Goal: Task Accomplishment & Management: Complete application form

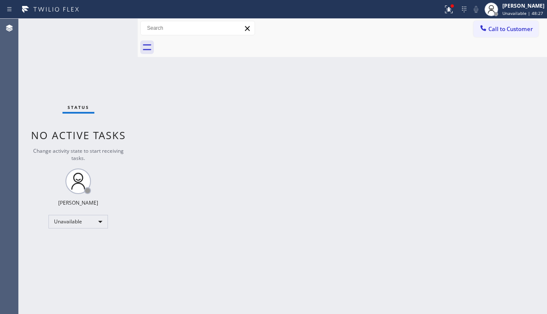
click at [495, 208] on div "Back to Dashboard Change Sender ID Customers Technicians Select a contact Outbo…" at bounding box center [343, 166] width 410 height 295
click at [444, 12] on icon at bounding box center [449, 9] width 10 height 10
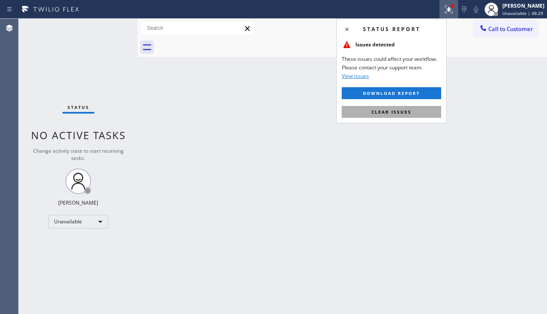
click at [419, 116] on button "Clear issues" at bounding box center [392, 112] width 100 height 12
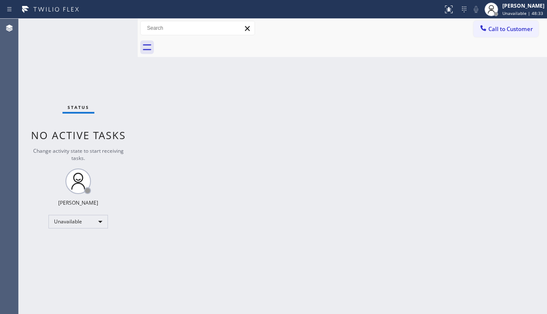
click at [293, 192] on div "Back to Dashboard Change Sender ID Customers Technicians Select a contact Outbo…" at bounding box center [343, 166] width 410 height 295
click at [515, 27] on span "Call to Customer" at bounding box center [511, 29] width 45 height 8
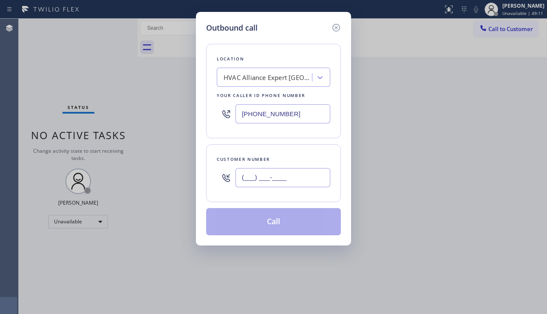
click at [262, 180] on input "(___) ___-____" at bounding box center [283, 177] width 95 height 19
paste input "206) 229-5552"
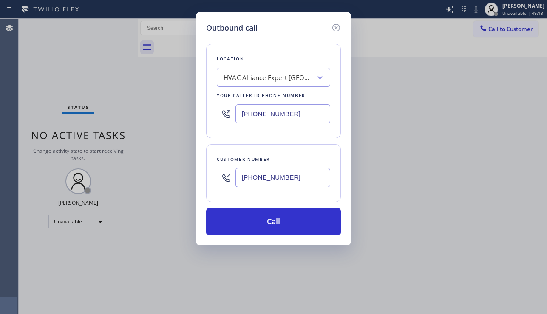
type input "[PHONE_NUMBER]"
click at [192, 301] on div "Outbound call Location HVAC Alliance Expert [GEOGRAPHIC_DATA] Your caller id ph…" at bounding box center [273, 157] width 547 height 314
drag, startPoint x: 459, startPoint y: 165, endPoint x: 344, endPoint y: 122, distance: 122.7
click at [459, 165] on div "Outbound call Location HVAC Alliance Expert [GEOGRAPHIC_DATA] Your caller id ph…" at bounding box center [273, 157] width 547 height 314
click at [237, 81] on div "HVAC Alliance Expert [GEOGRAPHIC_DATA]" at bounding box center [268, 78] width 89 height 10
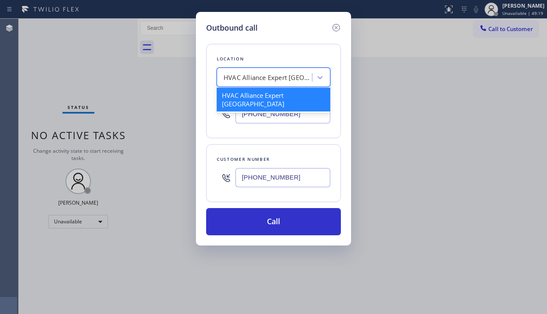
paste input "Kent Appliance Mending"
type input "Kent Appliance Mending"
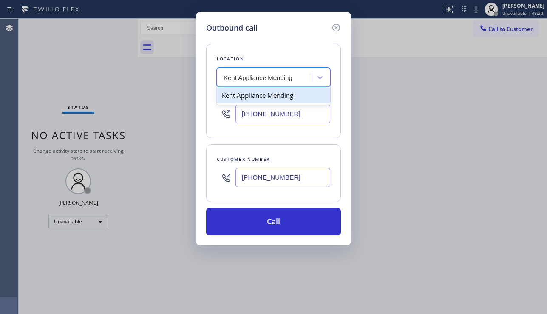
click at [261, 97] on div "Kent Appliance Mending" at bounding box center [274, 95] width 114 height 15
type input "[PHONE_NUMBER]"
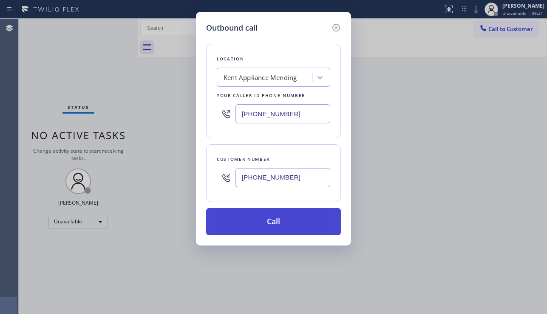
click at [266, 216] on button "Call" at bounding box center [273, 221] width 135 height 27
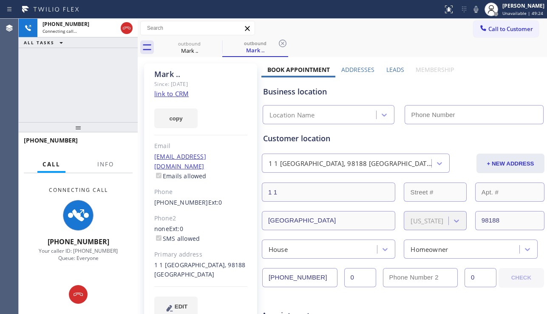
click at [393, 77] on div "Business location Location Name" at bounding box center [404, 99] width 284 height 50
type input "[PHONE_NUMBER]"
click at [382, 68] on div "Leads" at bounding box center [396, 71] width 30 height 12
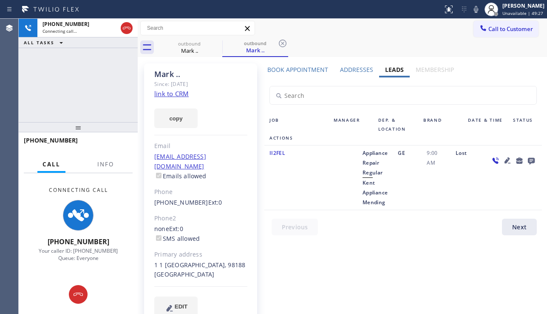
click at [507, 157] on icon at bounding box center [508, 160] width 10 height 10
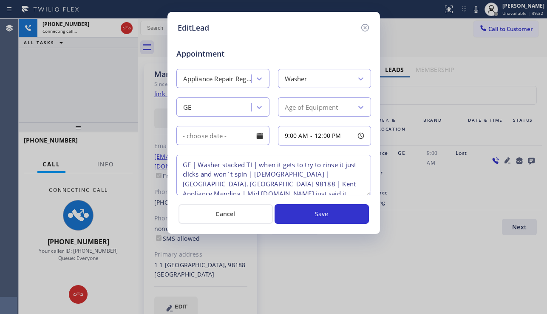
scroll to position [18, 0]
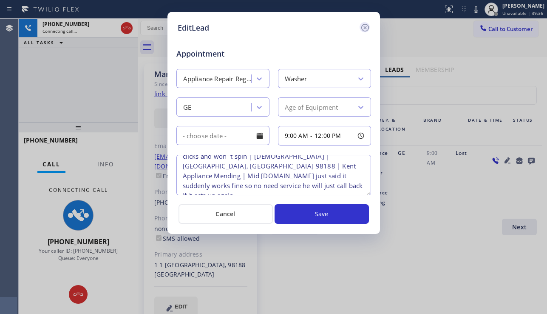
click at [364, 27] on icon at bounding box center [365, 28] width 10 height 10
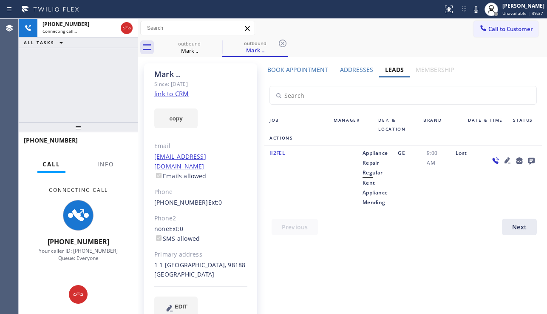
click at [532, 160] on icon at bounding box center [531, 161] width 7 height 7
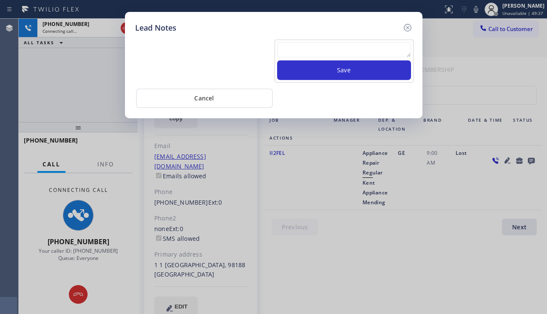
click at [307, 54] on textarea at bounding box center [344, 49] width 134 height 15
click at [297, 53] on textarea at bounding box center [344, 49] width 134 height 15
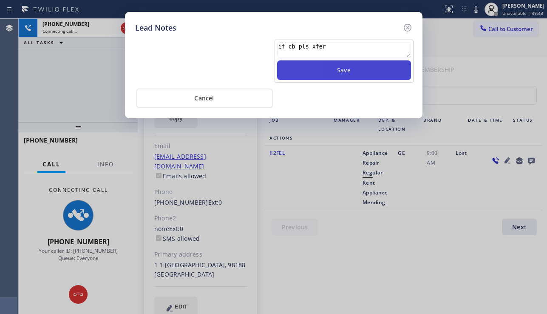
type textarea "if cb pls xfer"
click at [351, 76] on button "Save" at bounding box center [344, 70] width 134 height 20
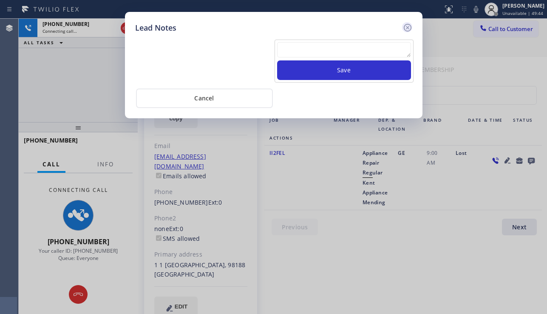
click at [407, 30] on icon at bounding box center [408, 28] width 10 height 10
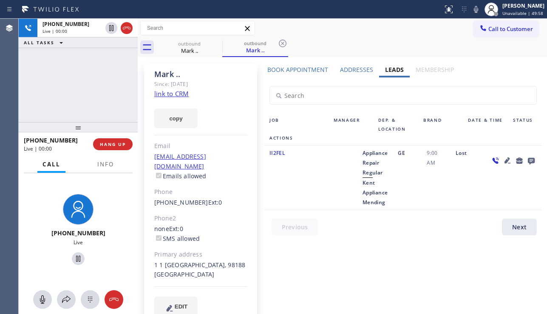
click at [491, 198] on div at bounding box center [513, 177] width 57 height 59
click at [509, 163] on icon at bounding box center [508, 160] width 6 height 6
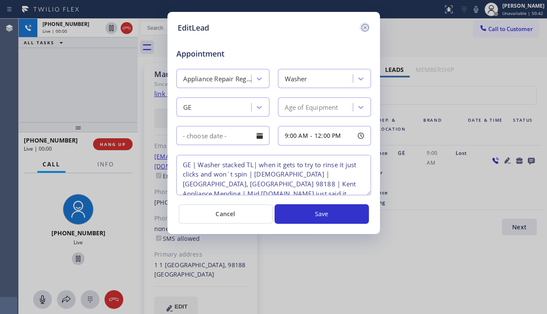
click at [365, 30] on icon at bounding box center [365, 28] width 10 height 10
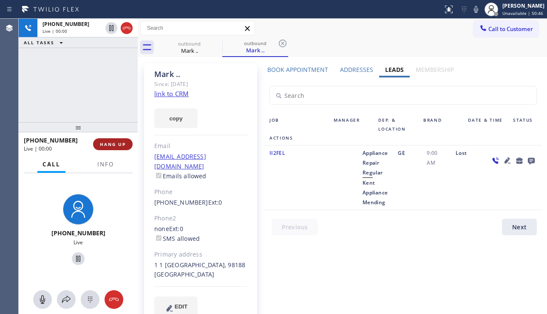
click at [117, 144] on span "HANG UP" at bounding box center [113, 144] width 26 height 6
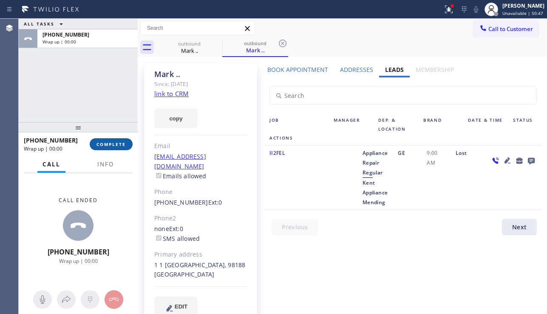
click at [117, 144] on span "COMPLETE" at bounding box center [111, 144] width 29 height 6
click at [208, 152] on div "[EMAIL_ADDRESS][DOMAIN_NAME] Emails allowed" at bounding box center [200, 166] width 93 height 29
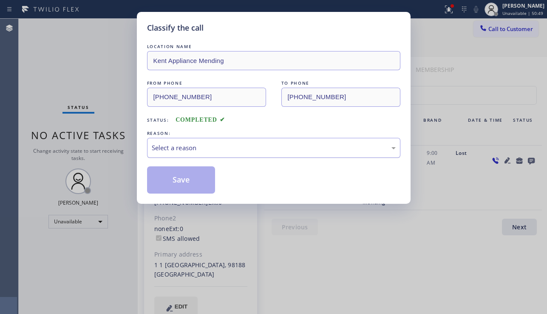
click at [202, 150] on div "Select a reason" at bounding box center [274, 148] width 244 height 10
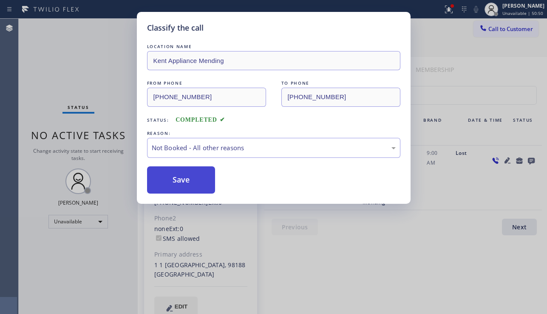
click at [196, 180] on button "Save" at bounding box center [181, 179] width 68 height 27
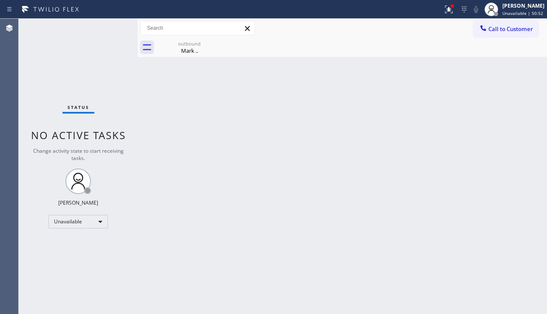
click at [239, 283] on div "Back to Dashboard Change Sender ID Customers Technicians Select a contact Outbo…" at bounding box center [343, 166] width 410 height 295
drag, startPoint x: 463, startPoint y: 222, endPoint x: 434, endPoint y: 234, distance: 31.8
click at [463, 222] on div "Back to Dashboard Change Sender ID Customers Technicians Select a contact Outbo…" at bounding box center [343, 166] width 410 height 295
drag, startPoint x: 509, startPoint y: 146, endPoint x: 508, endPoint y: 134, distance: 11.9
click at [509, 145] on div "Back to Dashboard Change Sender ID Customers Technicians Select a contact Outbo…" at bounding box center [343, 166] width 410 height 295
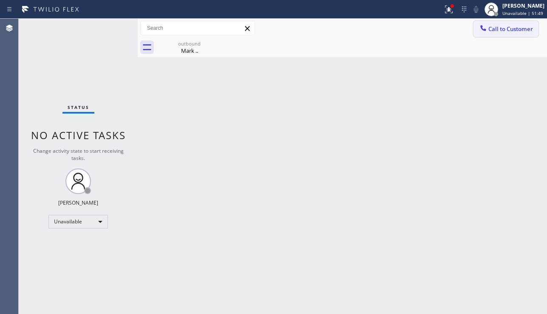
click at [501, 30] on span "Call to Customer" at bounding box center [511, 29] width 45 height 8
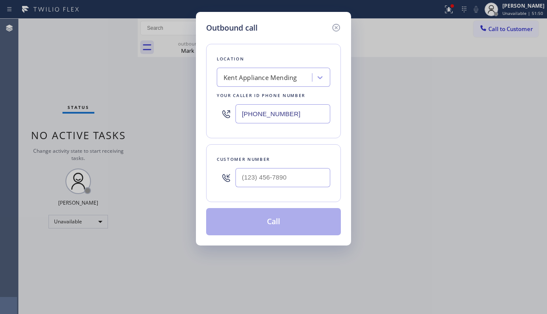
click at [242, 74] on div "Kent Appliance Mending" at bounding box center [260, 78] width 73 height 10
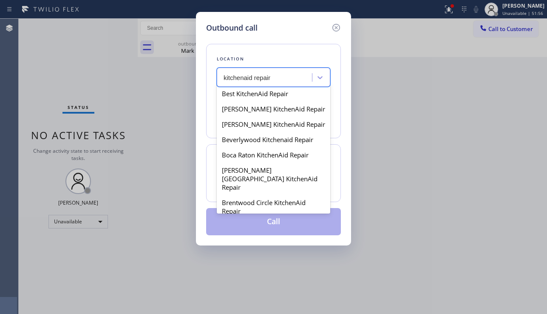
scroll to position [340, 0]
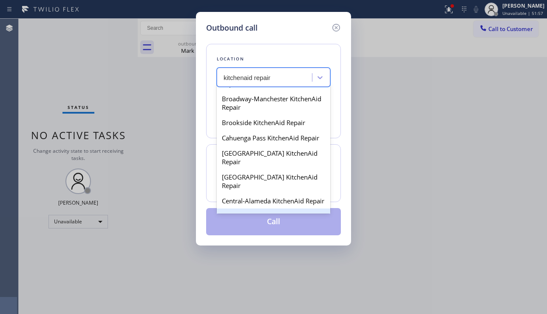
type input "kitchenaid repair"
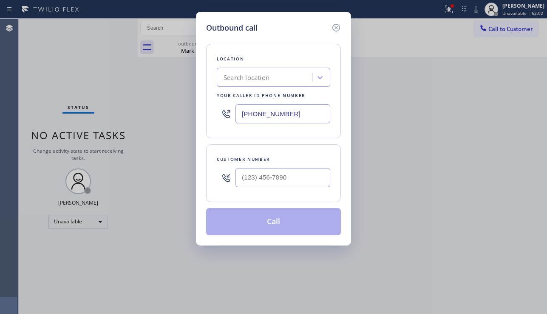
drag, startPoint x: 504, startPoint y: 196, endPoint x: 418, endPoint y: 154, distance: 95.5
click at [504, 196] on div "Outbound call Location Search location Your caller id phone number [PHONE_NUMBE…" at bounding box center [273, 157] width 547 height 314
click at [239, 73] on div "Search location" at bounding box center [247, 78] width 46 height 10
type input "kitchenaid repair"
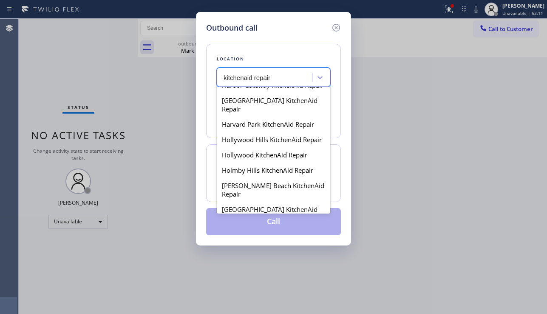
scroll to position [1148, 0]
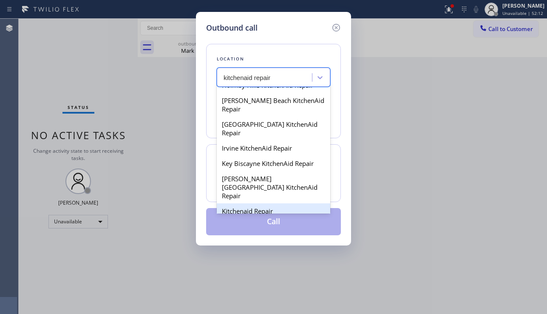
click at [263, 203] on div "Kitchenaid Repair" at bounding box center [274, 210] width 114 height 15
type input "[PHONE_NUMBER]"
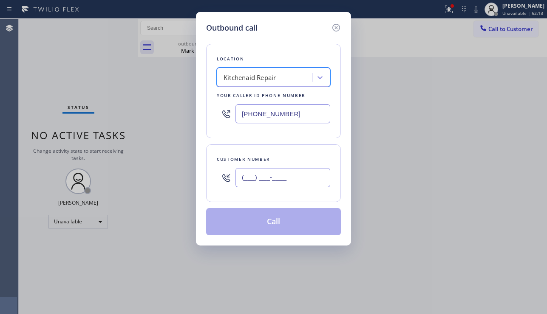
click at [252, 168] on input "(___) ___-____" at bounding box center [283, 177] width 95 height 19
paste input "630) 390-8753"
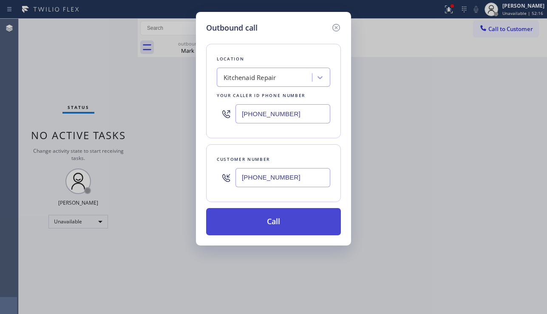
type input "[PHONE_NUMBER]"
click at [269, 222] on button "Call" at bounding box center [273, 221] width 135 height 27
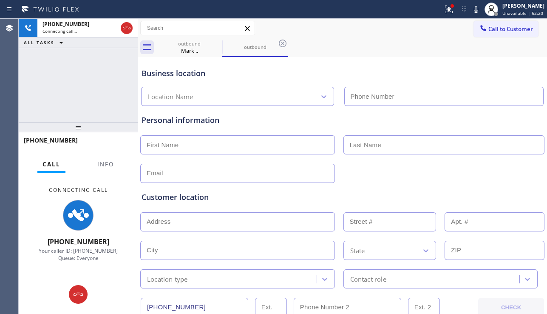
type input "[PHONE_NUMBER]"
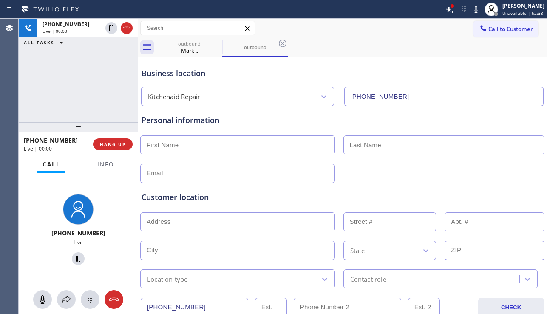
click at [506, 180] on div "Customer location >> ADD NEW ADDRESS << + NEW ADDRESS State Location type Conta…" at bounding box center [342, 233] width 405 height 109
drag, startPoint x: 481, startPoint y: 182, endPoint x: 417, endPoint y: 215, distance: 72.3
click at [481, 182] on div "Customer location >> ADD NEW ADDRESS << + NEW ADDRESS State Location type Conta…" at bounding box center [342, 233] width 405 height 109
click at [488, 188] on div "Customer location >> ADD NEW ADDRESS << + NEW ADDRESS State Location type Conta…" at bounding box center [342, 235] width 405 height 105
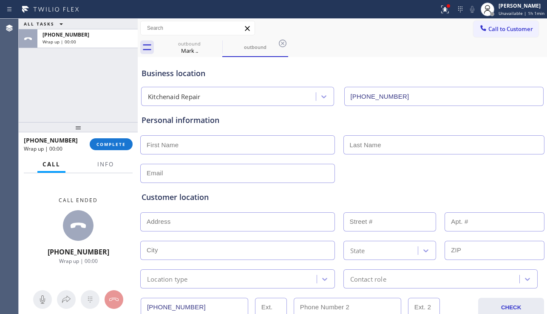
click at [509, 192] on div "Customer location" at bounding box center [343, 196] width 402 height 11
click at [213, 170] on input "text" at bounding box center [237, 173] width 195 height 19
paste input "[EMAIL_ADDRESS][DOMAIN_NAME]"
type input "[EMAIL_ADDRESS][DOMAIN_NAME]"
drag, startPoint x: 483, startPoint y: 199, endPoint x: 330, endPoint y: 160, distance: 158.3
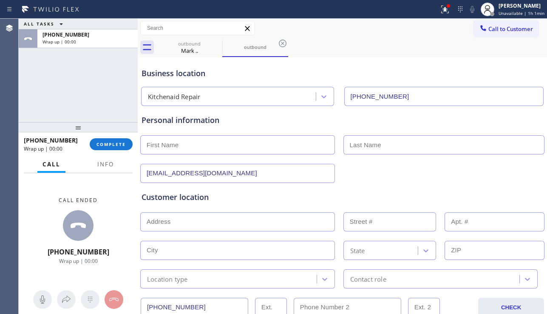
click at [483, 199] on div "Customer location" at bounding box center [343, 196] width 402 height 11
click at [230, 142] on input "text" at bounding box center [237, 144] width 195 height 19
type input "[PERSON_NAME]"
click at [361, 147] on input "text" at bounding box center [445, 144] width 202 height 19
paste input "[PERSON_NAME]"
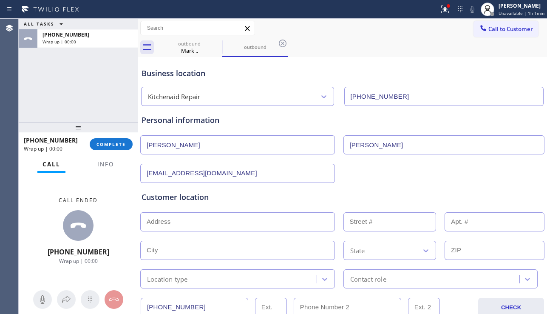
type input "[PERSON_NAME]"
click at [222, 226] on input "text" at bounding box center [237, 221] width 195 height 19
click at [218, 225] on input "text" at bounding box center [237, 221] width 195 height 19
paste input "[STREET_ADDRESS]"
type input "[STREET_ADDRESS]"
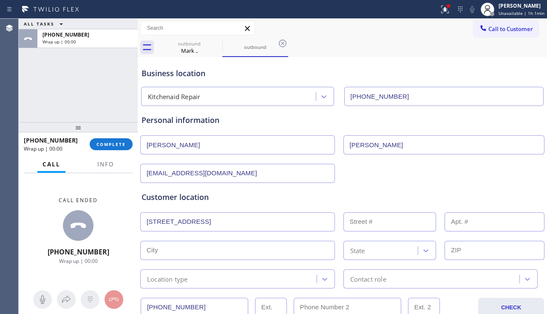
type input "667"
type input "[PERSON_NAME] Stream"
type input "60188"
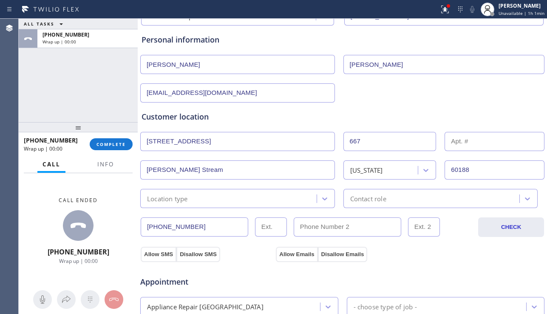
scroll to position [85, 0]
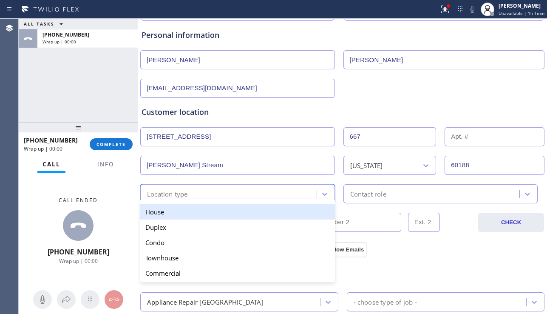
click at [283, 197] on div "Location type" at bounding box center [230, 193] width 174 height 15
drag, startPoint x: 221, startPoint y: 210, endPoint x: 386, endPoint y: 200, distance: 164.8
click at [222, 210] on div "House" at bounding box center [237, 211] width 195 height 15
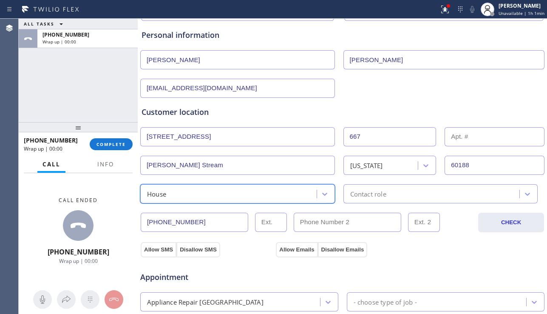
click at [402, 194] on div "Contact role" at bounding box center [433, 193] width 174 height 15
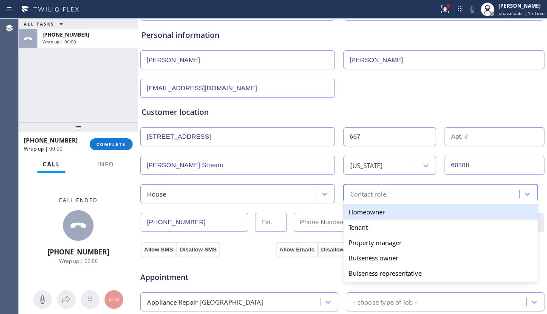
click at [371, 214] on div "Homeowner" at bounding box center [441, 211] width 195 height 15
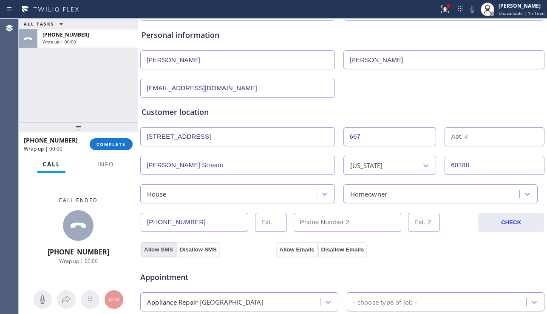
drag, startPoint x: 162, startPoint y: 252, endPoint x: 244, endPoint y: 247, distance: 81.8
click at [162, 251] on button "Allow SMS" at bounding box center [159, 249] width 36 height 15
click at [294, 248] on button "Allow Emails" at bounding box center [297, 249] width 42 height 15
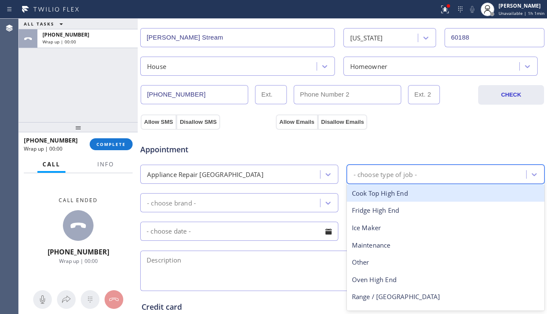
click at [407, 171] on div "- choose type of job -" at bounding box center [385, 174] width 63 height 10
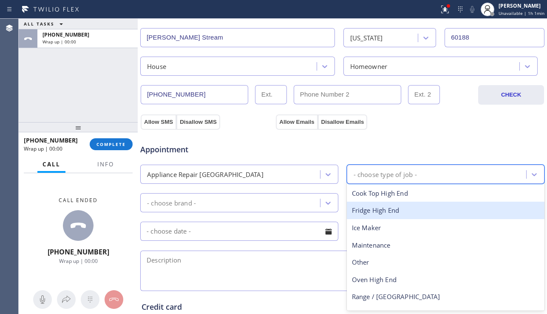
click at [368, 211] on div "Fridge High End" at bounding box center [446, 210] width 198 height 17
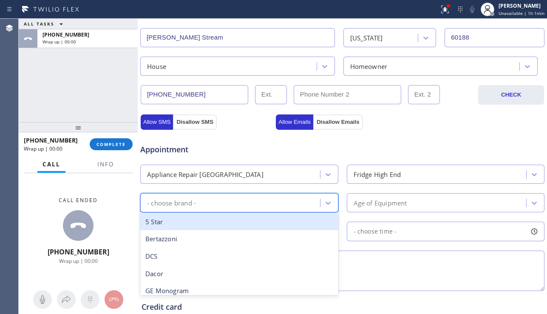
click at [267, 205] on div "- choose brand -" at bounding box center [231, 202] width 177 height 15
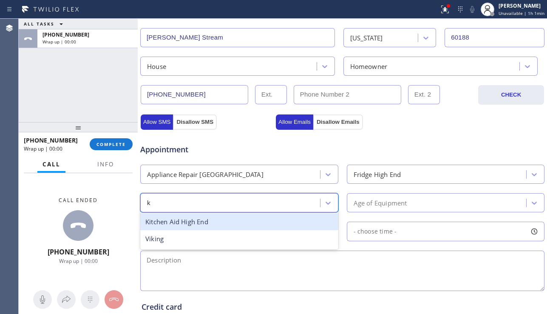
type input "ki"
click at [230, 226] on div "Kitchen Aid High End" at bounding box center [239, 221] width 198 height 17
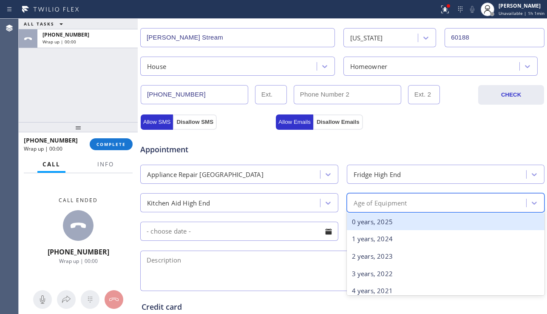
click at [375, 208] on div "Age of Equipment" at bounding box center [438, 202] width 177 height 15
type input "18"
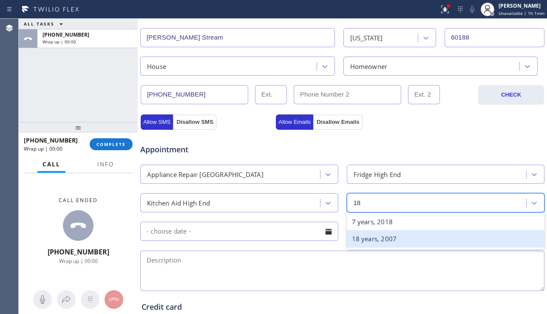
click at [375, 236] on div "18 years, 2007" at bounding box center [446, 238] width 198 height 17
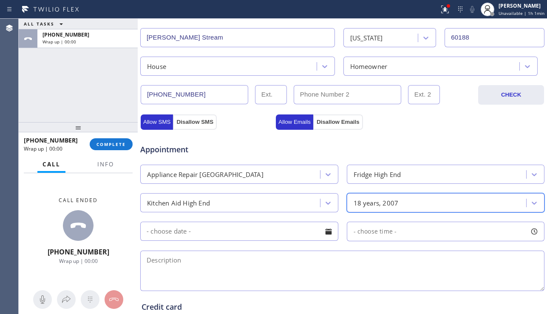
click at [279, 261] on textarea at bounding box center [342, 270] width 404 height 40
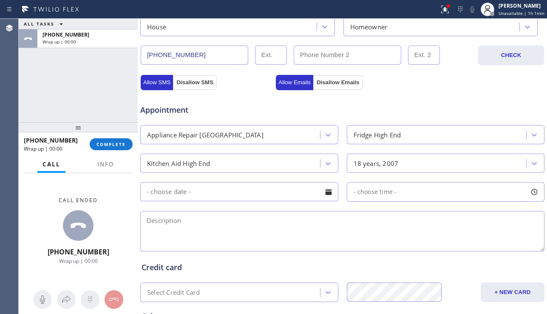
scroll to position [298, 0]
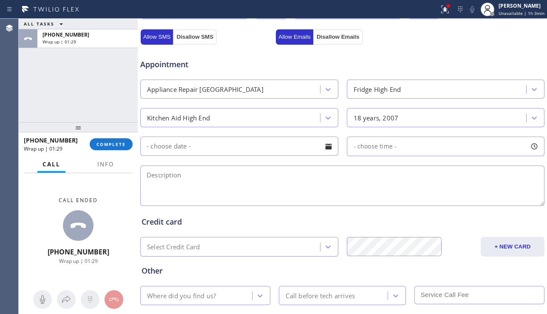
click at [23, 92] on div "ALL TASKS ALL TASKS ACTIVE TASKS TASKS IN WRAP UP [PHONE_NUMBER] Wrap up | 01:29" at bounding box center [78, 70] width 119 height 103
click at [160, 194] on textarea at bounding box center [342, 185] width 404 height 40
paste textarea "kitchenaid bi fridge | the gasket is splitting and not sealing properly making …"
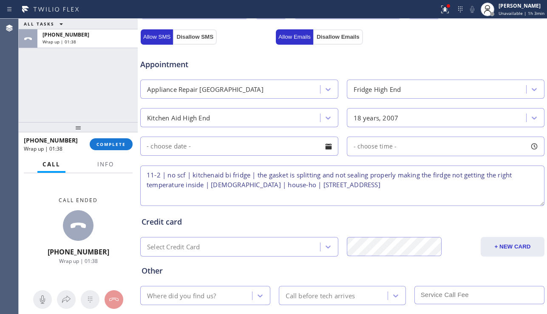
click at [232, 173] on textarea "11-2 | no scf | kitchenaid bi fridge | the gasket is splitting and not sealing …" at bounding box center [342, 185] width 404 height 40
click at [480, 191] on textarea "11-2 | no scf | kitchenaid BI fridge | the gasket is splitting and not sealing …" at bounding box center [342, 185] width 404 height 40
click at [92, 166] on button "Info" at bounding box center [105, 164] width 27 height 17
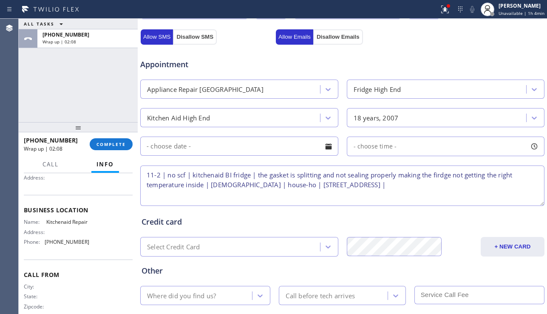
scroll to position [85, 0]
drag, startPoint x: 45, startPoint y: 226, endPoint x: 62, endPoint y: 231, distance: 17.6
click at [62, 225] on div "Name: Kitchenaid Repair" at bounding box center [56, 221] width 65 height 6
copy div "Kitchenaid Repair"
click at [420, 187] on textarea "11-2 | no scf | kitchenaid BI fridge | the gasket is splitting and not sealing …" at bounding box center [342, 185] width 404 height 40
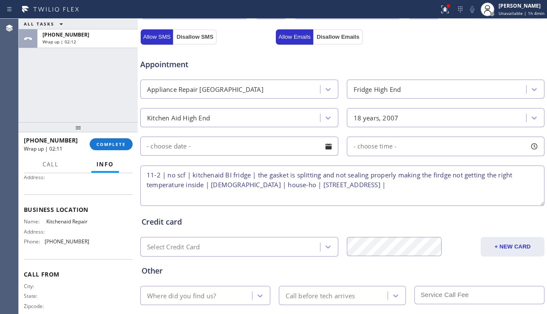
paste textarea "Kitchenaid Repair"
type textarea "11-2 | no scf | kitchenaid BI fridge | the gasket is splitting and not sealing …"
click at [324, 148] on div at bounding box center [328, 146] width 14 height 14
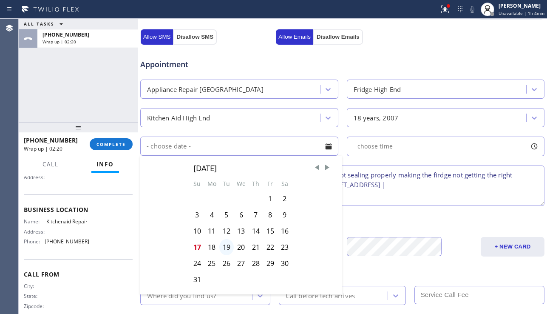
click at [226, 242] on div "19" at bounding box center [226, 247] width 14 height 16
type input "[DATE]"
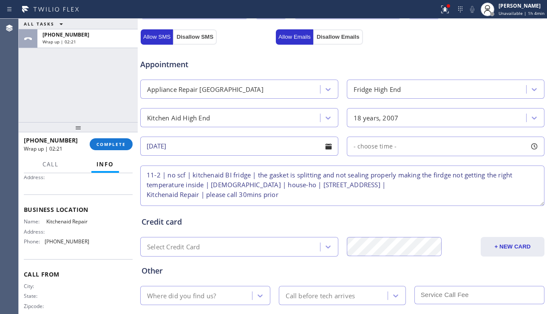
click at [367, 142] on span "- choose time -" at bounding box center [375, 146] width 43 height 8
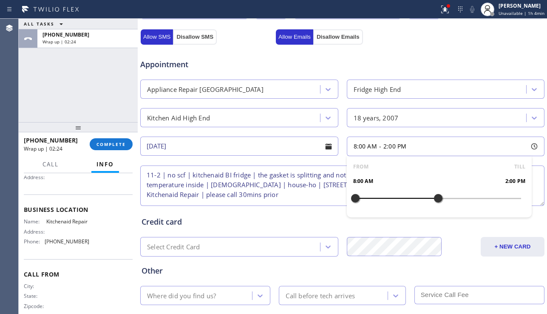
drag, startPoint x: 350, startPoint y: 200, endPoint x: 435, endPoint y: 205, distance: 85.2
click at [435, 205] on div at bounding box center [438, 198] width 10 height 18
drag, startPoint x: 350, startPoint y: 196, endPoint x: 395, endPoint y: 196, distance: 44.7
click at [395, 196] on div at bounding box center [397, 198] width 10 height 18
click at [304, 199] on textarea "11-2 | no scf | kitchenaid BI fridge | the gasket is splitting and not sealing …" at bounding box center [342, 185] width 404 height 40
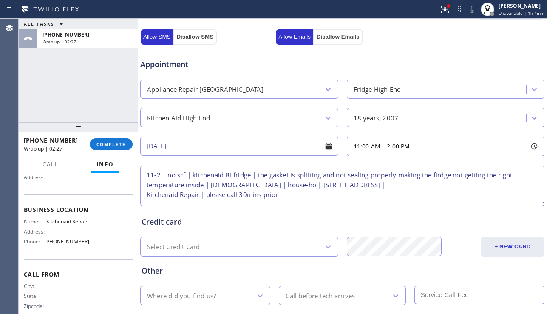
click at [238, 295] on div "Where did you find us?" at bounding box center [197, 295] width 109 height 15
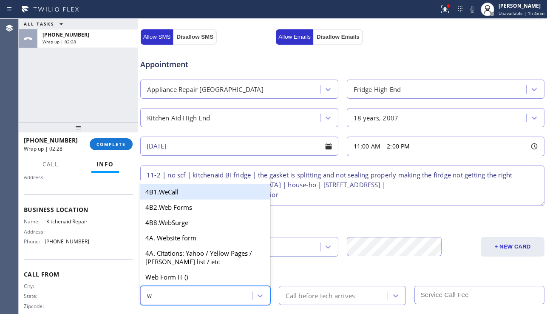
type input "we"
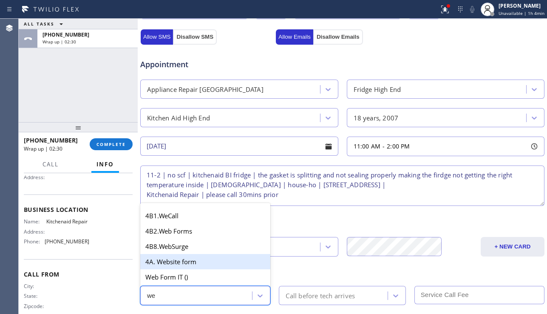
click at [185, 263] on div "4A. Website form" at bounding box center [205, 261] width 130 height 15
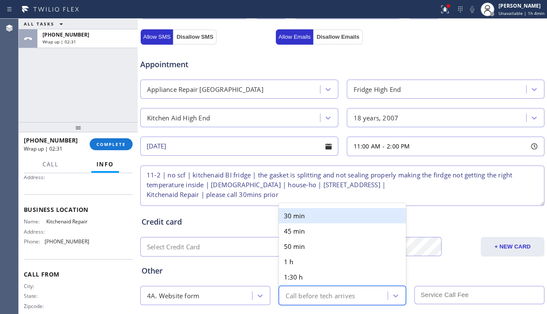
click at [316, 290] on div "Call before tech arrives" at bounding box center [335, 295] width 106 height 15
click at [307, 218] on div "30 min" at bounding box center [342, 215] width 127 height 15
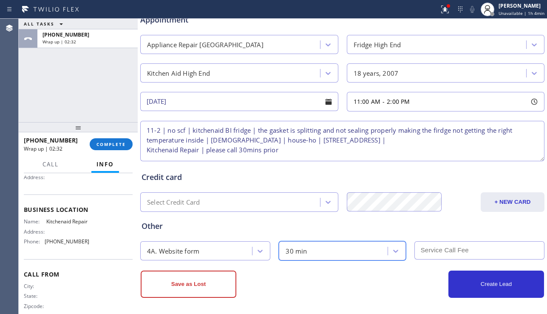
scroll to position [345, 0]
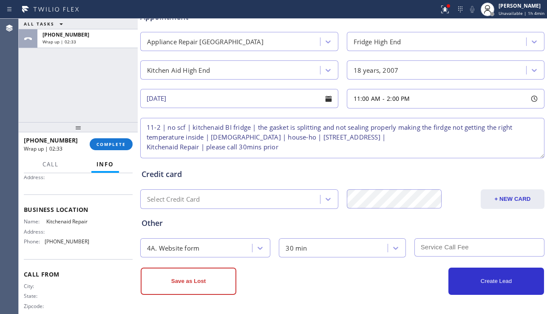
click at [430, 251] on input "text" at bounding box center [480, 247] width 130 height 18
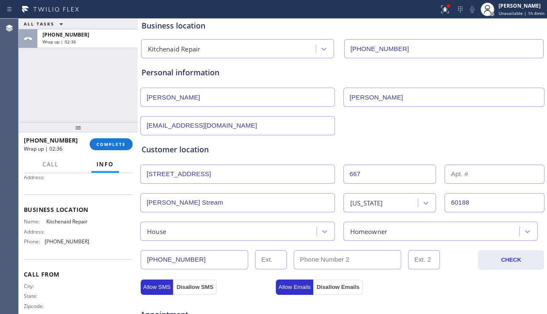
scroll to position [0, 0]
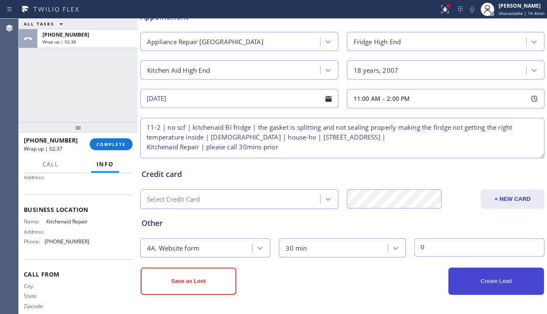
type input "0"
click at [469, 284] on button "Create Lead" at bounding box center [497, 280] width 96 height 27
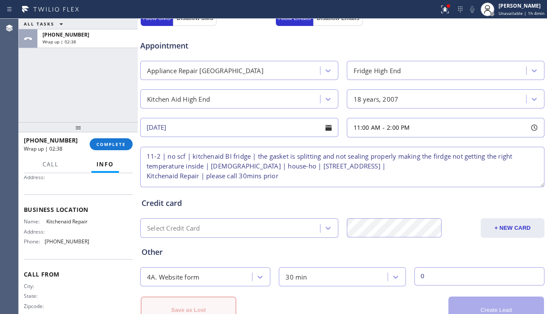
scroll to position [374, 0]
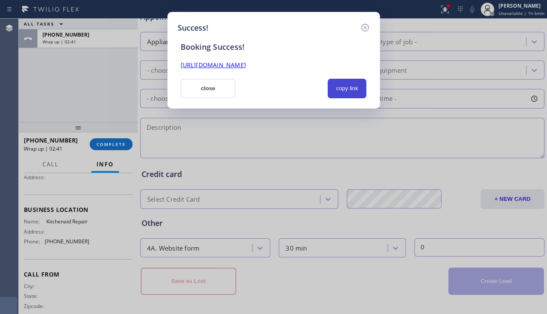
click at [349, 85] on button "copy link" at bounding box center [347, 89] width 39 height 20
click at [246, 62] on link "[URL][DOMAIN_NAME]" at bounding box center [213, 65] width 65 height 8
click at [201, 87] on button "close" at bounding box center [208, 89] width 55 height 20
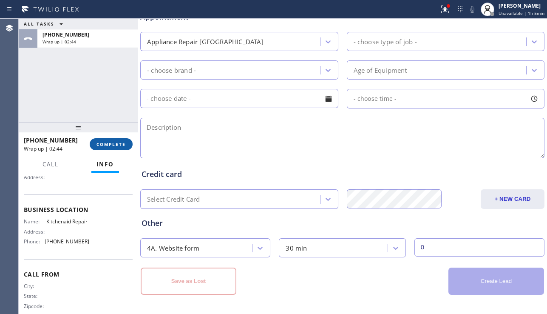
click at [108, 142] on span "COMPLETE" at bounding box center [111, 144] width 29 height 6
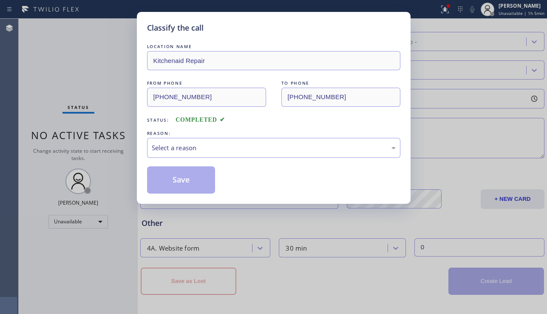
click at [214, 143] on div "Select a reason" at bounding box center [274, 148] width 244 height 10
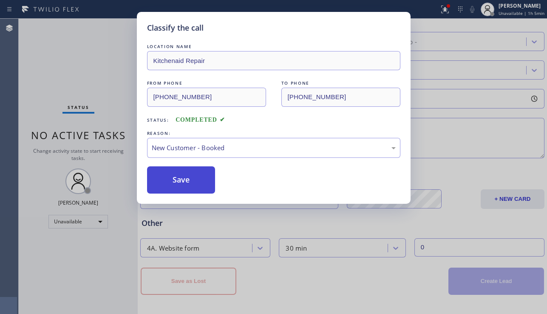
click at [169, 181] on button "Save" at bounding box center [181, 179] width 68 height 27
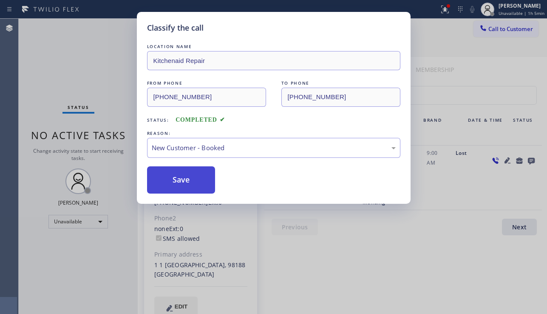
click at [181, 182] on button "Save" at bounding box center [181, 179] width 68 height 27
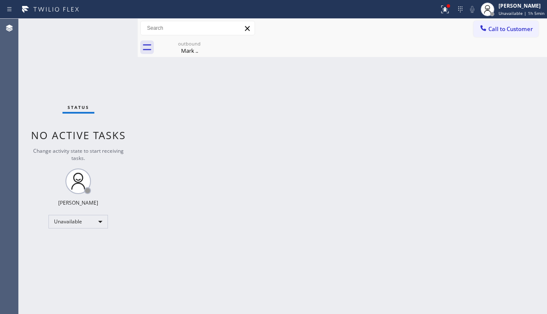
click at [240, 176] on div "Back to Dashboard Change Sender ID Customers Technicians Select a contact Outbo…" at bounding box center [343, 166] width 410 height 295
click at [199, 56] on div "outbound Mark .." at bounding box center [189, 47] width 64 height 19
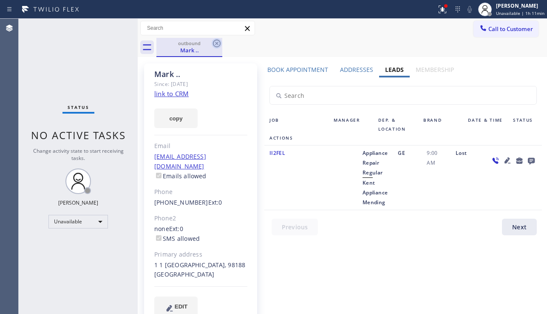
click at [214, 45] on icon at bounding box center [217, 43] width 10 height 10
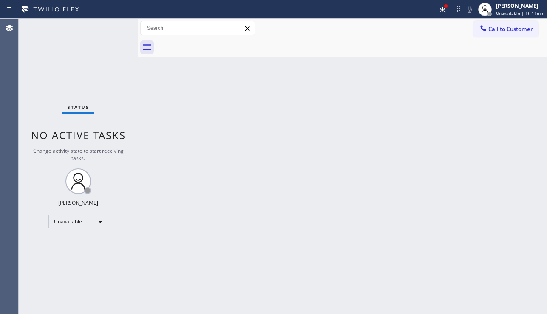
click at [276, 162] on div "Back to Dashboard Change Sender ID Customers Technicians Select a contact Outbo…" at bounding box center [343, 166] width 410 height 295
click at [497, 253] on div "Back to Dashboard Change Sender ID Customers Technicians Select a contact Outbo…" at bounding box center [343, 166] width 410 height 295
click at [233, 193] on div "Back to Dashboard Change Sender ID Customers Technicians Select a contact Outbo…" at bounding box center [343, 166] width 410 height 295
click at [438, 4] on icon at bounding box center [443, 9] width 10 height 10
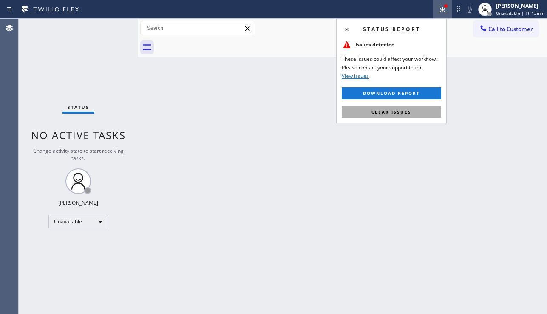
click at [372, 113] on span "Clear issues" at bounding box center [392, 112] width 40 height 6
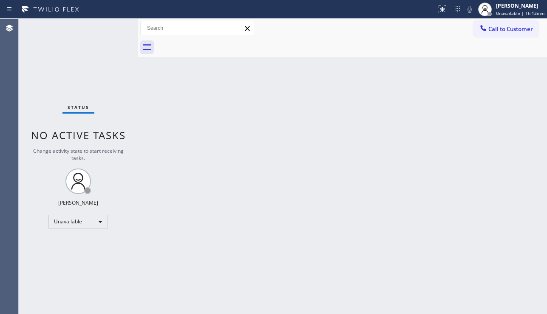
click at [205, 153] on div "Back to Dashboard Change Sender ID Customers Technicians Select a contact Outbo…" at bounding box center [343, 166] width 410 height 295
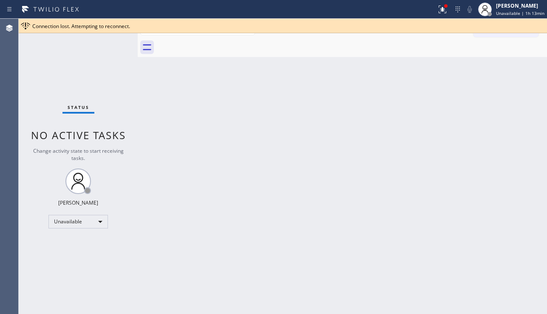
click at [532, 225] on div "Back to Dashboard Change Sender ID Customers Technicians Select a contact Outbo…" at bounding box center [343, 166] width 410 height 295
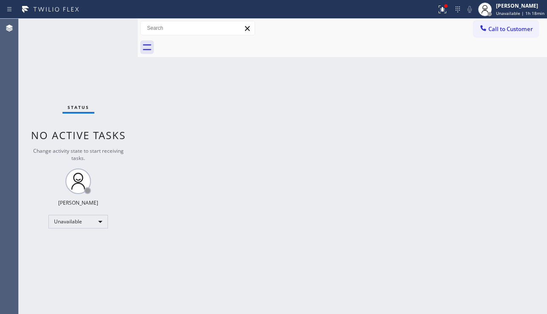
drag, startPoint x: 495, startPoint y: 228, endPoint x: 484, endPoint y: 240, distance: 16.3
click at [495, 228] on div "Back to Dashboard Change Sender ID Customers Technicians Select a contact Outbo…" at bounding box center [343, 166] width 410 height 295
click at [439, 17] on button at bounding box center [442, 9] width 19 height 19
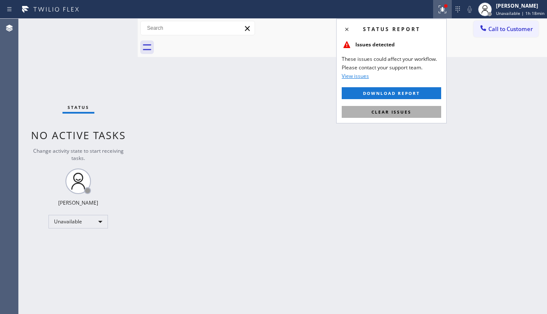
click at [368, 111] on button "Clear issues" at bounding box center [392, 112] width 100 height 12
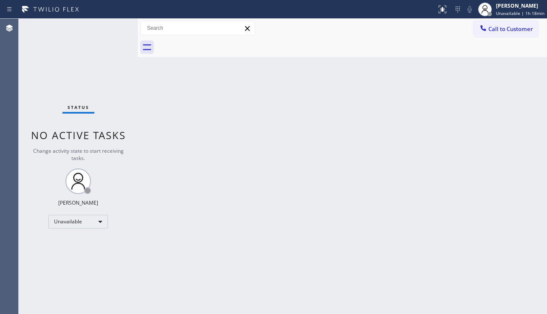
click at [296, 284] on div "Back to Dashboard Change Sender ID Customers Technicians Select a contact Outbo…" at bounding box center [343, 166] width 410 height 295
click at [311, 277] on div "Back to Dashboard Change Sender ID Customers Technicians Select a contact Outbo…" at bounding box center [343, 166] width 410 height 295
click at [222, 104] on div "Back to Dashboard Change Sender ID Customers Technicians Select a contact Outbo…" at bounding box center [343, 166] width 410 height 295
drag, startPoint x: 509, startPoint y: 254, endPoint x: 486, endPoint y: 247, distance: 23.8
click at [509, 254] on div "Back to Dashboard Change Sender ID Customers Technicians Select a contact Outbo…" at bounding box center [343, 166] width 410 height 295
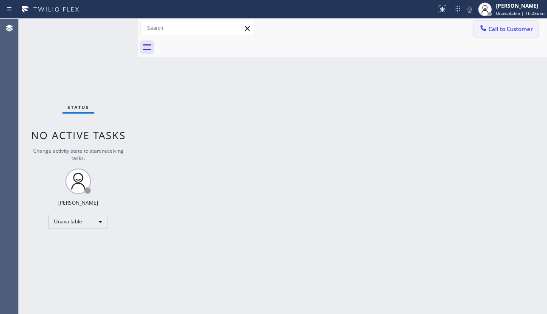
click at [506, 36] on button "Call to Customer" at bounding box center [506, 29] width 65 height 16
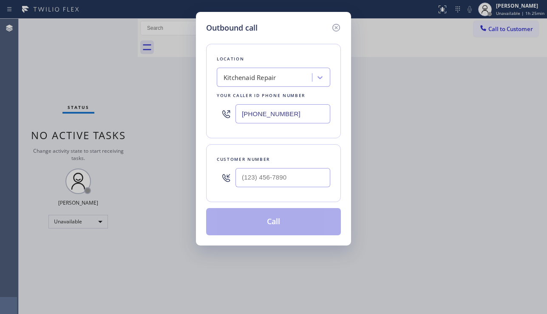
click at [259, 73] on div "Kitchenaid Repair" at bounding box center [250, 78] width 52 height 10
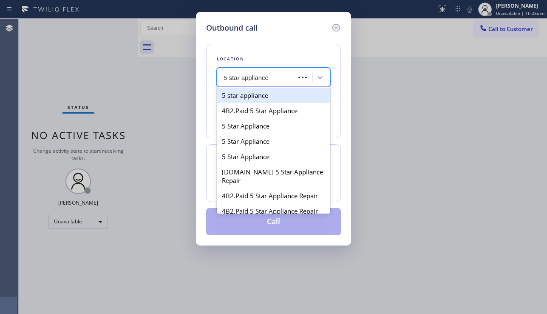
type input "5 star appliance re"
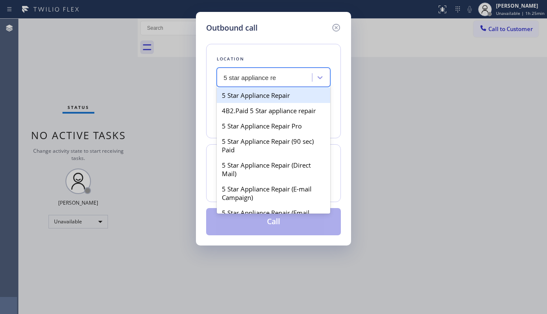
type input "[PHONE_NUMBER]"
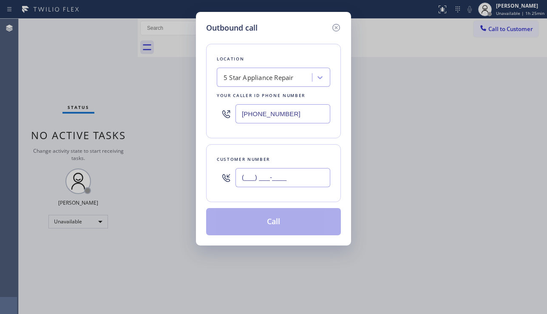
click at [246, 180] on input "(___) ___-____" at bounding box center [283, 177] width 95 height 19
paste input "650) 851-8554"
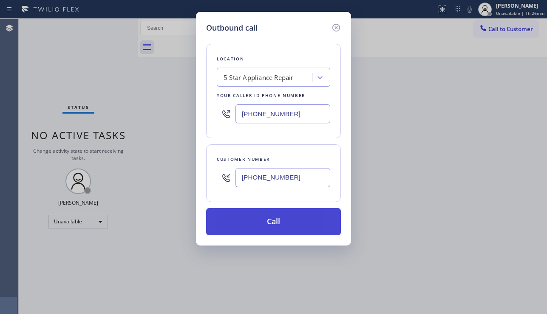
type input "[PHONE_NUMBER]"
click at [264, 222] on button "Call" at bounding box center [273, 221] width 135 height 27
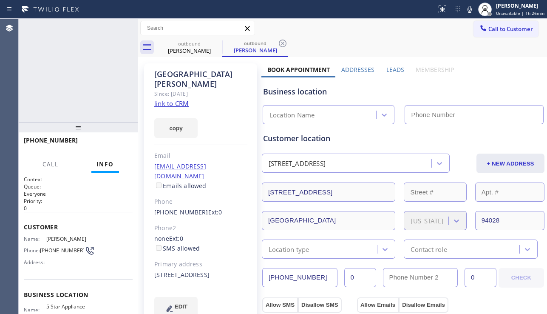
type input "[PHONE_NUMBER]"
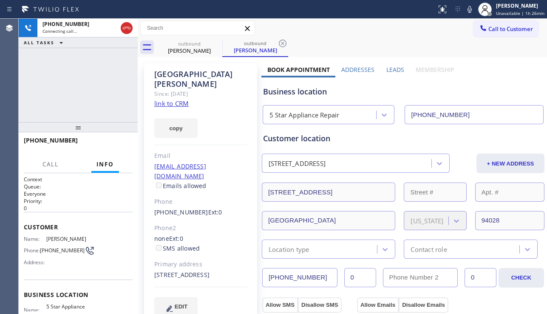
click at [224, 297] on div "EDIT" at bounding box center [200, 307] width 93 height 20
click at [34, 98] on div "[PHONE_NUMBER] Live | 00:00 ALL TASKS ALL TASKS ACTIVE TASKS TASKS IN WRAP UP" at bounding box center [78, 70] width 119 height 103
click at [392, 71] on label "Leads" at bounding box center [396, 69] width 18 height 8
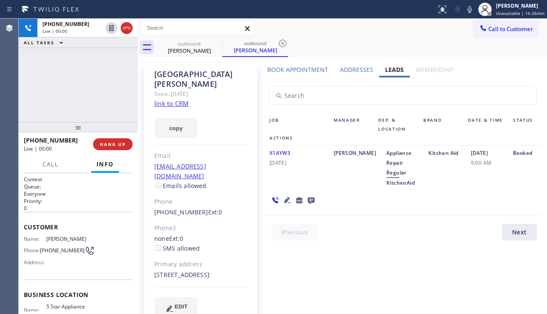
click at [287, 199] on icon at bounding box center [287, 200] width 6 height 6
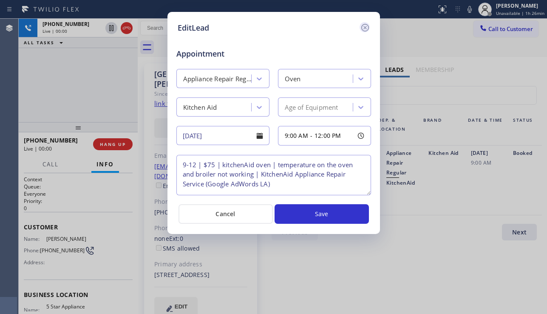
click at [363, 23] on icon at bounding box center [365, 28] width 10 height 10
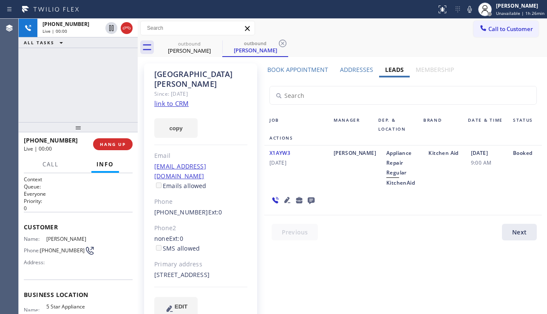
click at [285, 196] on icon at bounding box center [287, 200] width 10 height 10
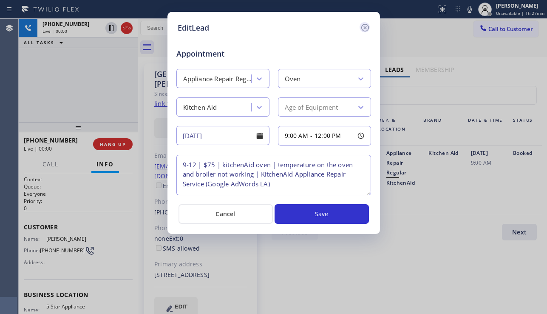
click at [367, 29] on icon at bounding box center [365, 28] width 10 height 10
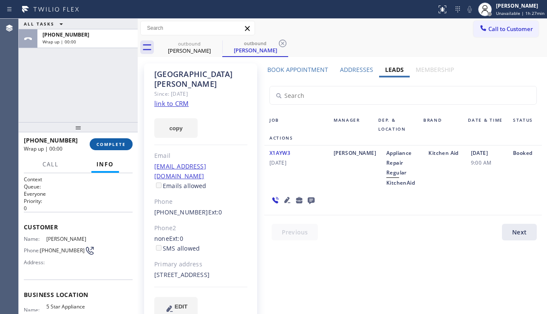
click at [115, 143] on span "COMPLETE" at bounding box center [111, 144] width 29 height 6
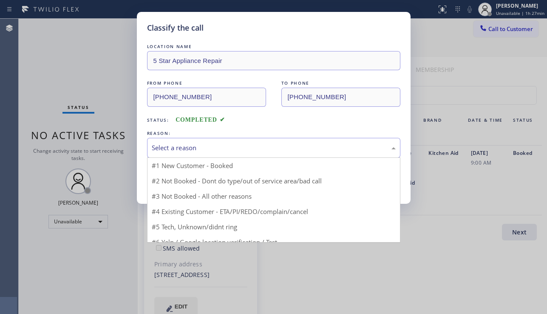
click at [196, 151] on div "Select a reason" at bounding box center [274, 148] width 244 height 10
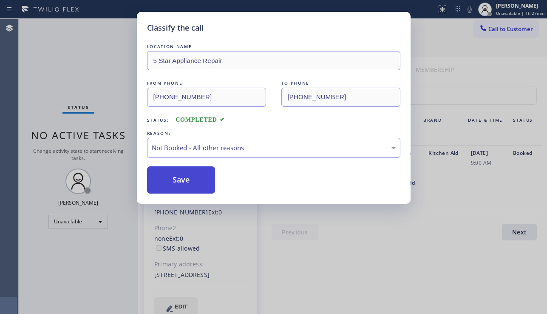
click at [181, 179] on button "Save" at bounding box center [181, 179] width 68 height 27
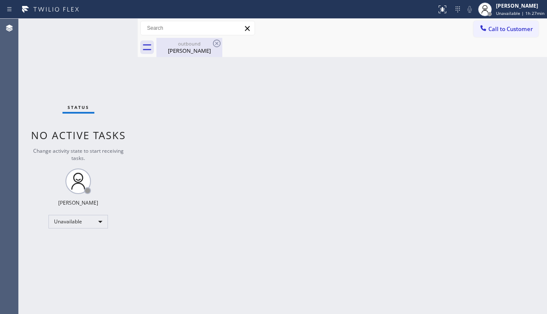
click at [182, 49] on div "[PERSON_NAME]" at bounding box center [189, 51] width 64 height 8
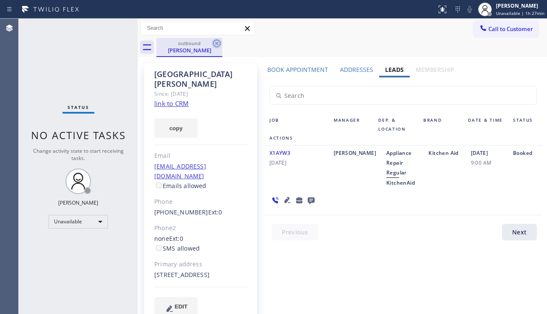
click at [215, 44] on icon at bounding box center [217, 43] width 10 height 10
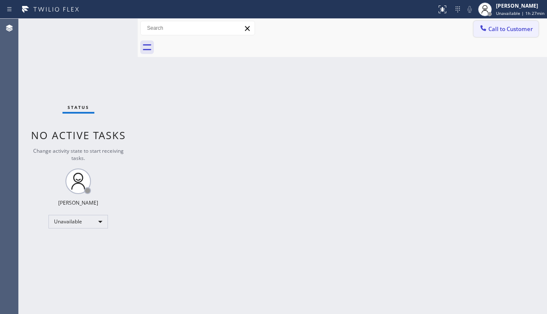
click at [504, 31] on span "Call to Customer" at bounding box center [511, 29] width 45 height 8
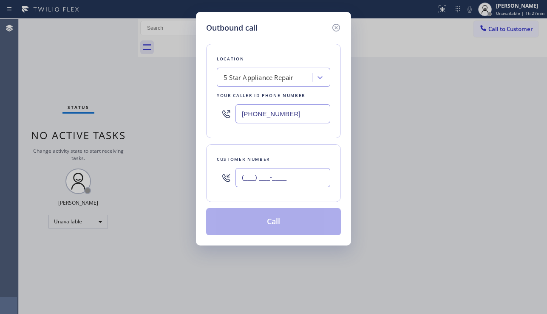
click at [267, 174] on input "(___) ___-____" at bounding box center [283, 177] width 95 height 19
paste input "414) 779-6321"
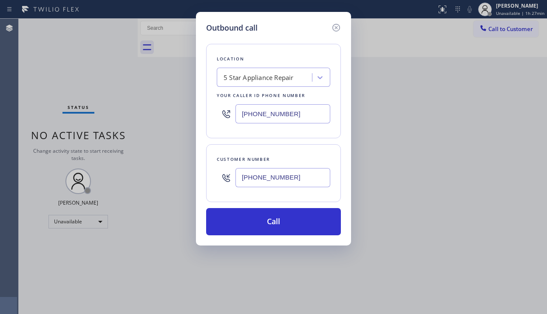
click at [514, 199] on div "Outbound call Location 5 Star Appliance Repair Your caller id phone number [PHO…" at bounding box center [273, 157] width 547 height 314
drag, startPoint x: 304, startPoint y: 180, endPoint x: 196, endPoint y: 178, distance: 107.6
click at [196, 178] on div "Outbound call Location 5 Star Appliance Repair Your caller id phone number [PHO…" at bounding box center [273, 128] width 155 height 233
paste input "562) 383-8393"
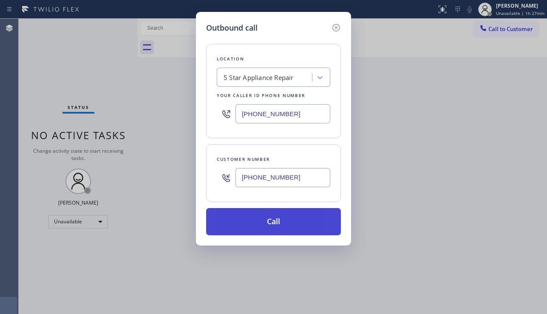
type input "[PHONE_NUMBER]"
click at [287, 220] on button "Call" at bounding box center [273, 221] width 135 height 27
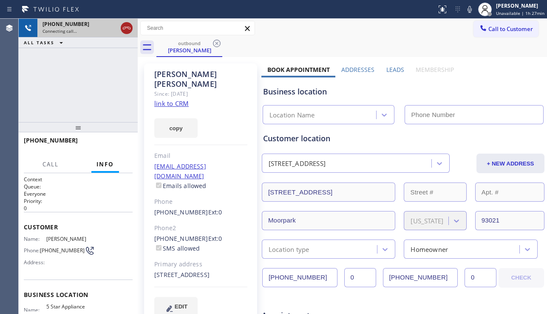
click at [127, 30] on icon at bounding box center [127, 28] width 10 height 10
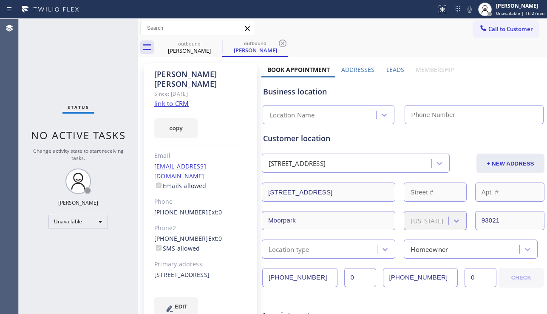
click at [391, 70] on label "Leads" at bounding box center [396, 69] width 18 height 8
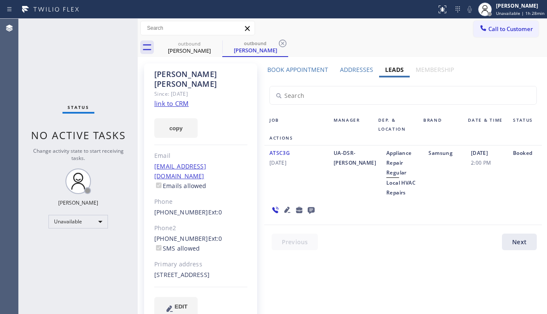
click at [284, 210] on icon at bounding box center [287, 210] width 6 height 6
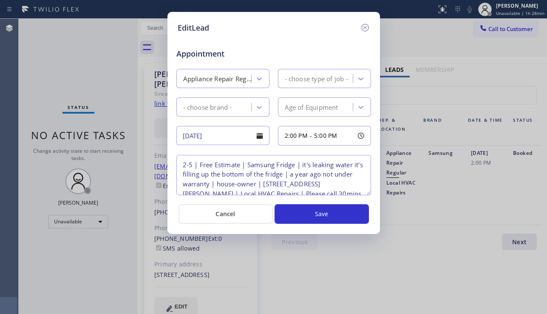
type textarea "2-5 | Free Estimate | Samsung Fridge | it's leaking water it's filling up the b…"
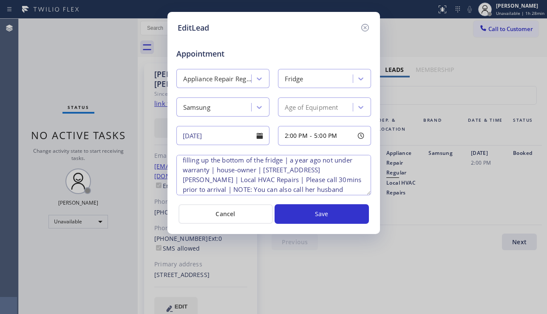
scroll to position [57, 0]
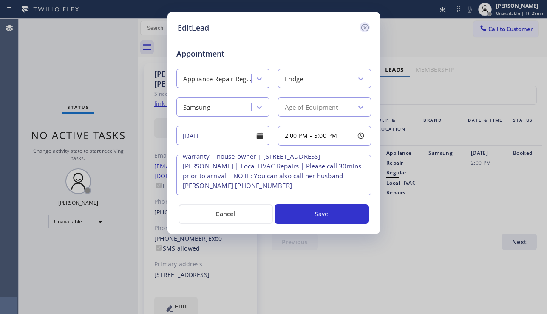
click at [363, 27] on icon at bounding box center [365, 28] width 10 height 10
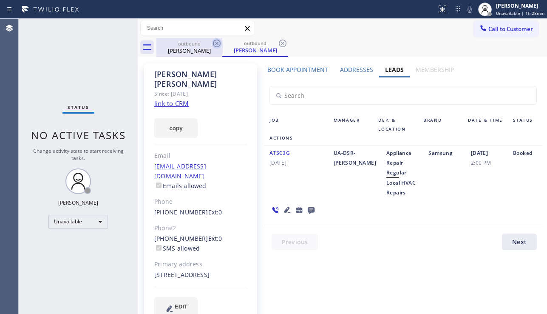
click at [216, 43] on icon at bounding box center [217, 44] width 8 height 8
click at [216, 42] on icon at bounding box center [217, 44] width 8 height 8
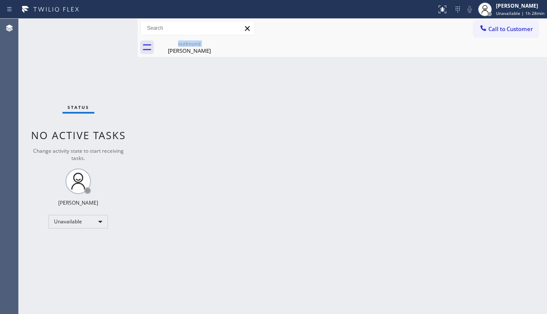
click at [216, 42] on div "outbound [PERSON_NAME]" at bounding box center [189, 47] width 66 height 19
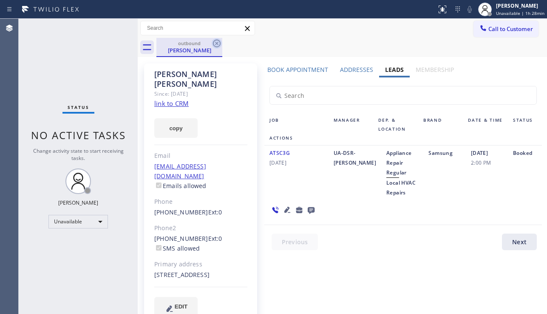
click at [219, 43] on icon at bounding box center [217, 43] width 10 height 10
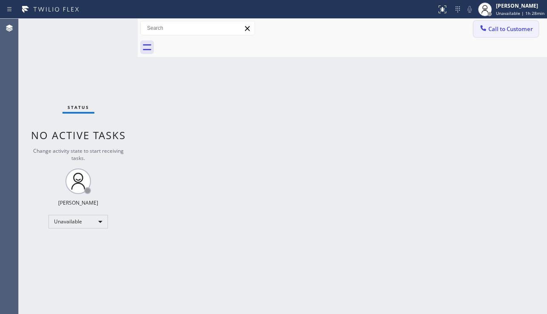
click at [486, 29] on icon at bounding box center [483, 28] width 9 height 9
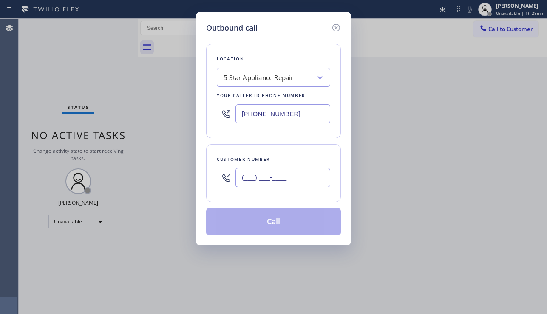
click at [257, 183] on input "(___) ___-____" at bounding box center [283, 177] width 95 height 19
paste input "201) 724-7055"
type input "[PHONE_NUMBER]"
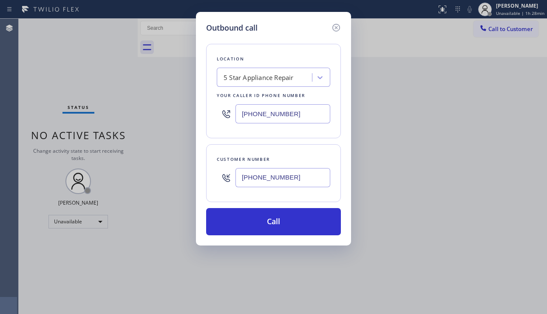
drag, startPoint x: 286, startPoint y: 115, endPoint x: 230, endPoint y: 120, distance: 56.4
click at [230, 120] on div "[PHONE_NUMBER]" at bounding box center [274, 114] width 114 height 28
paste input "973) 949-0517"
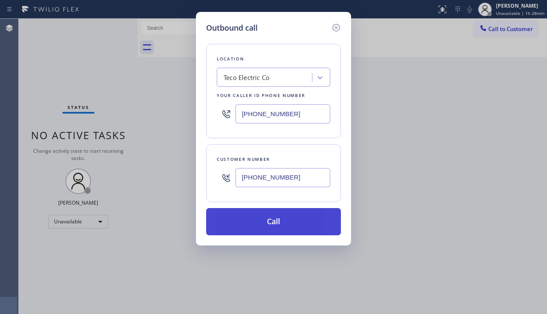
type input "[PHONE_NUMBER]"
click at [266, 226] on button "Call" at bounding box center [273, 221] width 135 height 27
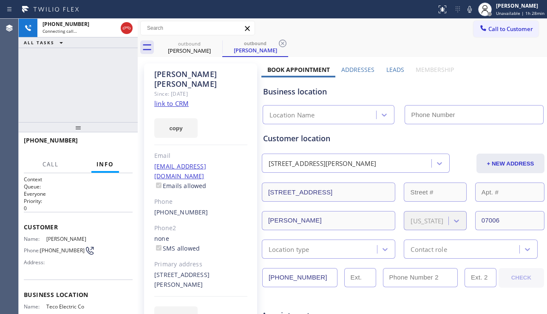
click at [389, 70] on label "Leads" at bounding box center [396, 69] width 18 height 8
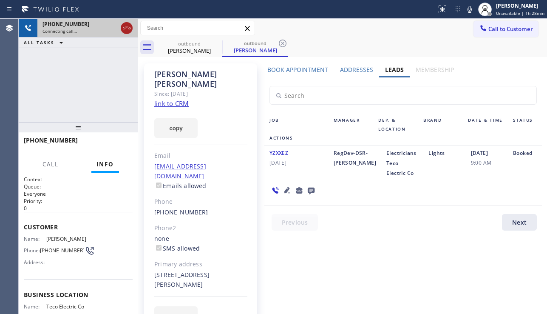
click at [125, 28] on icon at bounding box center [127, 28] width 10 height 10
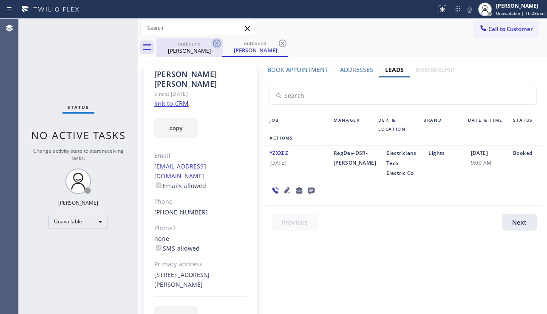
click at [216, 40] on icon at bounding box center [217, 44] width 8 height 8
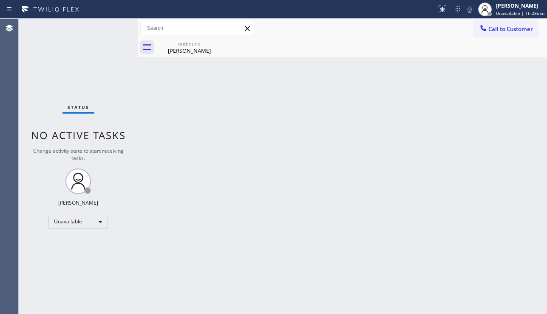
click at [0, 0] on icon at bounding box center [0, 0] width 0 height 0
click at [208, 57] on div "Back to Dashboard Change Sender ID Customers Technicians Select a contact Outbo…" at bounding box center [343, 166] width 410 height 295
click at [163, 62] on div "Back to Dashboard Change Sender ID Customers Technicians Select a contact Outbo…" at bounding box center [343, 166] width 410 height 295
click at [193, 54] on div "[PERSON_NAME]" at bounding box center [189, 51] width 64 height 8
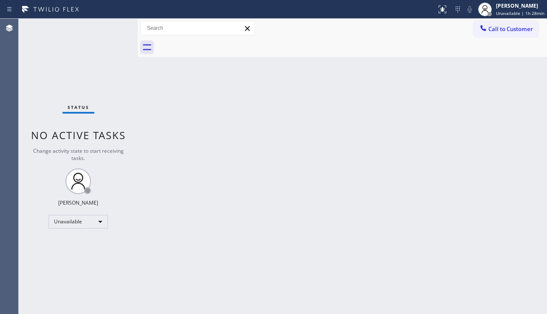
click at [208, 236] on div "Back to Dashboard Change Sender ID Customers Technicians Select a contact Outbo…" at bounding box center [343, 166] width 410 height 295
click at [509, 228] on div "Back to Dashboard Change Sender ID Customers Technicians Select a contact Outbo…" at bounding box center [343, 166] width 410 height 295
click at [482, 34] on button "Call to Customer" at bounding box center [506, 29] width 65 height 16
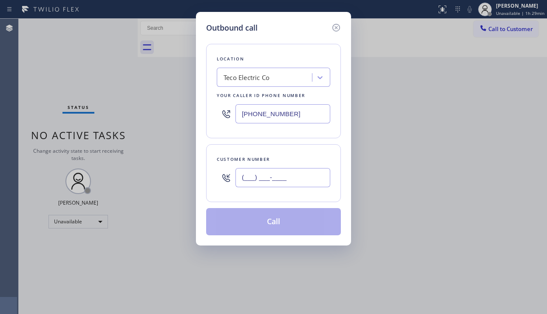
click at [293, 182] on input "(___) ___-____" at bounding box center [283, 177] width 95 height 19
paste input "414) 779-6321"
type input "[PHONE_NUMBER]"
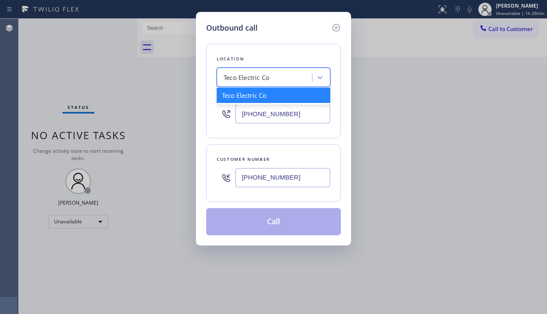
click at [248, 77] on div "Teco Electric Co" at bounding box center [247, 78] width 46 height 10
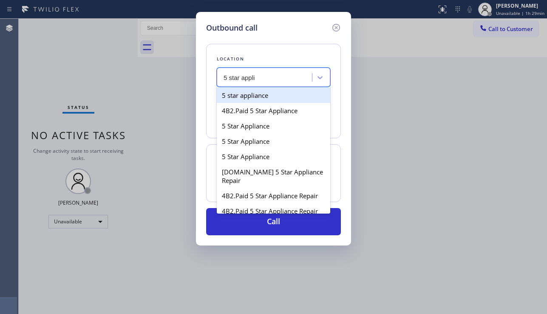
type input "5 star appli"
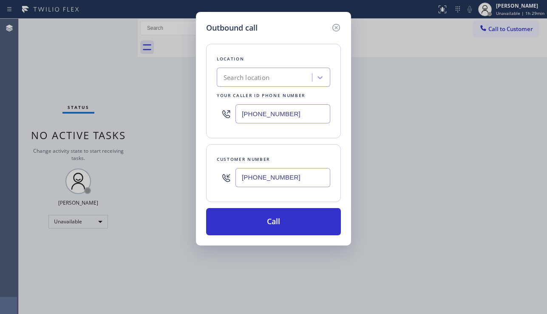
drag, startPoint x: 273, startPoint y: 177, endPoint x: 232, endPoint y: 176, distance: 40.9
click at [232, 176] on div "[PHONE_NUMBER]" at bounding box center [274, 178] width 114 height 28
paste input "347) 813-5830"
type input "[PHONE_NUMBER]"
drag, startPoint x: 290, startPoint y: 121, endPoint x: 224, endPoint y: 118, distance: 66.0
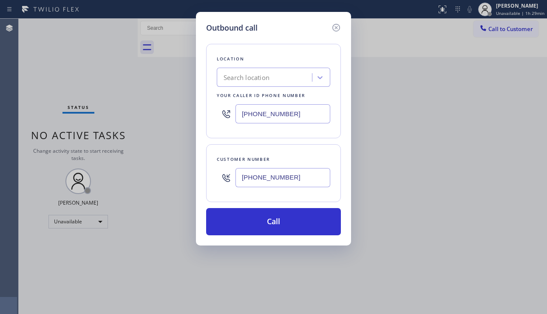
click at [224, 118] on div "[PHONE_NUMBER]" at bounding box center [274, 114] width 114 height 28
paste input "888) 512-1962"
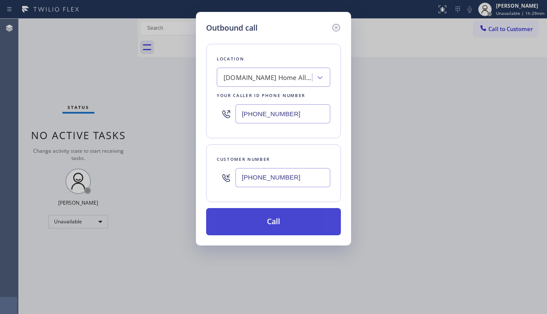
type input "[PHONE_NUMBER]"
click at [267, 227] on button "Call" at bounding box center [273, 221] width 135 height 27
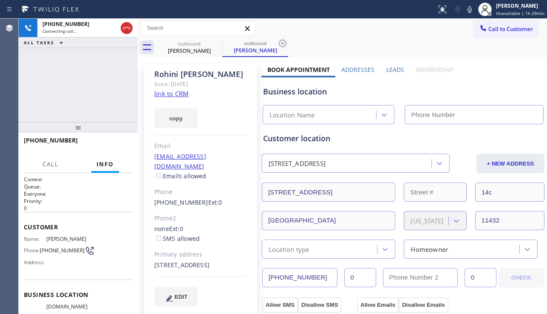
click at [390, 68] on label "Leads" at bounding box center [396, 69] width 18 height 8
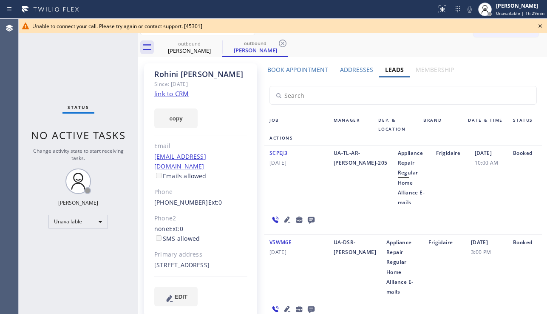
click at [523, 217] on div "SCPEJ3 [DATE] UA-TL-AR-[PERSON_NAME]-205 Appliance Repair Regular Home Alliance…" at bounding box center [404, 189] width 278 height 89
click at [540, 24] on icon at bounding box center [540, 26] width 10 height 10
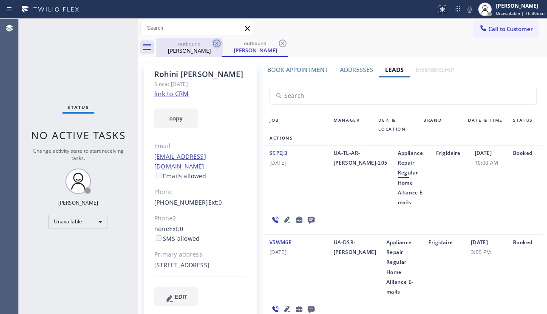
click at [214, 44] on icon at bounding box center [217, 43] width 10 height 10
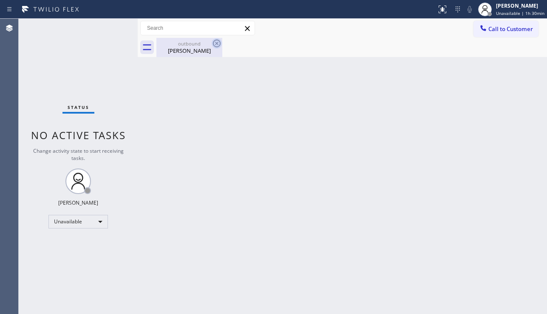
click at [215, 43] on icon at bounding box center [217, 43] width 10 height 10
click at [219, 42] on icon at bounding box center [217, 43] width 10 height 10
click at [187, 43] on div "outbound" at bounding box center [189, 43] width 64 height 6
click at [500, 33] on button "Call to Customer" at bounding box center [506, 29] width 65 height 16
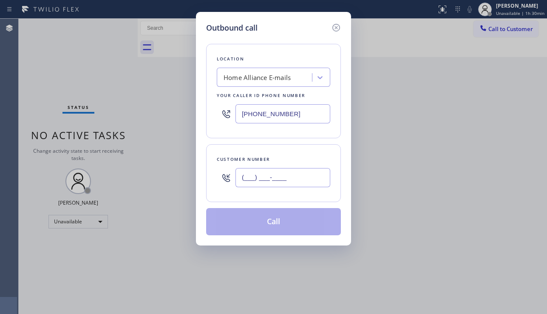
click at [273, 169] on input "(___) ___-____" at bounding box center [283, 177] width 95 height 19
paste input "414) 779-6321"
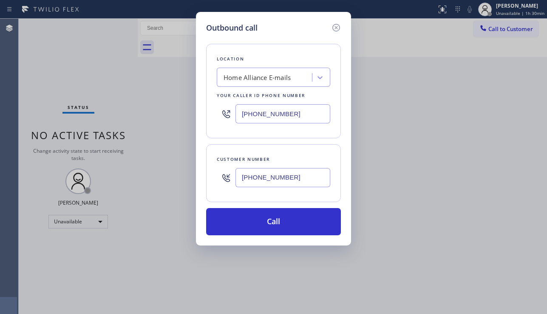
type input "[PHONE_NUMBER]"
click at [259, 77] on div "Home Alliance E-mails" at bounding box center [257, 78] width 67 height 10
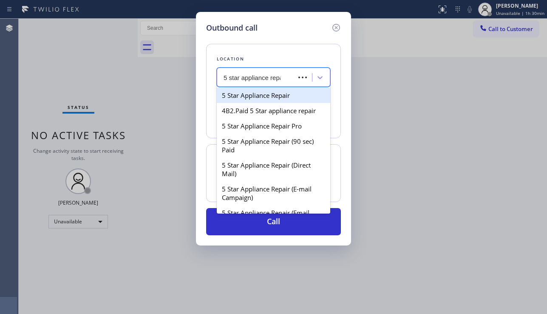
type input "5 star appliance repai"
click at [284, 98] on div "5 Star Appliance Repair" at bounding box center [274, 95] width 114 height 15
type input "[PHONE_NUMBER]"
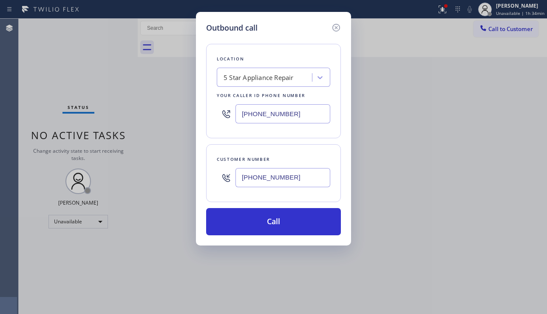
click at [516, 266] on div "Outbound call Location 5 Star Appliance Repair Your caller id phone number [PHO…" at bounding box center [273, 157] width 547 height 314
drag, startPoint x: 296, startPoint y: 178, endPoint x: 184, endPoint y: 173, distance: 111.6
click at [184, 173] on div "Outbound call Location 5 Star Appliance Repair Your caller id phone number [PHO…" at bounding box center [273, 157] width 547 height 314
paste input "text"
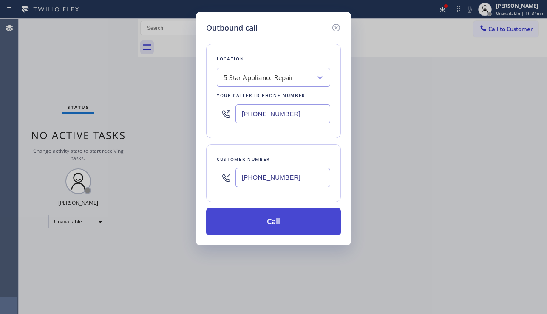
type input "[PHONE_NUMBER]"
click at [283, 224] on button "Call" at bounding box center [273, 221] width 135 height 27
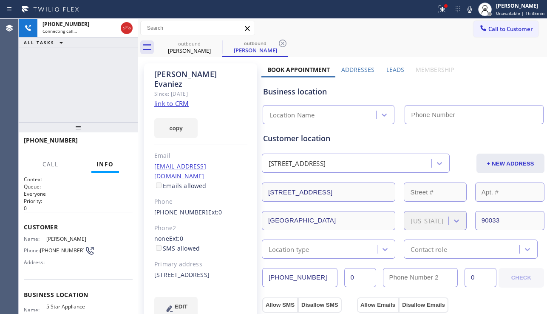
type input "[PHONE_NUMBER]"
click at [390, 69] on label "Leads" at bounding box center [396, 69] width 18 height 8
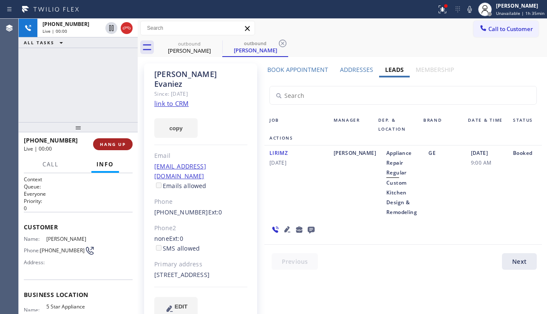
click at [122, 145] on span "HANG UP" at bounding box center [113, 144] width 26 height 6
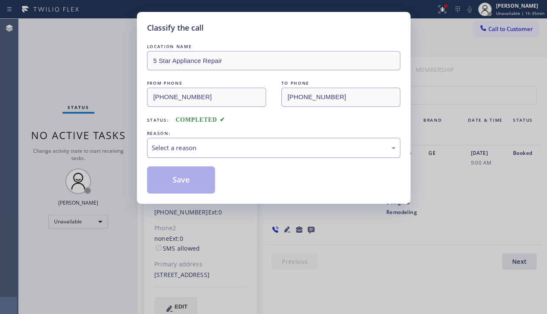
click at [227, 153] on div "Select a reason" at bounding box center [273, 148] width 253 height 20
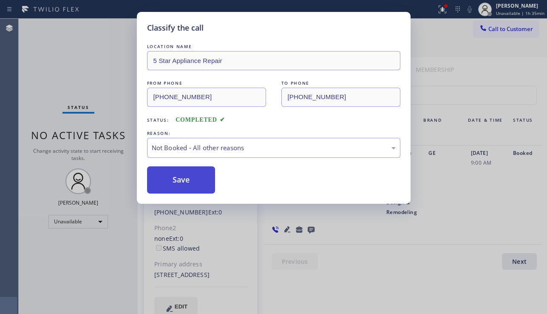
click at [196, 179] on button "Save" at bounding box center [181, 179] width 68 height 27
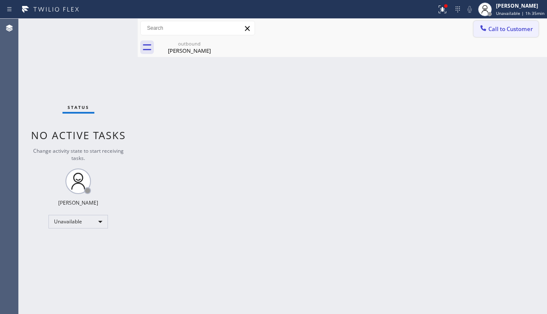
click at [489, 34] on button "Call to Customer" at bounding box center [506, 29] width 65 height 16
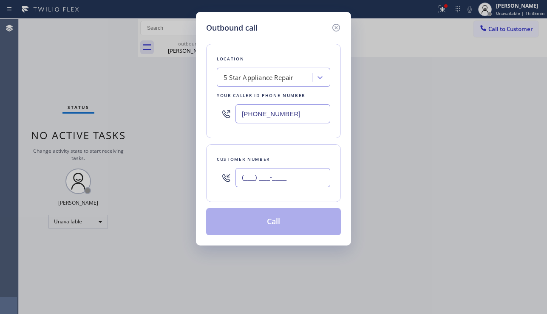
paste input "503) 970-2806"
type input "[PHONE_NUMBER]"
click at [262, 222] on button "Call" at bounding box center [273, 221] width 135 height 27
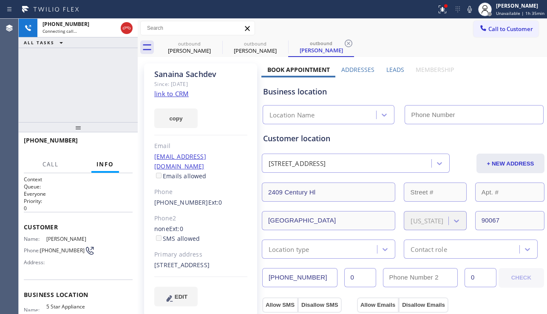
type input "[PHONE_NUMBER]"
click at [387, 72] on label "Leads" at bounding box center [396, 69] width 18 height 8
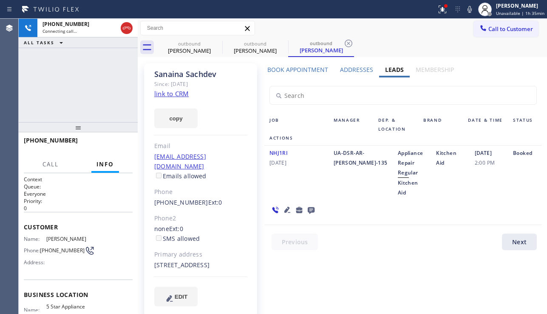
click at [286, 207] on icon at bounding box center [287, 210] width 6 height 6
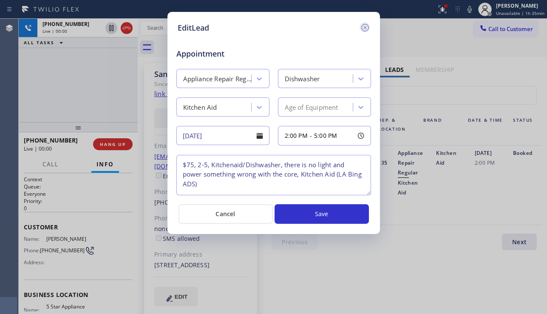
click at [365, 28] on icon at bounding box center [365, 28] width 10 height 10
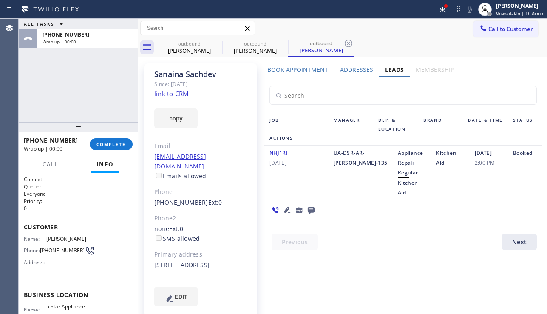
click at [288, 205] on icon at bounding box center [287, 210] width 10 height 10
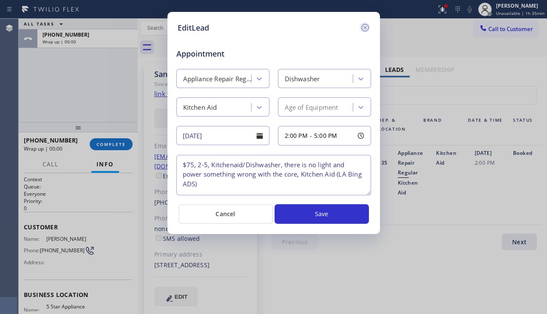
click at [364, 26] on icon at bounding box center [365, 28] width 10 height 10
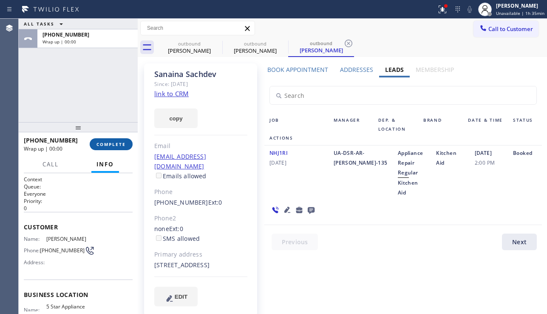
click at [125, 144] on span "COMPLETE" at bounding box center [111, 144] width 29 height 6
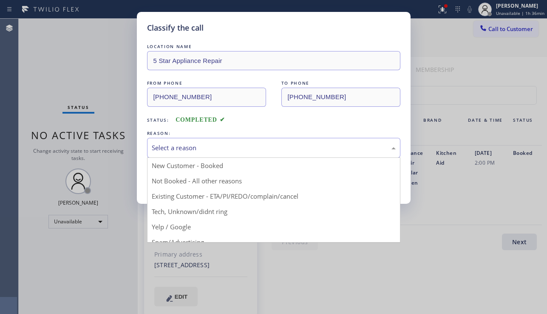
click at [212, 146] on div "Select a reason" at bounding box center [274, 148] width 244 height 10
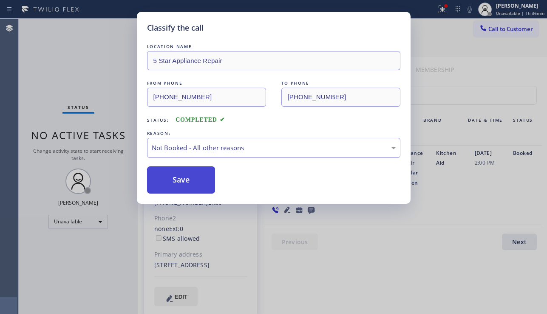
click at [182, 182] on button "Save" at bounding box center [181, 179] width 68 height 27
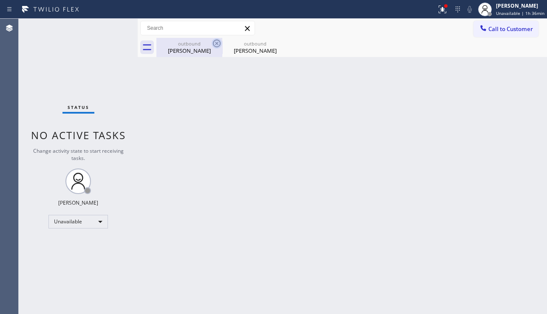
click at [217, 45] on icon at bounding box center [217, 43] width 10 height 10
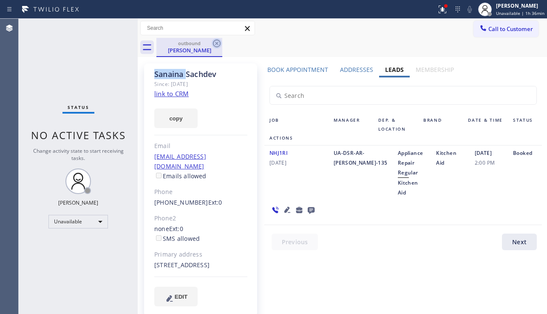
click at [217, 44] on icon at bounding box center [217, 43] width 10 height 10
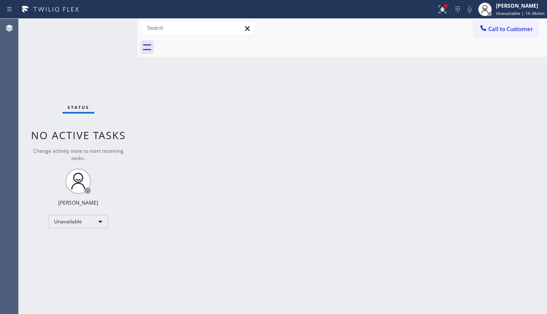
click at [217, 44] on div at bounding box center [351, 47] width 391 height 19
click at [495, 31] on span "Call to Customer" at bounding box center [511, 29] width 45 height 8
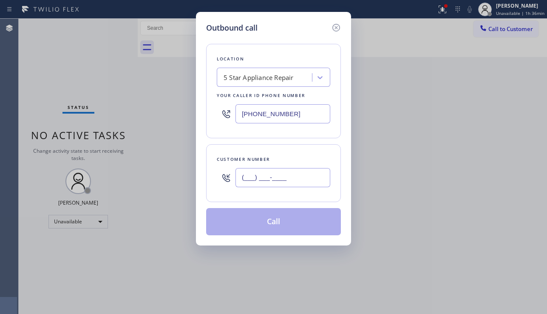
paste input "626) 485-2795"
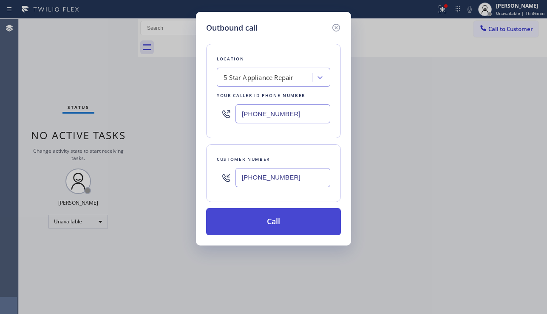
type input "[PHONE_NUMBER]"
click at [275, 217] on button "Call" at bounding box center [273, 221] width 135 height 27
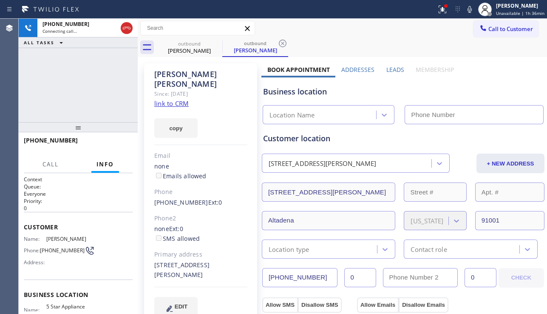
type input "[PHONE_NUMBER]"
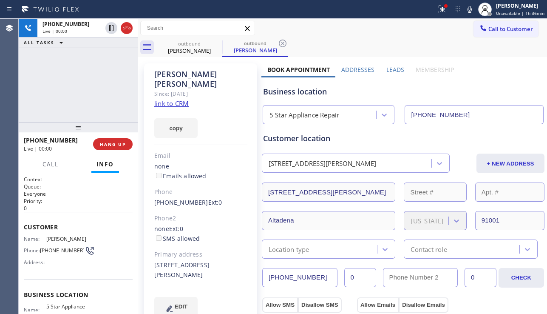
drag, startPoint x: 46, startPoint y: 114, endPoint x: 52, endPoint y: 116, distance: 6.5
click at [46, 114] on div "[PHONE_NUMBER] Live | 00:00 ALL TASKS ALL TASKS ACTIVE TASKS TASKS IN WRAP UP" at bounding box center [78, 70] width 119 height 103
click at [110, 142] on span "HANG UP" at bounding box center [113, 144] width 26 height 6
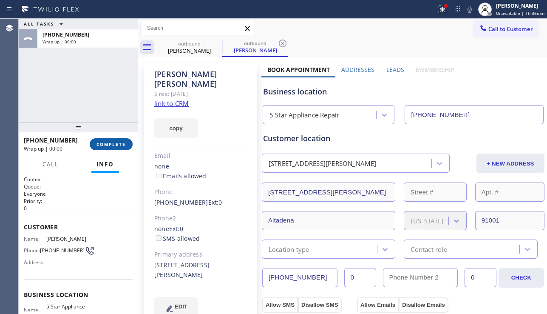
click at [110, 142] on span "COMPLETE" at bounding box center [111, 144] width 29 height 6
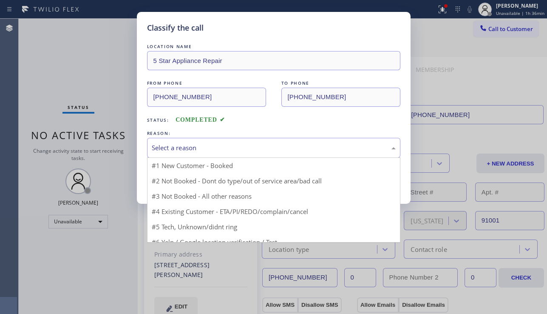
click at [222, 150] on div "Select a reason" at bounding box center [274, 148] width 244 height 10
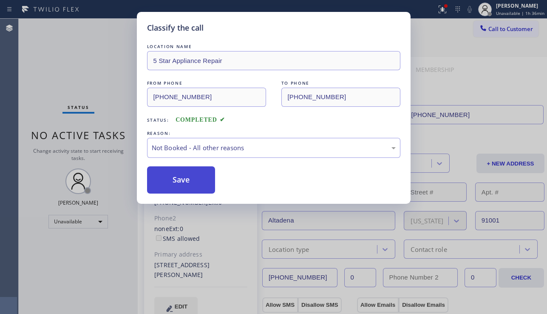
click at [180, 179] on button "Save" at bounding box center [181, 179] width 68 height 27
click at [504, 27] on div "Classify the call LOCATION NAME HVAC Alliance Expert Three Lakes FROM PHONE [PH…" at bounding box center [283, 166] width 529 height 295
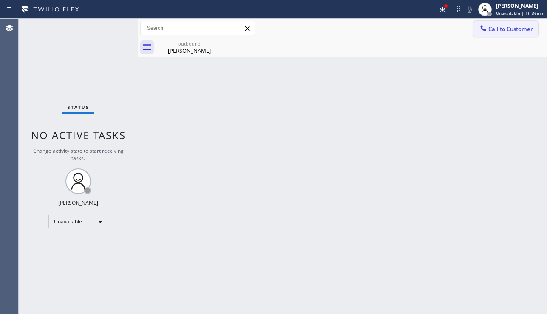
click at [493, 33] on button "Call to Customer" at bounding box center [506, 29] width 65 height 16
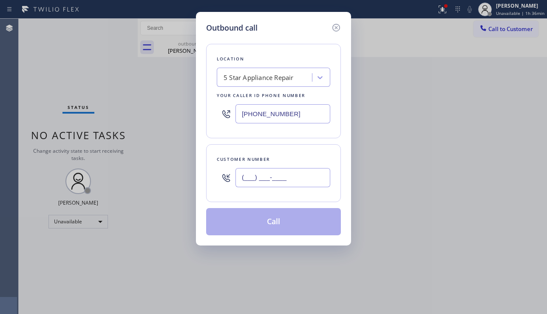
paste input "626) 862-1192"
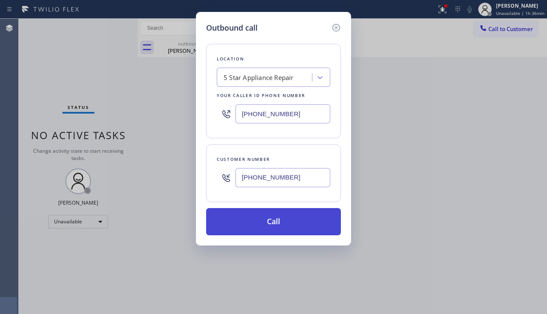
type input "[PHONE_NUMBER]"
click at [275, 216] on button "Call" at bounding box center [273, 221] width 135 height 27
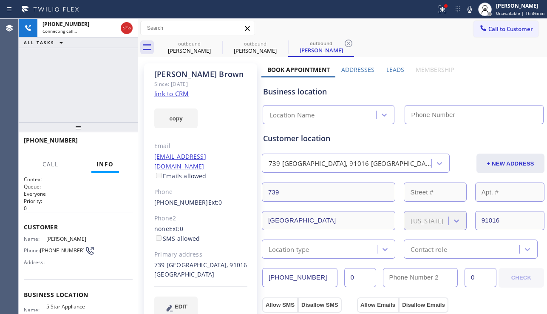
type input "[PHONE_NUMBER]"
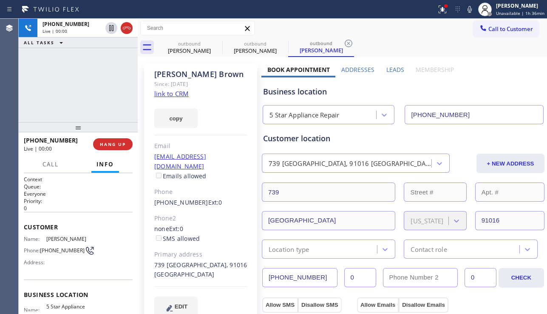
click at [57, 81] on div "[PHONE_NUMBER] Live | 00:00 ALL TASKS ALL TASKS ACTIVE TASKS TASKS IN WRAP UP" at bounding box center [78, 70] width 119 height 103
click at [115, 144] on span "HANG UP" at bounding box center [113, 144] width 26 height 6
click at [115, 144] on span "COMPLETE" at bounding box center [111, 144] width 29 height 6
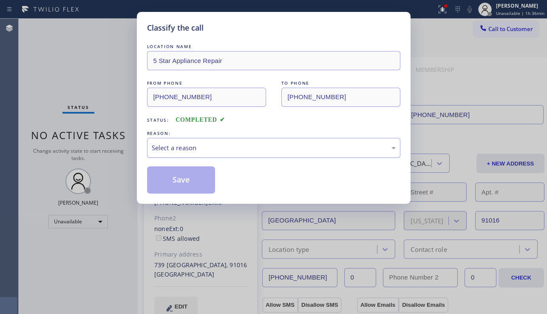
click at [240, 152] on div "Select a reason" at bounding box center [274, 148] width 244 height 10
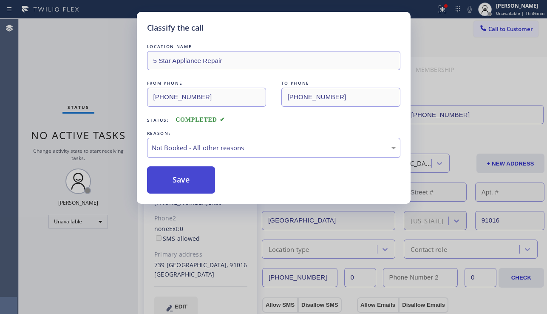
click at [180, 178] on button "Save" at bounding box center [181, 179] width 68 height 27
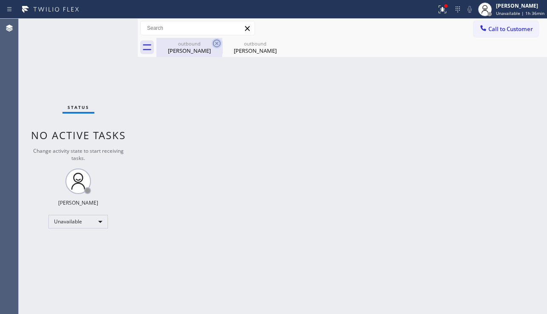
click at [217, 40] on icon at bounding box center [217, 44] width 8 height 8
click at [0, 0] on icon at bounding box center [0, 0] width 0 height 0
click at [217, 40] on div at bounding box center [351, 47] width 391 height 19
click at [433, 11] on div at bounding box center [442, 9] width 19 height 10
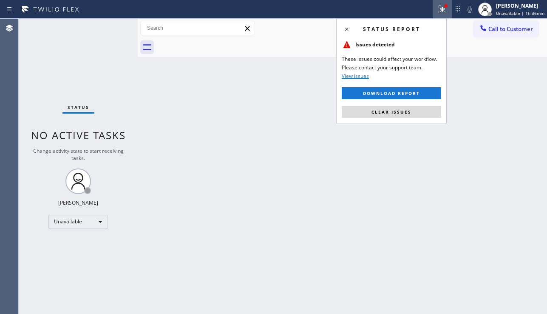
click at [363, 119] on div "Status report Issues detected These issues could affect your workflow. Please c…" at bounding box center [391, 71] width 111 height 105
click at [370, 113] on button "Clear issues" at bounding box center [392, 112] width 100 height 12
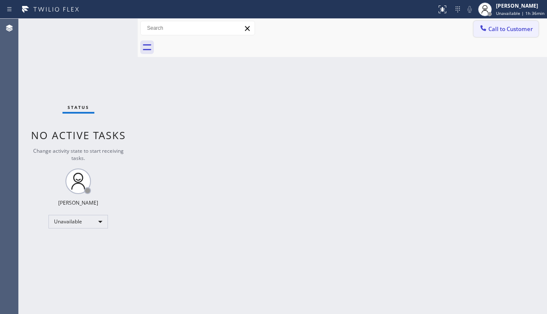
click at [495, 30] on span "Call to Customer" at bounding box center [511, 29] width 45 height 8
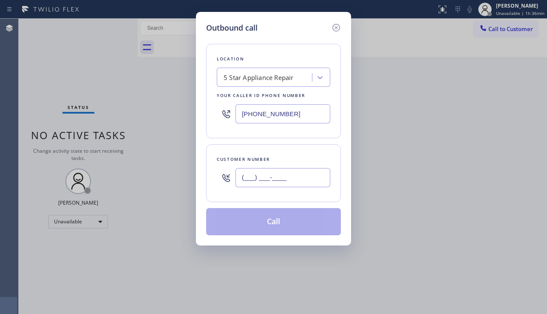
paste input "323) 533-9342"
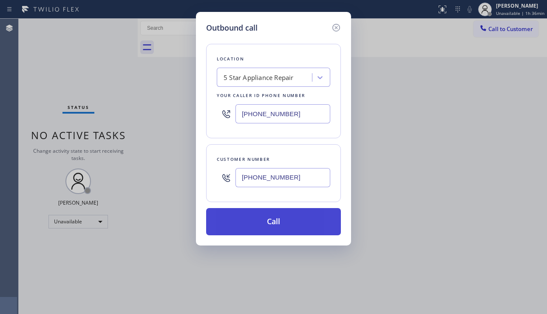
click at [273, 219] on button "Call" at bounding box center [273, 221] width 135 height 27
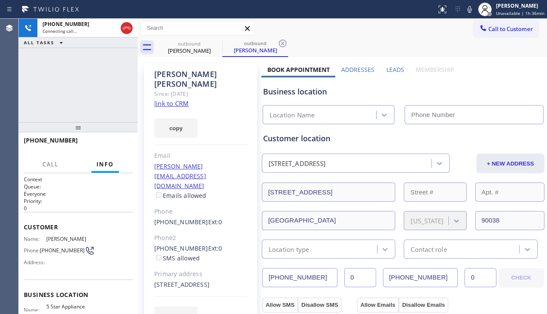
click at [387, 68] on label "Leads" at bounding box center [396, 69] width 18 height 8
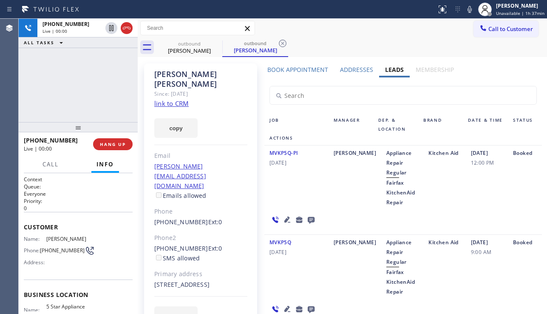
click at [509, 201] on div "Booked" at bounding box center [525, 177] width 34 height 59
click at [112, 145] on span "HANG UP" at bounding box center [113, 144] width 26 height 6
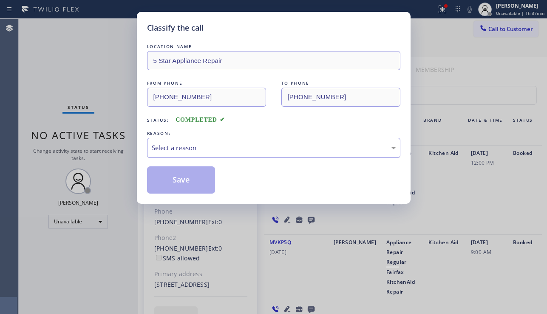
click at [242, 143] on div "Select a reason" at bounding box center [274, 148] width 244 height 10
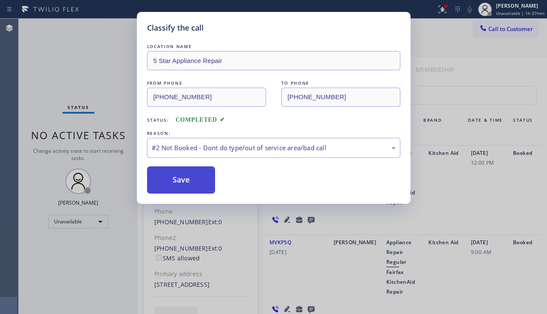
click at [174, 189] on button "Save" at bounding box center [181, 179] width 68 height 27
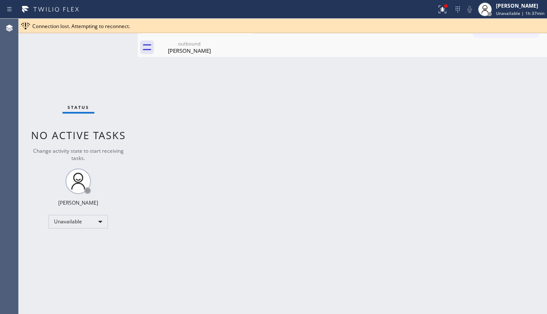
click at [293, 179] on div "Back to Dashboard Change Sender ID Customers Technicians Select a contact Outbo…" at bounding box center [343, 166] width 410 height 295
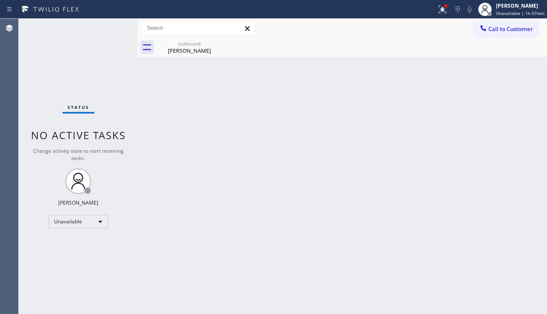
click at [218, 237] on div "Back to Dashboard Change Sender ID Customers Technicians Select a contact Outbo…" at bounding box center [343, 166] width 410 height 295
click at [513, 204] on div "Back to Dashboard Change Sender ID Customers Technicians Select a contact Outbo…" at bounding box center [343, 166] width 410 height 295
click at [506, 28] on span "Call to Customer" at bounding box center [511, 29] width 45 height 8
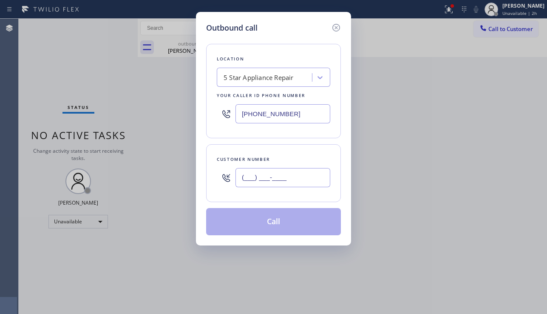
click at [276, 176] on input "(___) ___-____" at bounding box center [283, 177] width 95 height 19
paste input "646) 824-7092"
type input "[PHONE_NUMBER]"
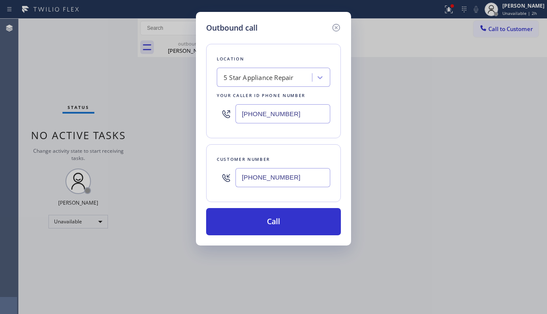
drag, startPoint x: 299, startPoint y: 114, endPoint x: 184, endPoint y: 111, distance: 115.7
click at [184, 111] on div "Outbound call Location 5 Star Appliance Repair Your caller id phone number [PHO…" at bounding box center [273, 157] width 547 height 314
paste input "347) 690-7214"
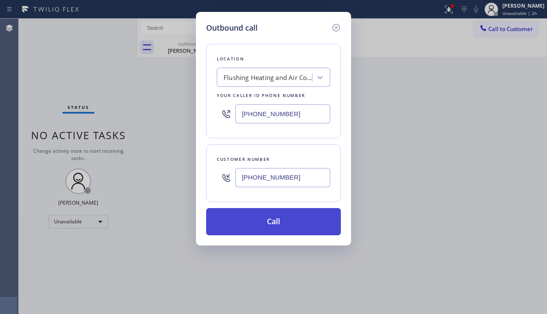
type input "[PHONE_NUMBER]"
click at [279, 232] on button "Call" at bounding box center [273, 221] width 135 height 27
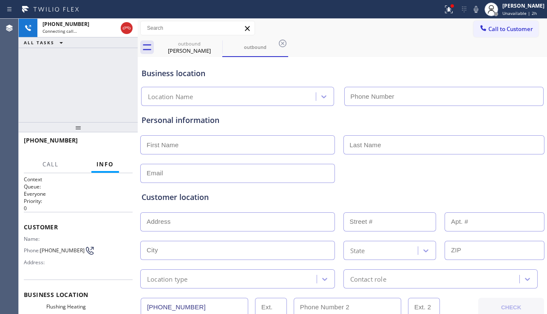
type input "[PHONE_NUMBER]"
click at [217, 199] on div "Customer location" at bounding box center [343, 196] width 402 height 11
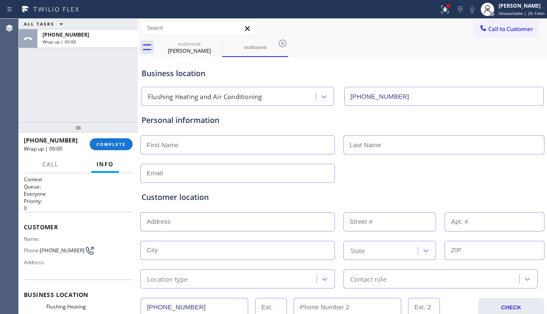
drag, startPoint x: 222, startPoint y: 141, endPoint x: 210, endPoint y: 138, distance: 11.9
click at [222, 141] on input "text" at bounding box center [237, 144] width 195 height 19
click at [119, 145] on span "COMPLETE" at bounding box center [111, 144] width 29 height 6
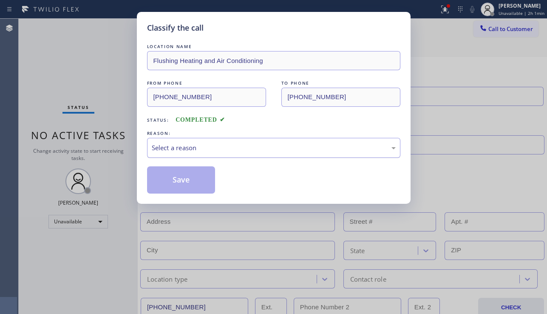
click at [216, 145] on div "Select a reason" at bounding box center [274, 148] width 244 height 10
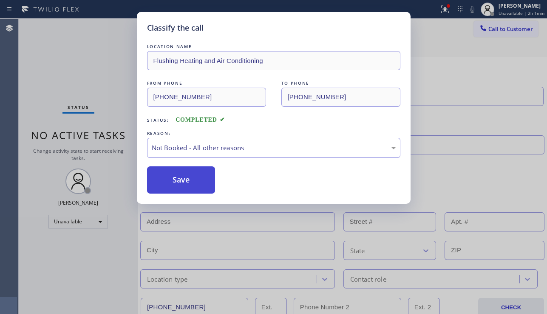
click at [184, 184] on button "Save" at bounding box center [181, 179] width 68 height 27
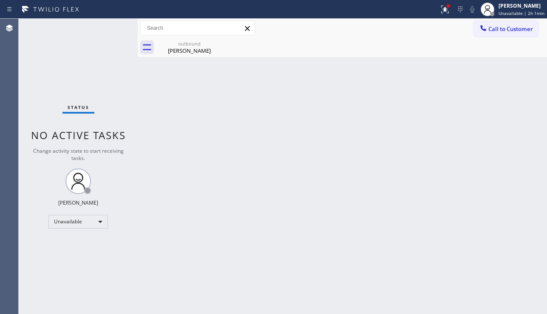
drag, startPoint x: 212, startPoint y: 308, endPoint x: 226, endPoint y: 298, distance: 17.5
click at [212, 308] on div "Back to Dashboard Change Sender ID Customers Technicians Select a contact Outbo…" at bounding box center [343, 166] width 410 height 295
click at [496, 212] on div "Back to Dashboard Change Sender ID Customers Technicians Select a contact Outbo…" at bounding box center [343, 166] width 410 height 295
click at [441, 6] on icon at bounding box center [443, 9] width 5 height 6
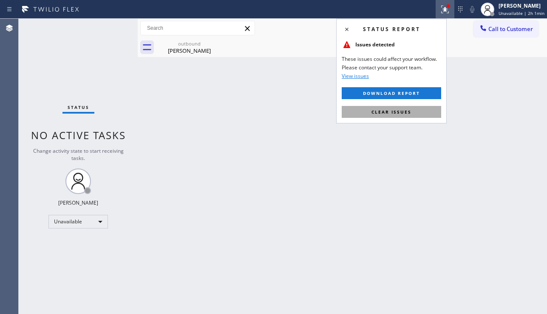
click at [388, 111] on span "Clear issues" at bounding box center [392, 112] width 40 height 6
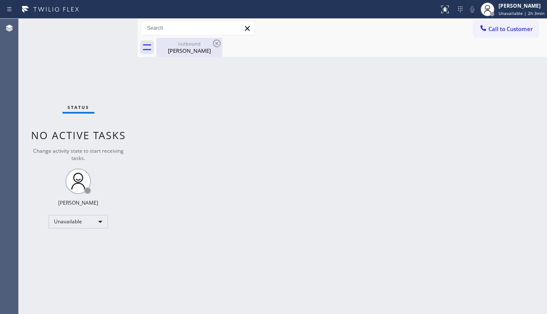
click at [205, 46] on div "outbound" at bounding box center [189, 43] width 64 height 6
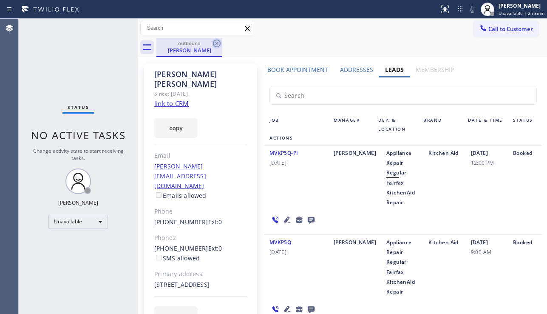
click at [219, 42] on icon at bounding box center [217, 43] width 10 height 10
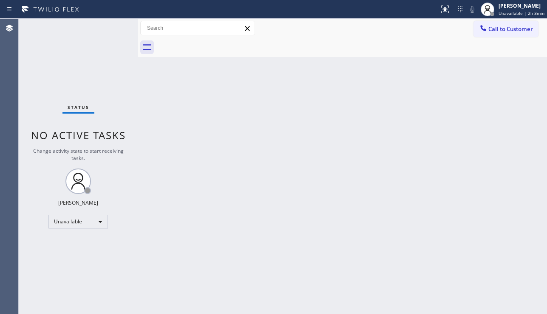
click at [224, 166] on div "Back to Dashboard Change Sender ID Customers Technicians Select a contact Outbo…" at bounding box center [343, 166] width 410 height 295
click at [537, 233] on div "Back to Dashboard Change Sender ID Customers Technicians Select a contact Outbo…" at bounding box center [343, 166] width 410 height 295
click at [512, 28] on span "Call to Customer" at bounding box center [511, 29] width 45 height 8
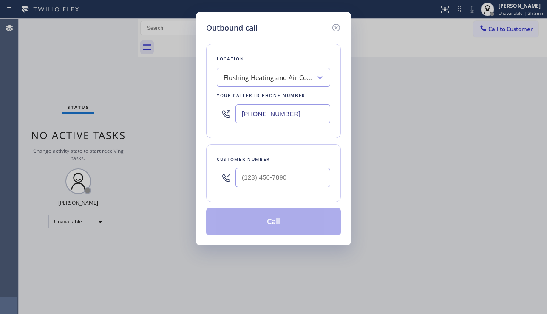
click at [244, 82] on div "Flushing Heating and Air Conditioning" at bounding box center [265, 77] width 93 height 15
type input "5 star appliance repair"
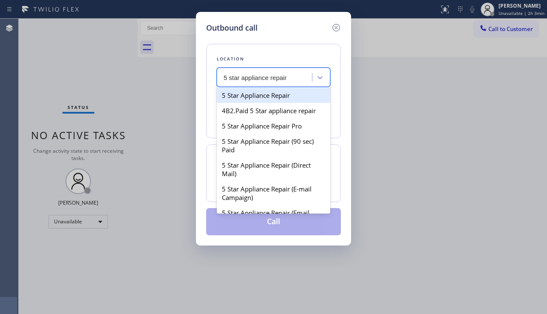
click at [256, 95] on div "5 Star Appliance Repair" at bounding box center [274, 95] width 114 height 15
type input "[PHONE_NUMBER]"
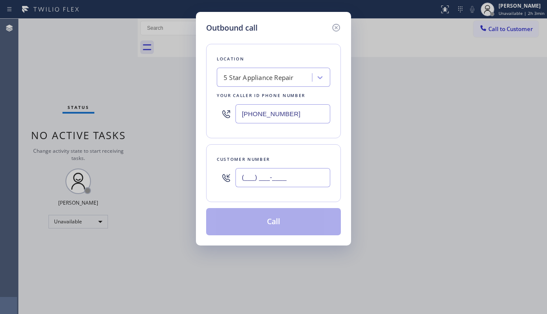
click at [256, 168] on input "(___) ___-____" at bounding box center [283, 177] width 95 height 19
paste input "323) 533-9342"
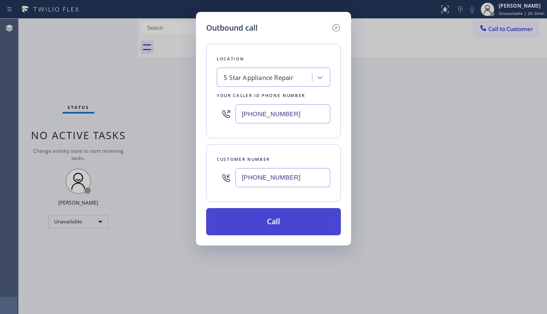
click at [277, 222] on button "Call" at bounding box center [273, 221] width 135 height 27
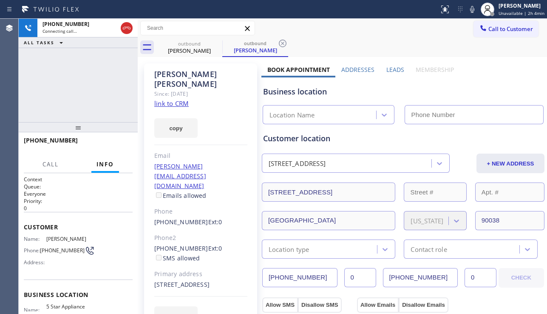
click at [391, 72] on label "Leads" at bounding box center [396, 69] width 18 height 8
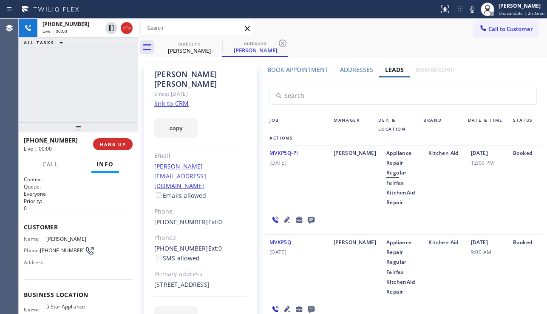
click at [34, 94] on div "[PHONE_NUMBER] Live | 00:00 ALL TASKS ALL TASKS ACTIVE TASKS TASKS IN WRAP UP" at bounding box center [78, 70] width 119 height 103
click at [114, 145] on span "HANG UP" at bounding box center [113, 144] width 26 height 6
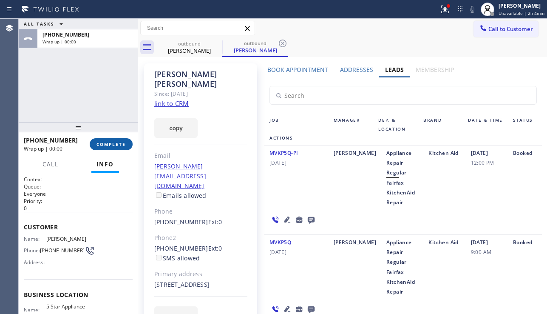
click at [114, 145] on span "COMPLETE" at bounding box center [111, 144] width 29 height 6
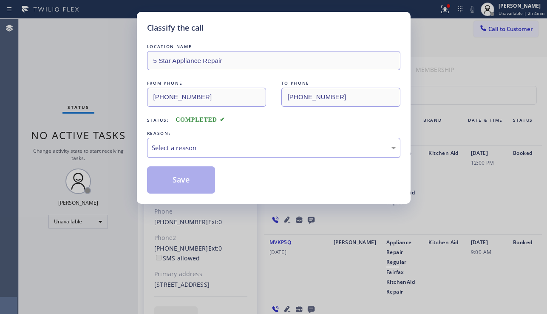
click at [241, 148] on div "Select a reason" at bounding box center [274, 148] width 244 height 10
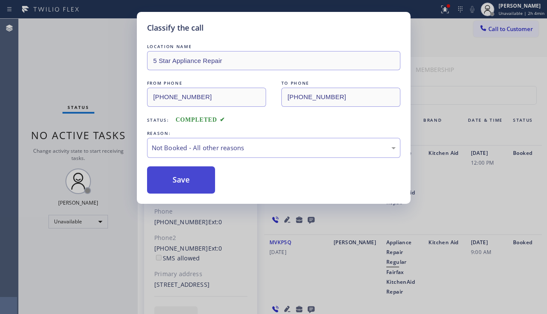
drag, startPoint x: 185, startPoint y: 179, endPoint x: 308, endPoint y: 183, distance: 123.4
click at [185, 179] on button "Save" at bounding box center [181, 179] width 68 height 27
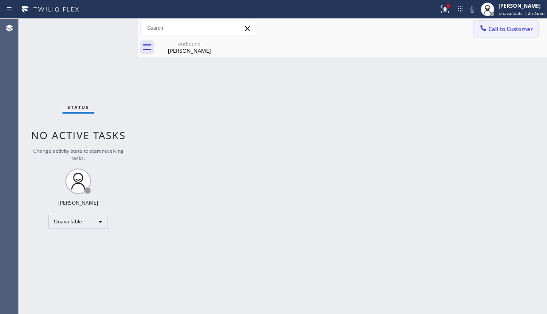
click at [499, 30] on span "Call to Customer" at bounding box center [511, 29] width 45 height 8
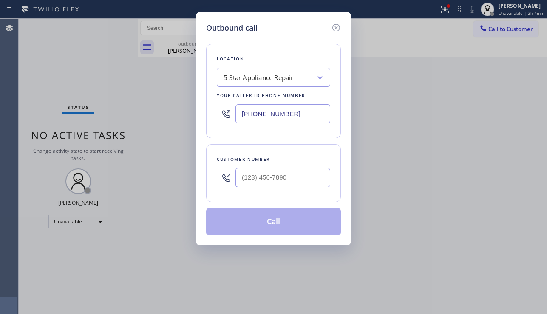
click at [255, 190] on div at bounding box center [283, 178] width 95 height 28
click at [261, 182] on input "(___) ___-____" at bounding box center [283, 177] width 95 height 19
paste input "818) 624-7064"
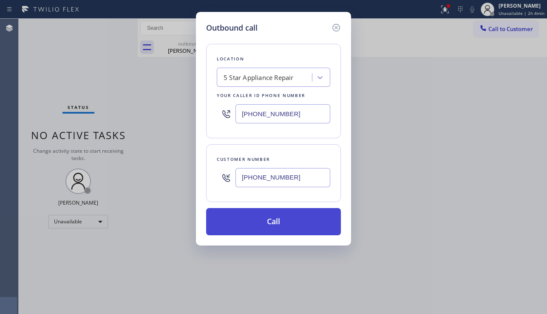
type input "[PHONE_NUMBER]"
click at [283, 224] on button "Call" at bounding box center [273, 221] width 135 height 27
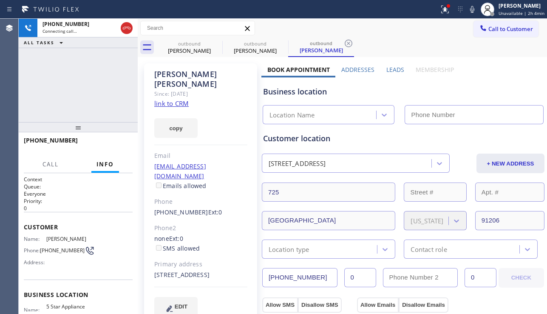
type input "[PHONE_NUMBER]"
drag, startPoint x: 247, startPoint y: 263, endPoint x: 241, endPoint y: 265, distance: 6.2
click at [247, 263] on div "[PERSON_NAME] Since: [DATE] link to CRM copy Email [EMAIL_ADDRESS][DOMAIN_NAME]…" at bounding box center [200, 194] width 113 height 263
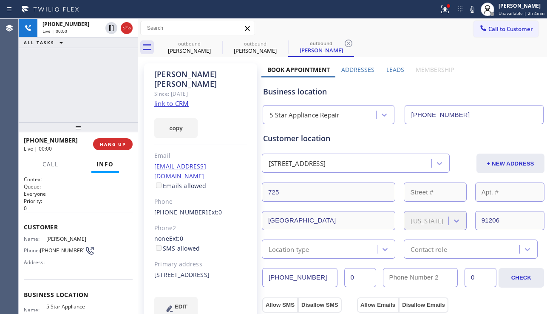
click at [43, 94] on div "[PHONE_NUMBER] Live | 00:00 ALL TASKS ALL TASKS ACTIVE TASKS TASKS IN WRAP UP" at bounding box center [78, 70] width 119 height 103
click at [116, 147] on button "HANG UP" at bounding box center [113, 144] width 40 height 12
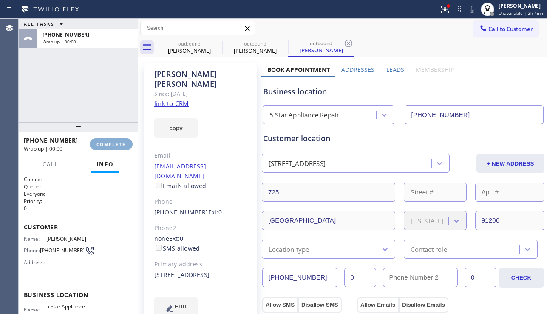
click at [116, 147] on button "COMPLETE" at bounding box center [111, 144] width 43 height 12
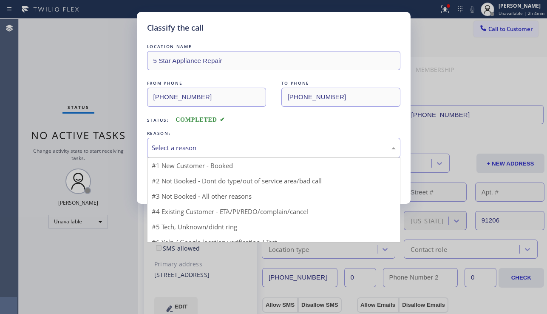
click at [218, 146] on div "Select a reason" at bounding box center [274, 148] width 244 height 10
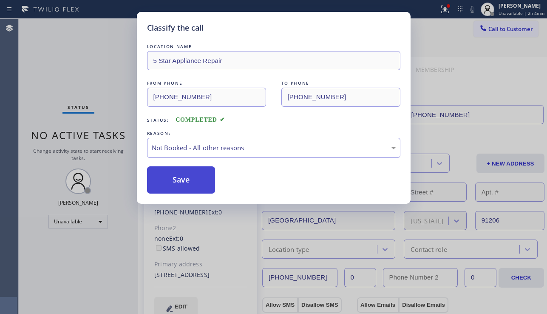
click at [178, 182] on button "Save" at bounding box center [181, 179] width 68 height 27
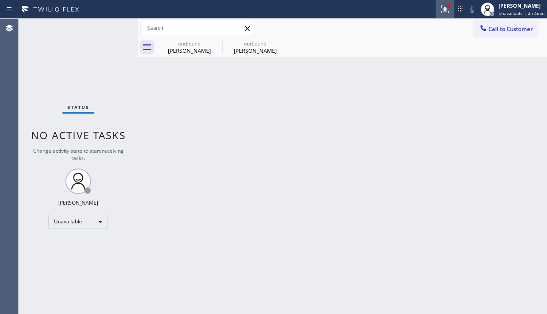
click at [441, 13] on icon at bounding box center [445, 9] width 10 height 10
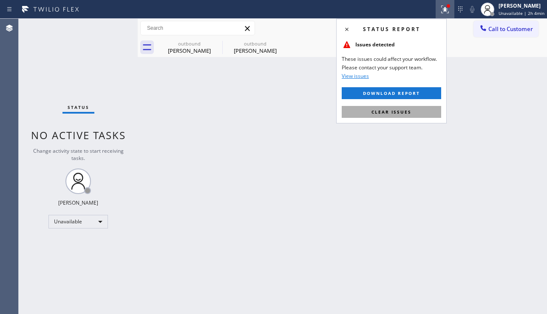
click at [409, 108] on button "Clear issues" at bounding box center [392, 112] width 100 height 12
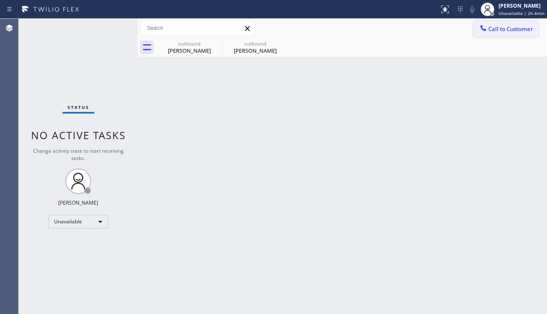
click at [498, 36] on button "Call to Customer" at bounding box center [506, 29] width 65 height 16
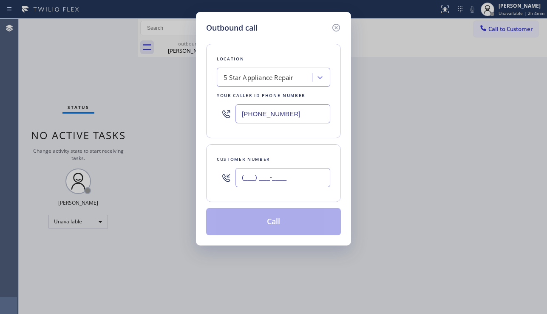
click at [298, 183] on input "(___) ___-____" at bounding box center [283, 177] width 95 height 19
paste input "610) 246-4112"
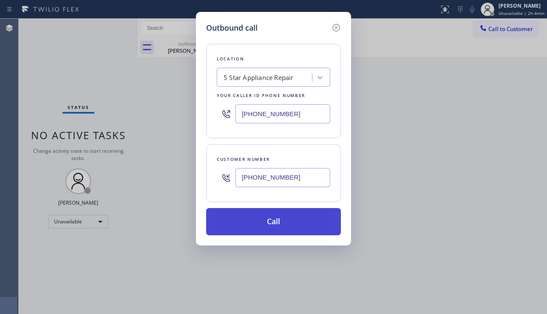
type input "[PHONE_NUMBER]"
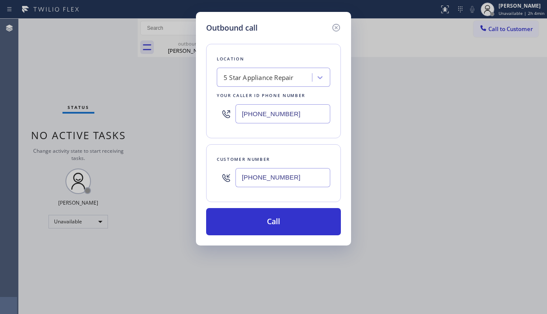
drag, startPoint x: 289, startPoint y: 219, endPoint x: 246, endPoint y: 158, distance: 74.2
click at [289, 219] on button "Call" at bounding box center [273, 221] width 135 height 27
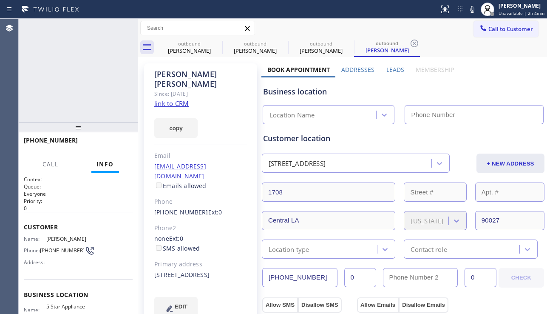
type input "[PHONE_NUMBER]"
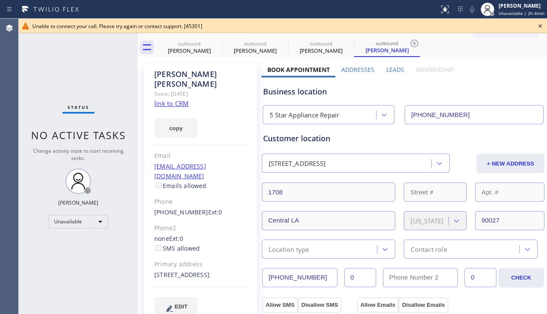
click at [538, 26] on icon at bounding box center [540, 26] width 10 height 10
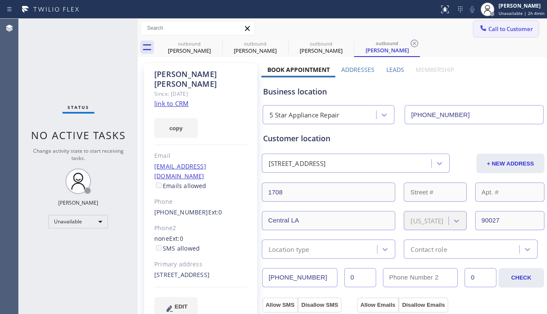
click at [503, 30] on span "Call to Customer" at bounding box center [511, 29] width 45 height 8
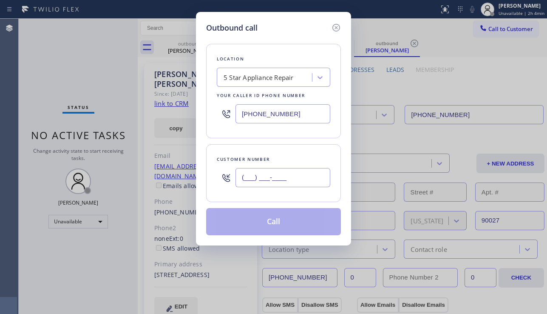
click at [242, 173] on input "(___) ___-____" at bounding box center [283, 177] width 95 height 19
paste input "818) 613-8859"
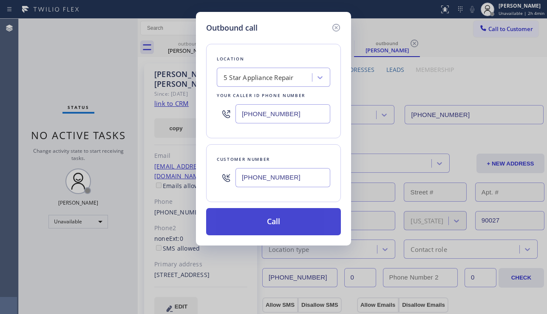
type input "[PHONE_NUMBER]"
click at [272, 230] on button "Call" at bounding box center [273, 221] width 135 height 27
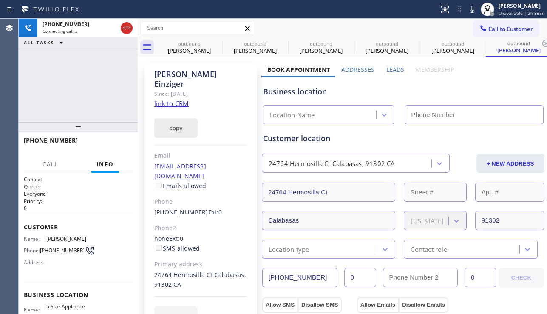
type input "[PHONE_NUMBER]"
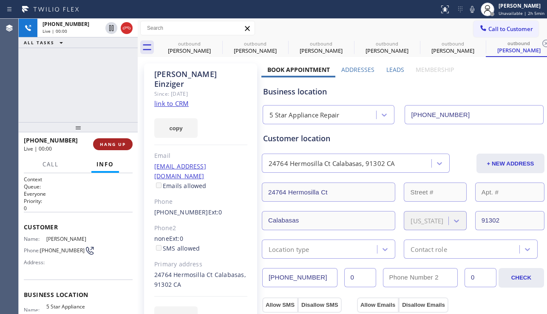
click at [104, 145] on span "HANG UP" at bounding box center [113, 144] width 26 height 6
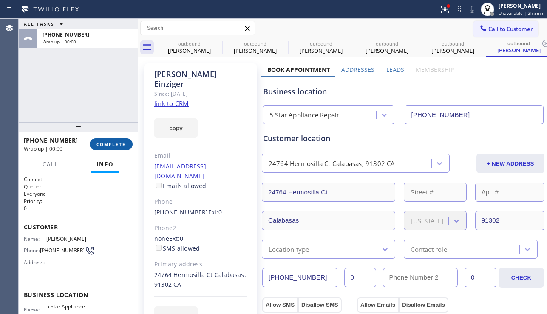
click at [104, 145] on span "COMPLETE" at bounding box center [111, 144] width 29 height 6
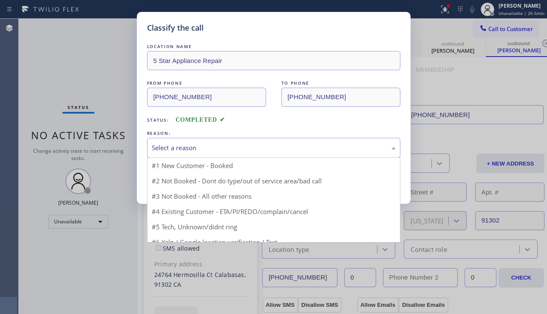
click at [202, 145] on div "Select a reason" at bounding box center [274, 148] width 244 height 10
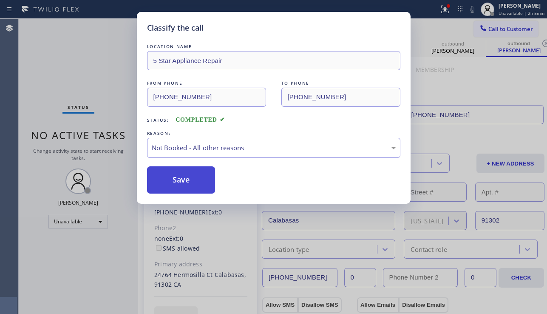
click at [170, 182] on button "Save" at bounding box center [181, 179] width 68 height 27
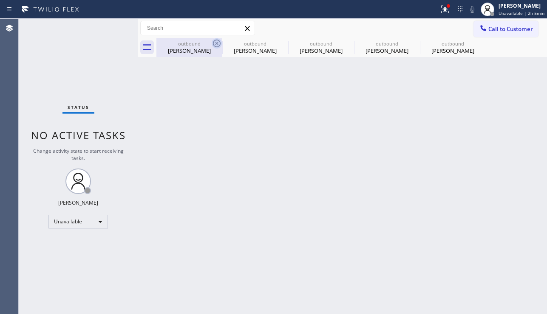
click at [215, 42] on icon at bounding box center [217, 43] width 10 height 10
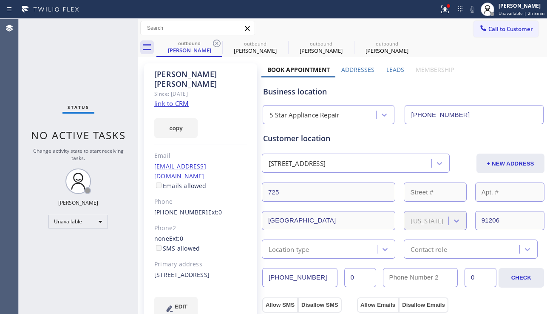
click at [215, 42] on icon at bounding box center [217, 43] width 10 height 10
click at [0, 0] on icon at bounding box center [0, 0] width 0 height 0
click at [215, 42] on icon at bounding box center [217, 43] width 10 height 10
click at [0, 0] on icon at bounding box center [0, 0] width 0 height 0
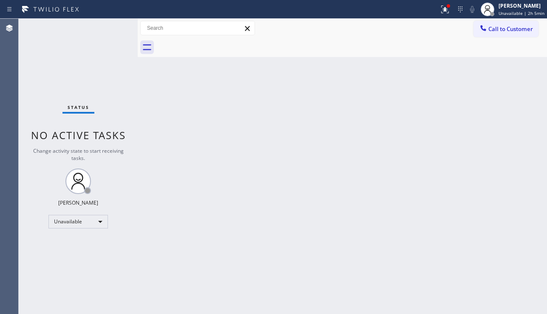
click at [518, 38] on div at bounding box center [351, 47] width 391 height 19
click at [469, 28] on div "Call to Customer Outbound call Location 5 Star Appliance Repair Your caller id …" at bounding box center [343, 28] width 410 height 15
click at [486, 30] on icon at bounding box center [484, 28] width 6 height 6
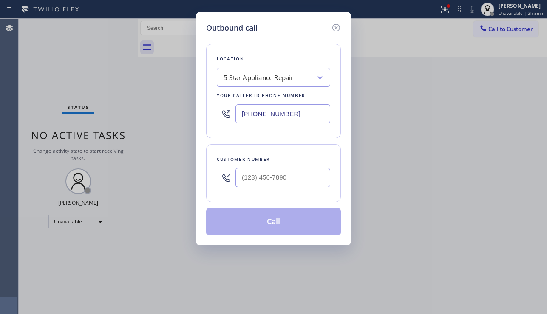
click at [248, 188] on div at bounding box center [283, 178] width 95 height 28
click at [250, 184] on input "(___) ___-____" at bounding box center [283, 177] width 95 height 19
paste input "562) 424-3525"
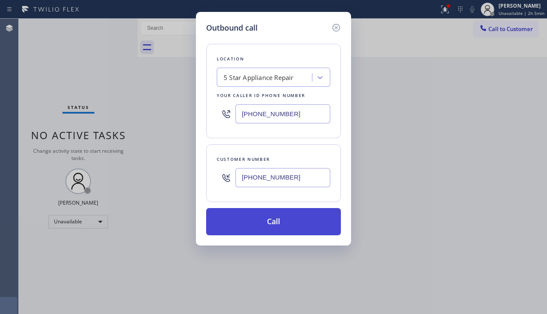
type input "[PHONE_NUMBER]"
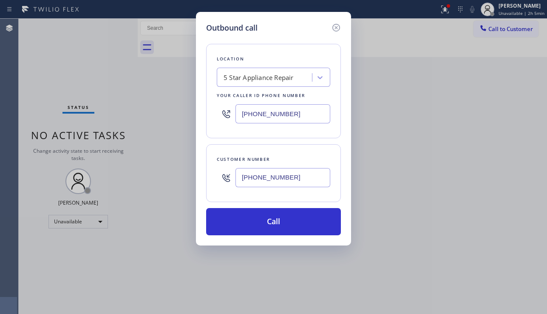
drag, startPoint x: 289, startPoint y: 219, endPoint x: 118, endPoint y: 79, distance: 221.4
click at [288, 218] on button "Call" at bounding box center [273, 221] width 135 height 27
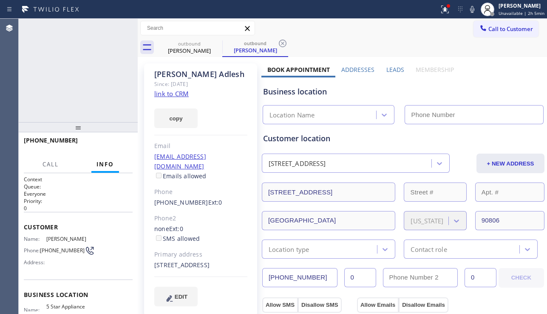
type input "[PHONE_NUMBER]"
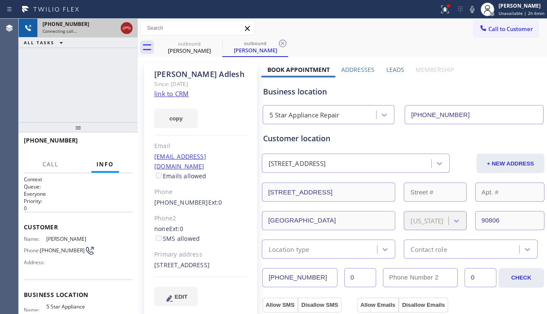
click at [128, 26] on icon at bounding box center [127, 28] width 10 height 10
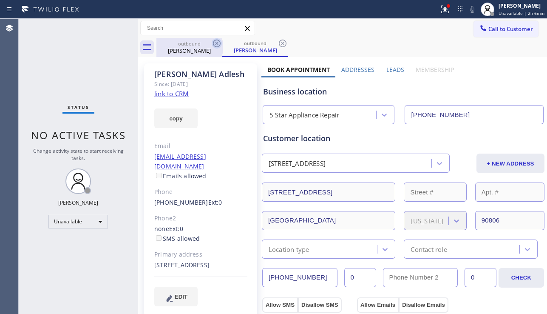
click at [217, 43] on icon at bounding box center [217, 44] width 8 height 8
click at [279, 43] on icon at bounding box center [283, 44] width 8 height 8
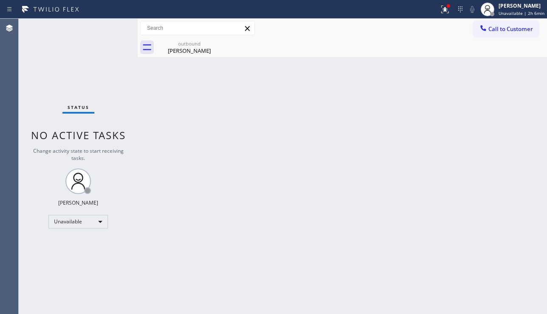
click at [0, 0] on icon at bounding box center [0, 0] width 0 height 0
click at [187, 53] on div "[PERSON_NAME]" at bounding box center [189, 51] width 64 height 8
drag, startPoint x: 197, startPoint y: 213, endPoint x: 141, endPoint y: 267, distance: 78.2
click at [197, 213] on div "Back to Dashboard Change Sender ID Customers Technicians Select a contact Outbo…" at bounding box center [343, 166] width 410 height 295
click at [516, 30] on span "Call to Customer" at bounding box center [511, 29] width 45 height 8
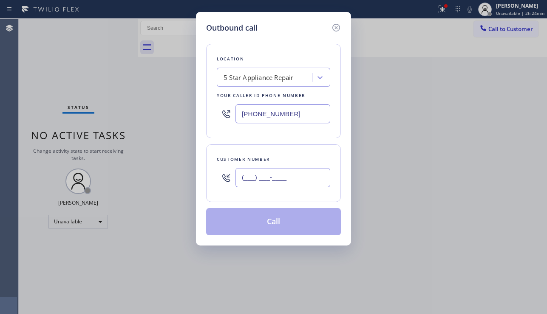
click at [301, 174] on input "(___) ___-____" at bounding box center [283, 177] width 95 height 19
paste input "518) 704-9409"
type input "[PHONE_NUMBER]"
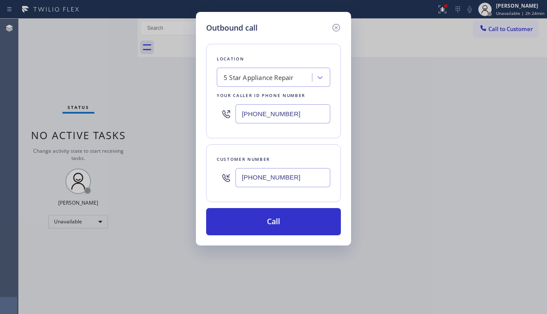
drag, startPoint x: 296, startPoint y: 111, endPoint x: 208, endPoint y: 109, distance: 87.6
click at [208, 109] on div "Location 5 Star Appliance Repair Your caller id phone number [PHONE_NUMBER]" at bounding box center [273, 91] width 135 height 94
paste input "05) 519-7225"
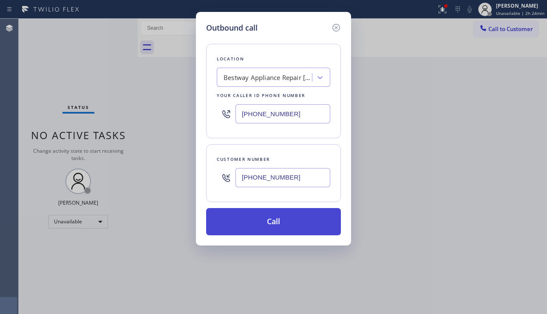
type input "[PHONE_NUMBER]"
click at [263, 216] on button "Call" at bounding box center [273, 221] width 135 height 27
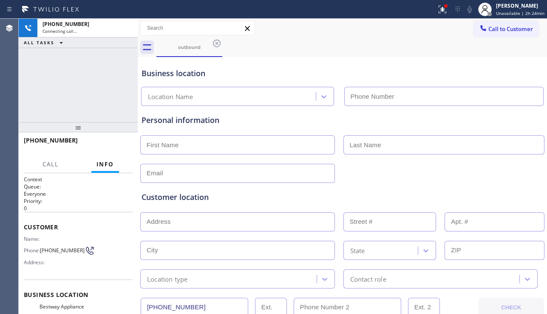
type input "[PHONE_NUMBER]"
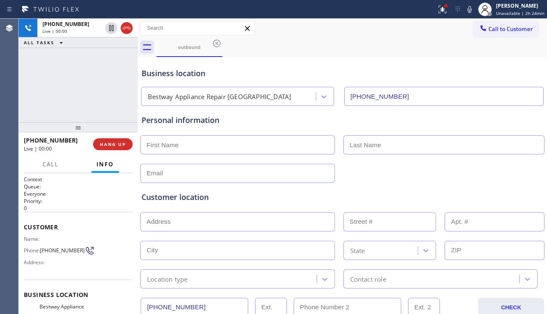
click at [484, 176] on div at bounding box center [342, 172] width 406 height 21
click at [117, 147] on span "HANG UP" at bounding box center [113, 144] width 26 height 6
click at [117, 145] on span "HANG UP" at bounding box center [113, 144] width 26 height 6
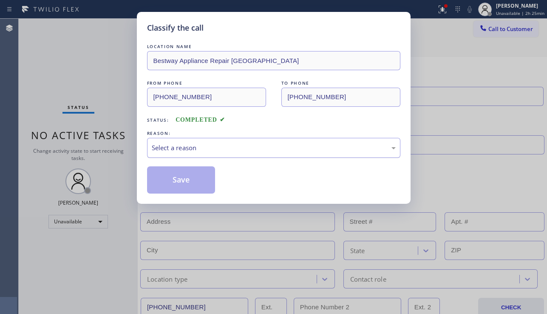
click at [192, 148] on div "Select a reason" at bounding box center [274, 148] width 244 height 10
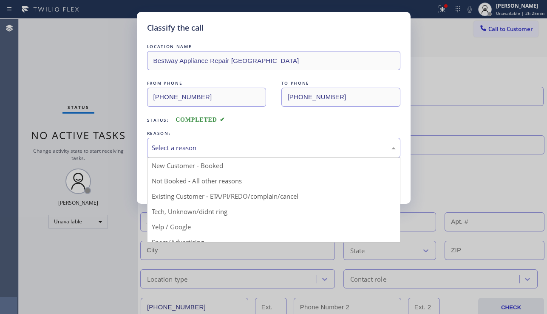
drag, startPoint x: 188, startPoint y: 177, endPoint x: 176, endPoint y: 184, distance: 14.3
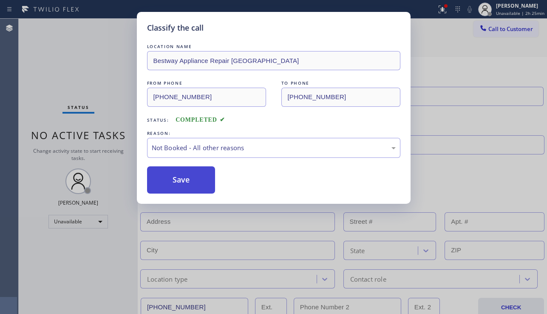
click at [176, 184] on button "Save" at bounding box center [181, 179] width 68 height 27
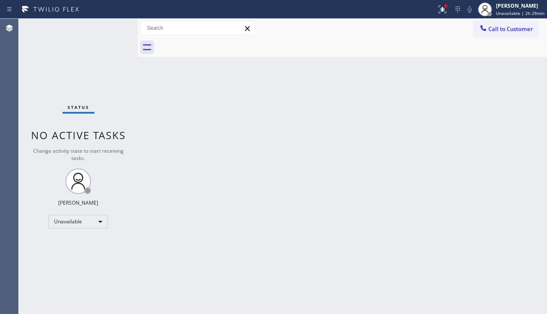
click at [509, 154] on div "Back to Dashboard Change Sender ID Customers Technicians Select a contact Outbo…" at bounding box center [343, 166] width 410 height 295
click at [442, 9] on icon at bounding box center [443, 9] width 10 height 10
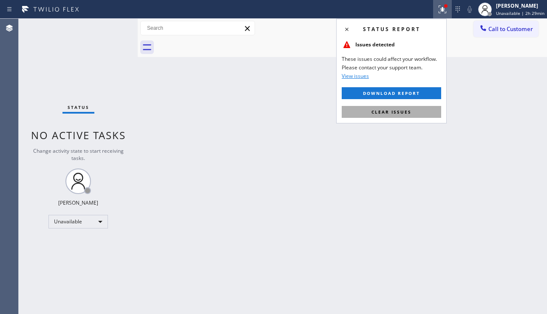
click at [409, 110] on span "Clear issues" at bounding box center [392, 112] width 40 height 6
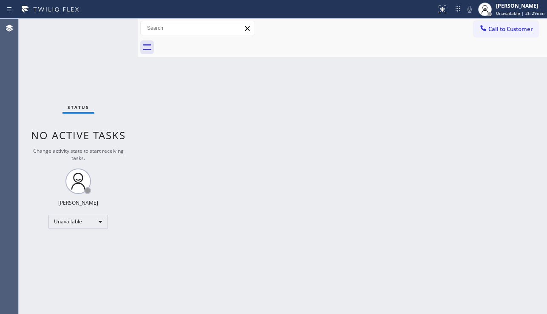
click at [319, 123] on div "Back to Dashboard Change Sender ID Customers Technicians Select a contact Outbo…" at bounding box center [343, 166] width 410 height 295
click at [85, 225] on div "Unavailable" at bounding box center [78, 222] width 60 height 14
click at [72, 265] on li "Break" at bounding box center [78, 265] width 58 height 10
click at [509, 31] on span "Call to Customer" at bounding box center [511, 29] width 45 height 8
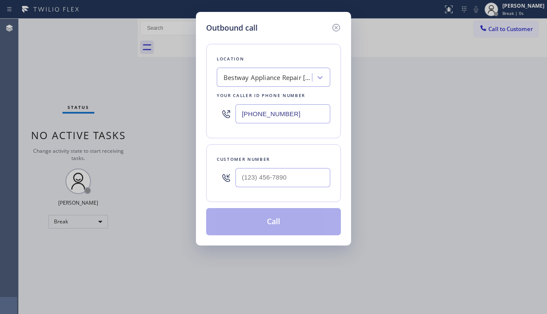
click at [254, 80] on div "Bestway Appliance Repair [GEOGRAPHIC_DATA]" at bounding box center [268, 78] width 89 height 10
type input "whirlpool appliance repair"
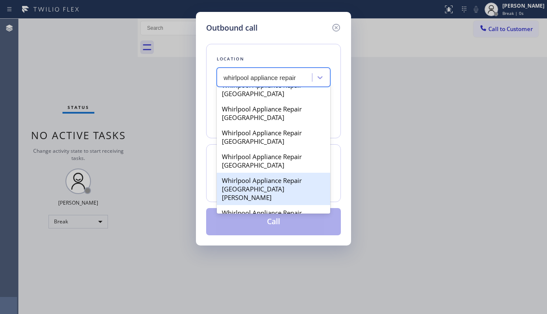
scroll to position [407, 0]
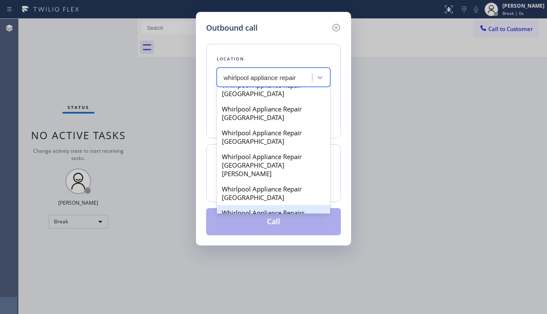
click at [276, 205] on div "Whirlpool Appliance Repairs" at bounding box center [274, 212] width 114 height 15
type input "[PHONE_NUMBER]"
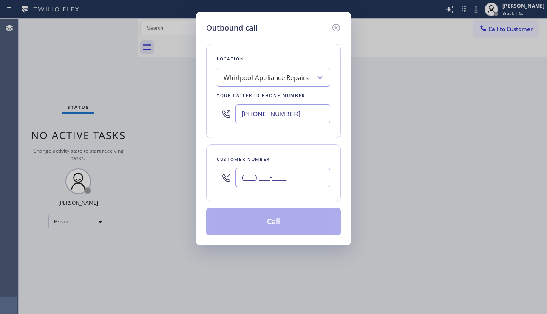
click at [253, 171] on input "(___) ___-____" at bounding box center [283, 177] width 95 height 19
paste input "519) 372-8472"
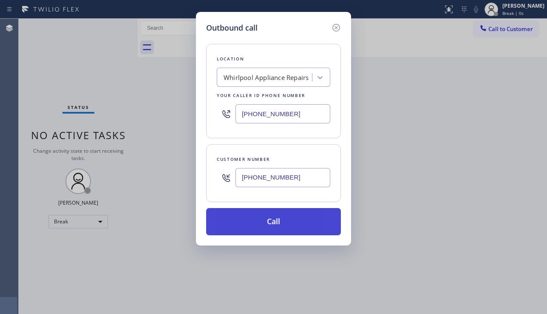
type input "[PHONE_NUMBER]"
click at [267, 228] on button "Call" at bounding box center [273, 221] width 135 height 27
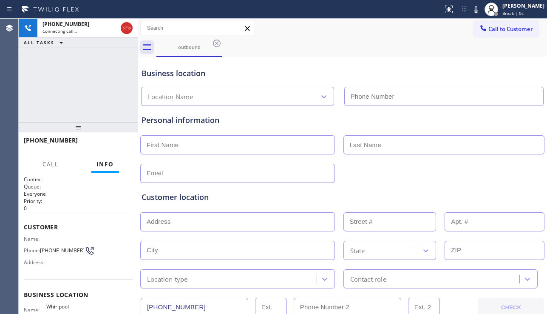
type input "[PHONE_NUMBER]"
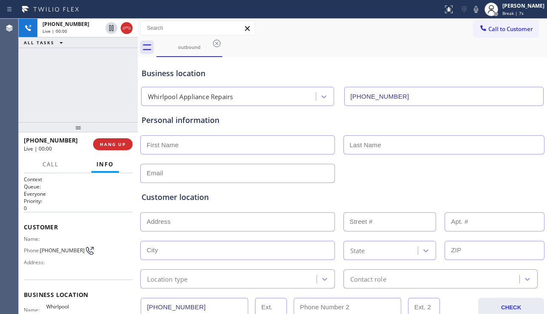
drag, startPoint x: 28, startPoint y: 105, endPoint x: 71, endPoint y: 102, distance: 43.0
click at [29, 104] on div "[PHONE_NUMBER] Live | 00:00 ALL TASKS ALL TASKS ACTIVE TASKS TASKS IN WRAP UP" at bounding box center [78, 70] width 119 height 103
click at [521, 182] on div "Customer location >> ADD NEW ADDRESS << + NEW ADDRESS State Location type Conta…" at bounding box center [342, 233] width 405 height 109
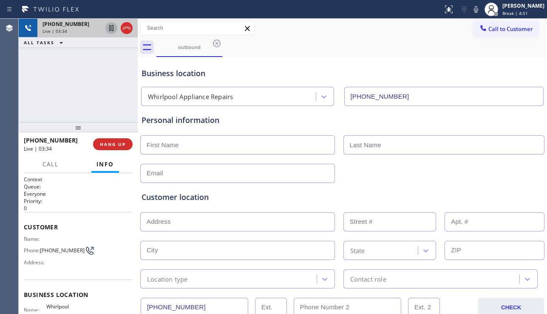
click at [109, 30] on icon at bounding box center [111, 28] width 4 height 6
click at [471, 7] on icon at bounding box center [476, 9] width 10 height 10
click at [115, 80] on div "[PHONE_NUMBER] Live | 05:54 ALL TASKS ALL TASKS ACTIVE TASKS TASKS IN WRAP UP" at bounding box center [78, 70] width 119 height 103
click at [111, 31] on icon at bounding box center [111, 28] width 6 height 6
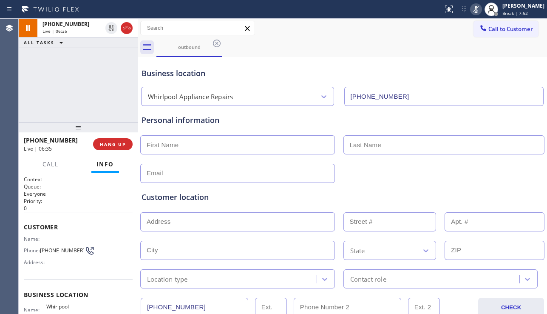
click at [474, 11] on icon at bounding box center [476, 9] width 4 height 7
click at [526, 183] on div "Customer location >> ADD NEW ADDRESS << + NEW ADDRESS State Location type Conta…" at bounding box center [342, 235] width 405 height 105
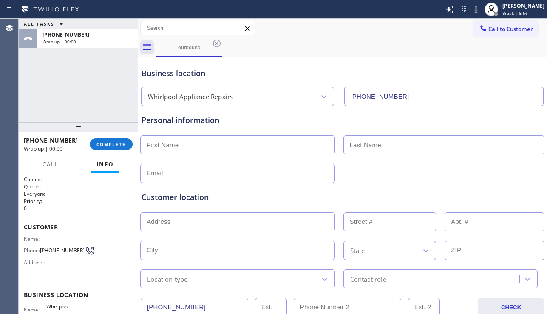
drag, startPoint x: 507, startPoint y: 185, endPoint x: 480, endPoint y: 190, distance: 27.1
click at [507, 185] on div "Customer location >> ADD NEW ADDRESS << + NEW ADDRESS State Location type Conta…" at bounding box center [342, 235] width 405 height 105
click at [192, 139] on input "text" at bounding box center [237, 144] width 195 height 19
type input "[PERSON_NAME]"
click at [387, 146] on input "text" at bounding box center [445, 144] width 202 height 19
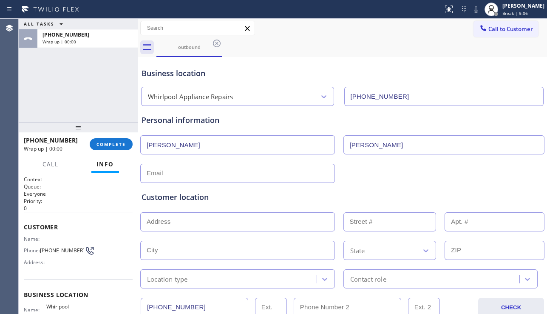
type input "[PERSON_NAME]"
click at [479, 194] on div "Customer location" at bounding box center [343, 196] width 402 height 11
click at [216, 219] on input "text" at bounding box center [237, 221] width 195 height 19
paste input "[STREET_ADDRESS]"
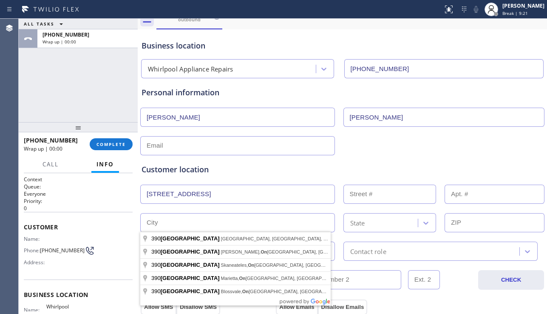
scroll to position [43, 0]
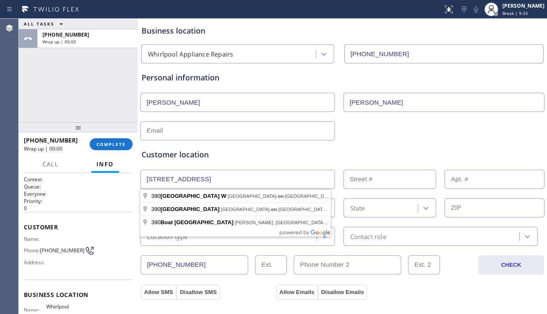
click at [263, 184] on input "[STREET_ADDRESS]" at bounding box center [237, 179] width 195 height 19
paste input "n0h2to"
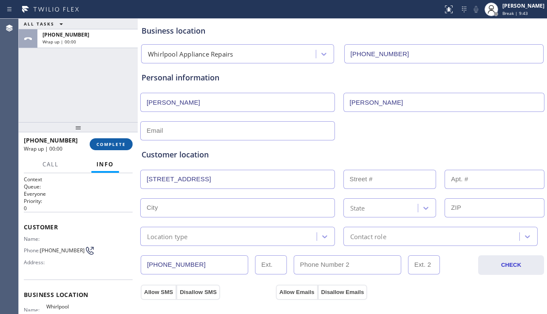
type input "[STREET_ADDRESS]"
click at [117, 148] on button "COMPLETE" at bounding box center [111, 144] width 43 height 12
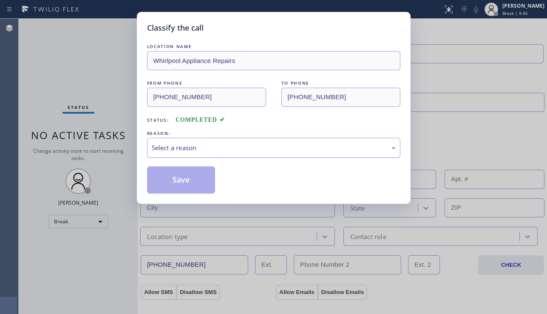
click at [211, 147] on div "Select a reason" at bounding box center [274, 148] width 244 height 10
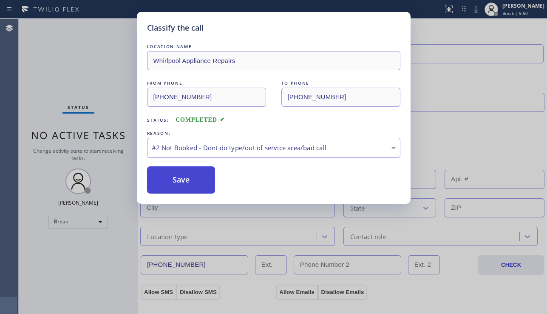
click at [185, 186] on button "Save" at bounding box center [181, 179] width 68 height 27
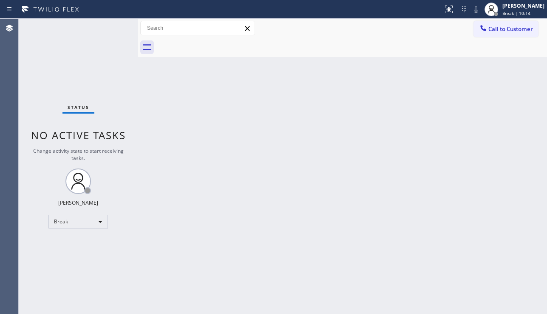
click at [519, 211] on div "Back to Dashboard Change Sender ID Customers Technicians Select a contact Outbo…" at bounding box center [343, 166] width 410 height 295
click at [89, 224] on div "Break" at bounding box center [78, 222] width 60 height 14
click at [86, 251] on li "Unavailable" at bounding box center [78, 255] width 58 height 10
click at [177, 263] on div "Back to Dashboard Change Sender ID Customers Technicians Select a contact Outbo…" at bounding box center [343, 166] width 410 height 295
click at [521, 185] on div "Back to Dashboard Change Sender ID Customers Technicians Select a contact Outbo…" at bounding box center [343, 166] width 410 height 295
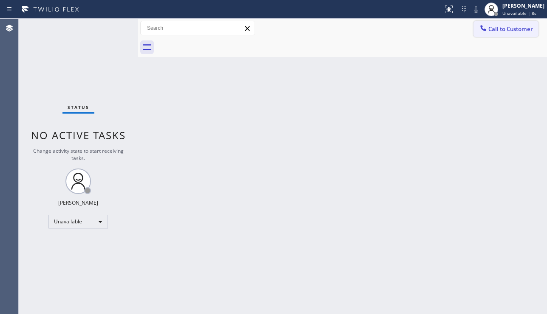
click at [488, 35] on button "Call to Customer" at bounding box center [506, 29] width 65 height 16
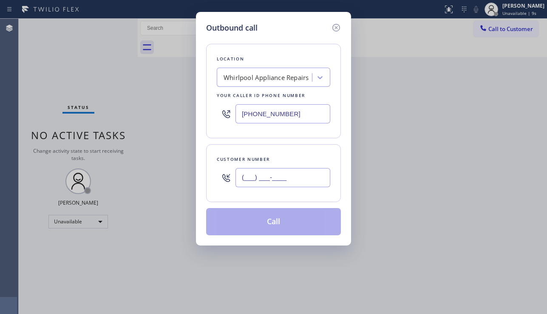
click at [287, 179] on input "(___) ___-____" at bounding box center [283, 177] width 95 height 19
paste input "519) 372-8472"
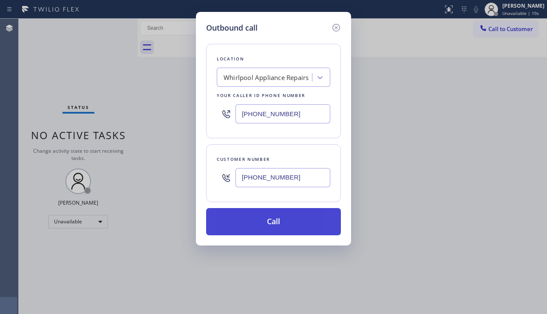
type input "[PHONE_NUMBER]"
click at [268, 223] on button "Call" at bounding box center [273, 221] width 135 height 27
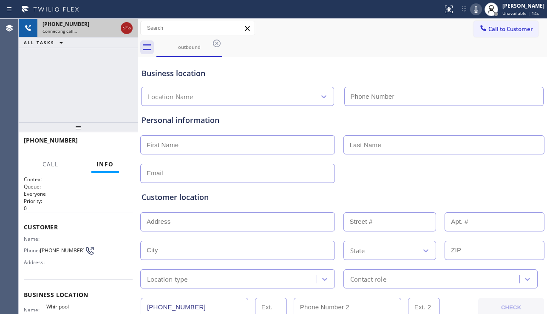
type input "[PHONE_NUMBER]"
click at [125, 31] on icon at bounding box center [127, 28] width 10 height 10
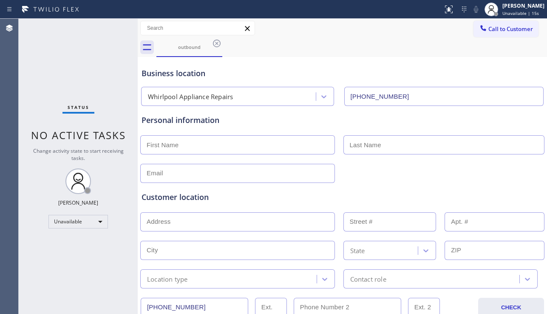
click at [191, 152] on input "text" at bounding box center [237, 144] width 195 height 19
drag, startPoint x: 494, startPoint y: 195, endPoint x: 487, endPoint y: 194, distance: 6.4
click at [494, 195] on div "Customer location" at bounding box center [343, 196] width 402 height 11
click at [193, 148] on input "text" at bounding box center [237, 144] width 195 height 19
click at [487, 205] on div "Customer location >> ADD NEW ADDRESS << + NEW ADDRESS State Location type Conta…" at bounding box center [343, 239] width 402 height 97
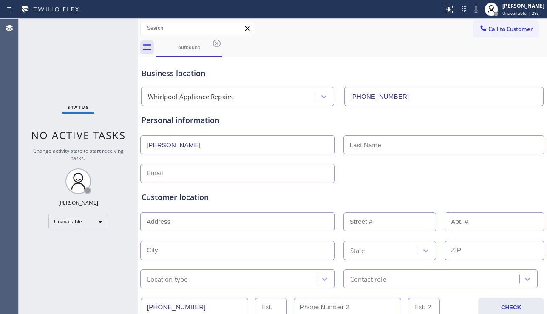
click at [190, 147] on input "[PERSON_NAME]" at bounding box center [237, 144] width 195 height 19
type input "[PERSON_NAME]"
click at [390, 142] on input "text" at bounding box center [445, 144] width 202 height 19
drag, startPoint x: 486, startPoint y: 191, endPoint x: 472, endPoint y: 183, distance: 16.4
click at [486, 191] on div "Customer location >> ADD NEW ADDRESS << + NEW ADDRESS State Location type Conta…" at bounding box center [342, 235] width 405 height 105
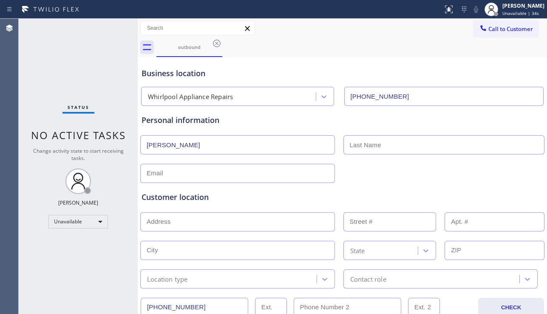
click at [445, 147] on input "text" at bounding box center [445, 144] width 202 height 19
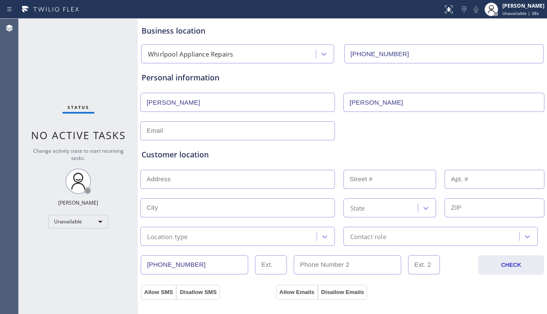
type input "[PERSON_NAME]"
drag, startPoint x: 494, startPoint y: 146, endPoint x: 472, endPoint y: 147, distance: 22.5
click at [494, 146] on div "Customer location >> ADD NEW ADDRESS << + NEW ADDRESS State Location type Conta…" at bounding box center [342, 192] width 405 height 105
click at [185, 131] on input "text" at bounding box center [237, 130] width 195 height 19
type input "[EMAIL_ADDRESS][DOMAIN_NAME]"
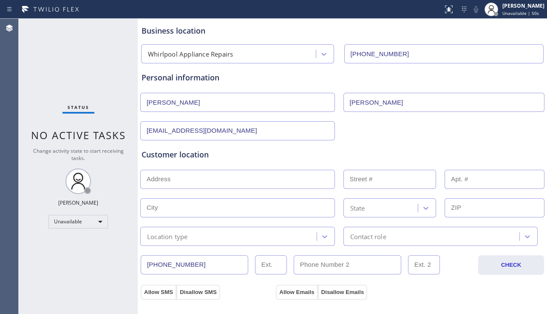
click at [192, 179] on input "text" at bounding box center [237, 179] width 195 height 19
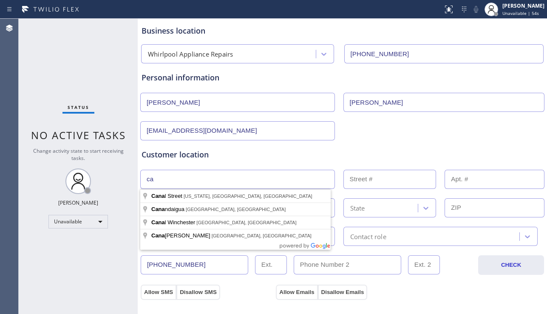
type input "c"
type input "[GEOGRAPHIC_DATA], [GEOGRAPHIC_DATA], [GEOGRAPHIC_DATA]"
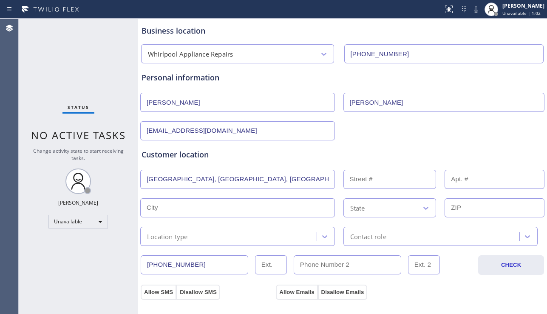
type input "[GEOGRAPHIC_DATA]"
click at [398, 211] on div "[US_STATE]" at bounding box center [382, 207] width 72 height 15
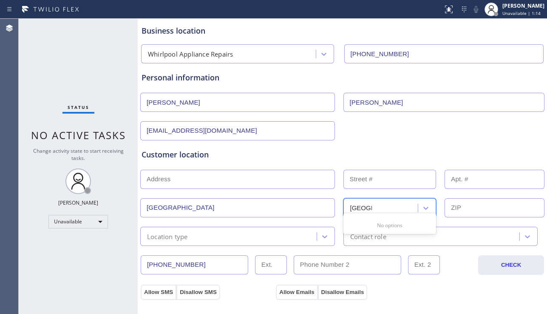
type input "[GEOGRAPHIC_DATA]"
click at [350, 144] on div "Customer location >> ADD NEW ADDRESS << + NEW ADDRESS [GEOGRAPHIC_DATA] [US_STA…" at bounding box center [342, 192] width 405 height 105
click at [460, 206] on input "text" at bounding box center [495, 207] width 100 height 19
paste input "n0h2t"
type input "n0h2t"
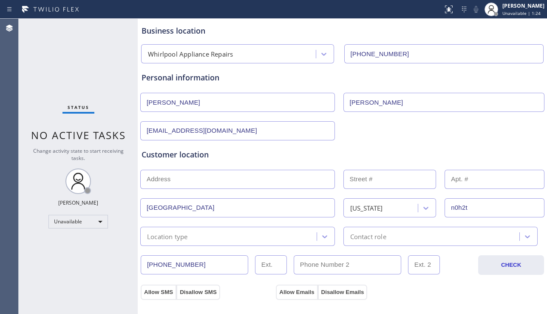
click at [251, 184] on input "text" at bounding box center [237, 179] width 195 height 19
click at [212, 176] on input "text" at bounding box center [237, 179] width 195 height 19
paste input "[STREET_ADDRESS]"
drag, startPoint x: 287, startPoint y: 178, endPoint x: 244, endPoint y: 181, distance: 43.1
click at [244, 181] on input "[STREET_ADDRESS]" at bounding box center [237, 179] width 195 height 19
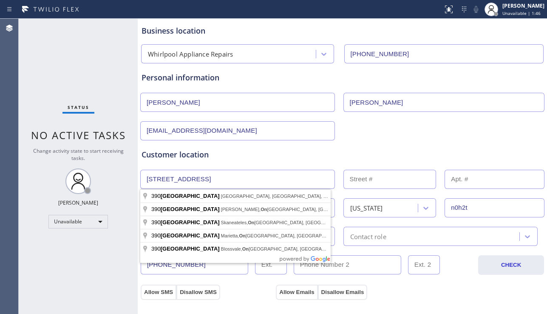
type input "[STREET_ADDRESS]"
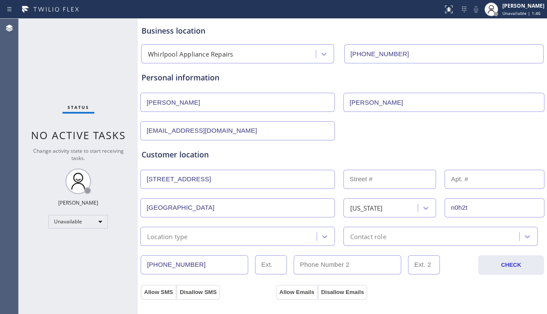
click at [282, 153] on div "Customer location" at bounding box center [343, 154] width 402 height 11
click at [206, 179] on input "[STREET_ADDRESS]" at bounding box center [237, 179] width 195 height 19
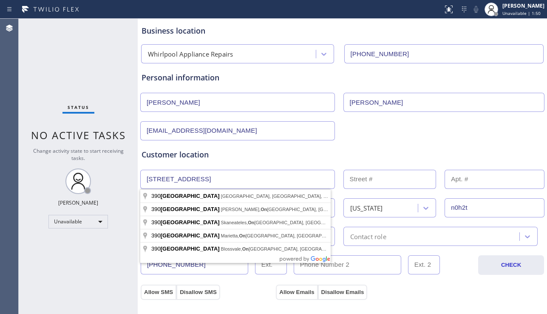
click at [206, 179] on input "[STREET_ADDRESS]" at bounding box center [237, 179] width 195 height 19
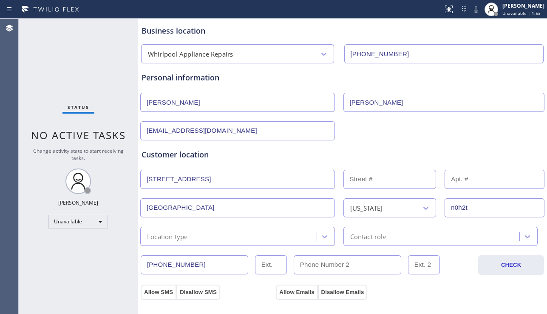
click at [391, 185] on input "text" at bounding box center [390, 179] width 93 height 19
paste input "WIARTON"
type input "WIARTON"
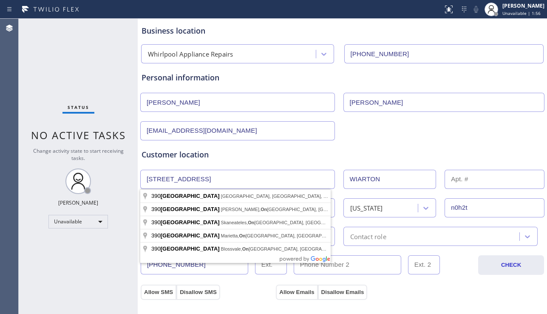
drag, startPoint x: 248, startPoint y: 178, endPoint x: 202, endPoint y: 179, distance: 46.8
click at [202, 179] on input "[STREET_ADDRESS]" at bounding box center [237, 179] width 195 height 19
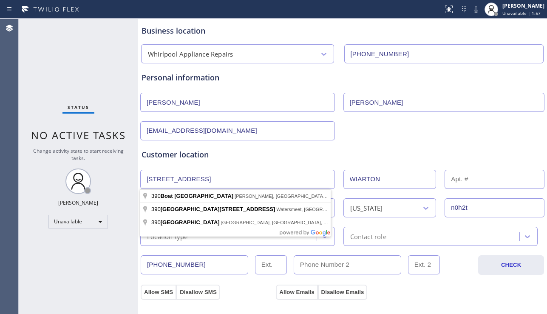
type input "[STREET_ADDRESS]"
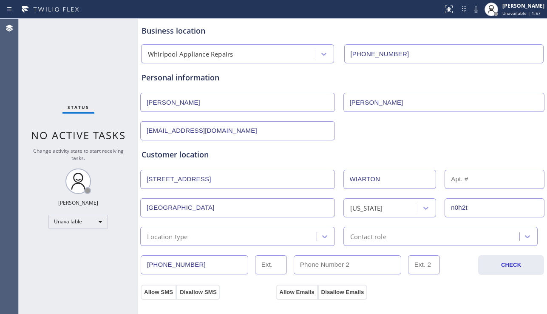
click at [307, 149] on div "Customer location" at bounding box center [343, 154] width 402 height 11
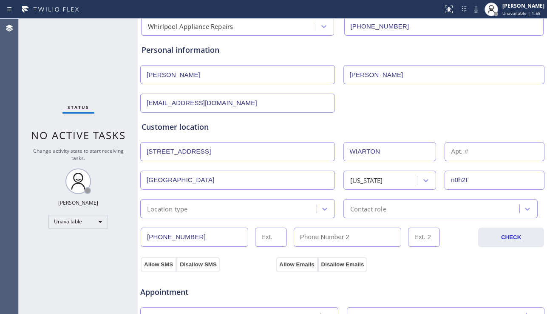
scroll to position [85, 0]
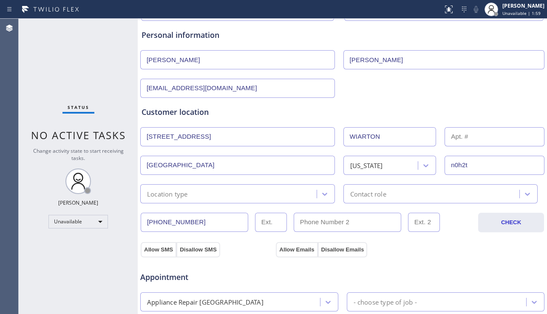
click at [286, 197] on div "Location type" at bounding box center [230, 193] width 174 height 15
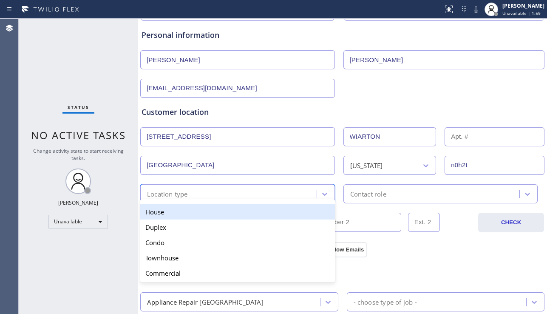
click at [230, 210] on div "House" at bounding box center [237, 211] width 195 height 15
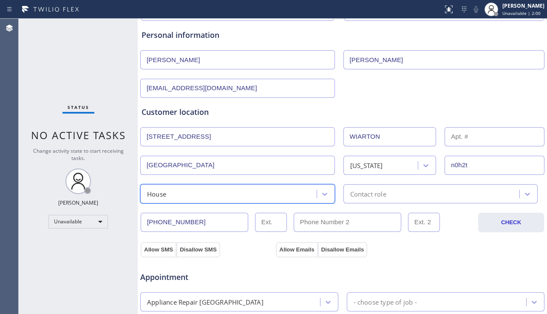
click at [371, 196] on div "Contact role" at bounding box center [368, 194] width 36 height 10
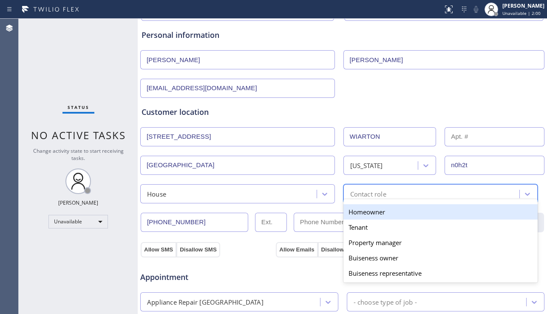
click at [357, 215] on div "Homeowner" at bounding box center [441, 211] width 195 height 15
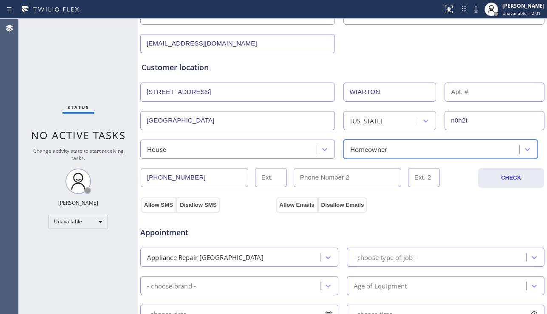
scroll to position [170, 0]
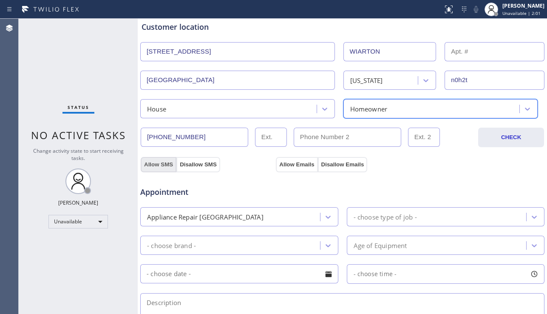
click at [162, 166] on button "Allow SMS" at bounding box center [159, 164] width 36 height 15
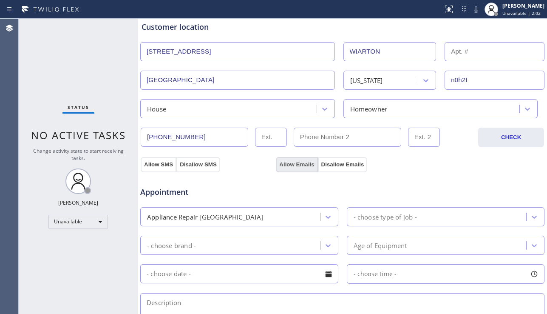
click at [293, 163] on button "Allow Emails" at bounding box center [297, 164] width 42 height 15
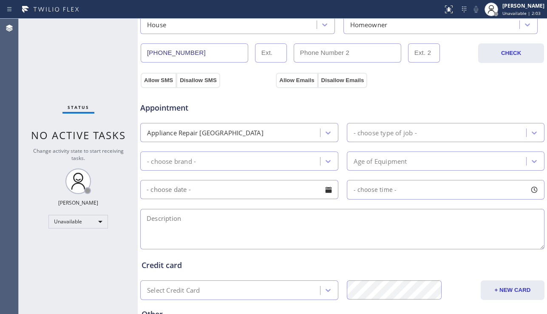
scroll to position [255, 0]
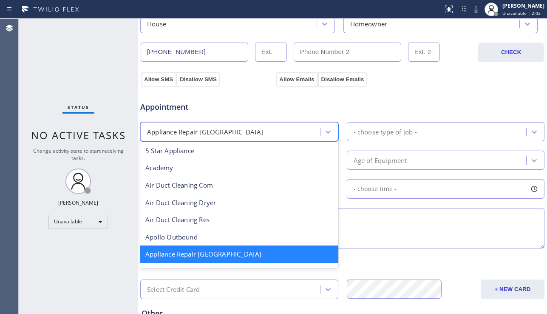
click at [284, 131] on div "Appliance Repair [GEOGRAPHIC_DATA]" at bounding box center [231, 131] width 177 height 15
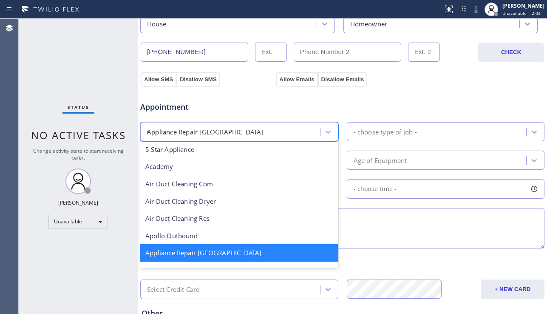
type input "re"
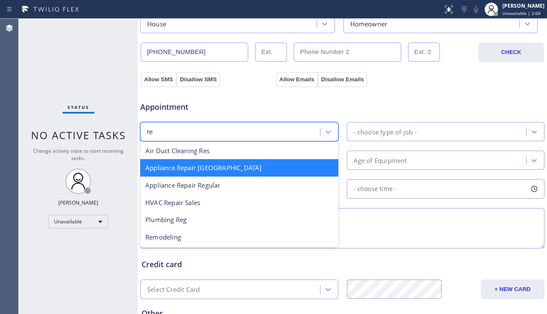
scroll to position [0, 0]
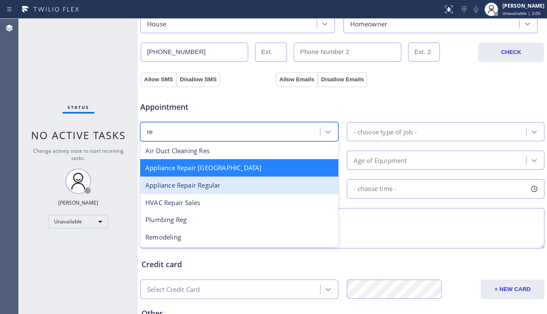
drag, startPoint x: 217, startPoint y: 186, endPoint x: 345, endPoint y: 154, distance: 132.5
click at [220, 184] on div "Appliance Repair Regular" at bounding box center [239, 184] width 198 height 17
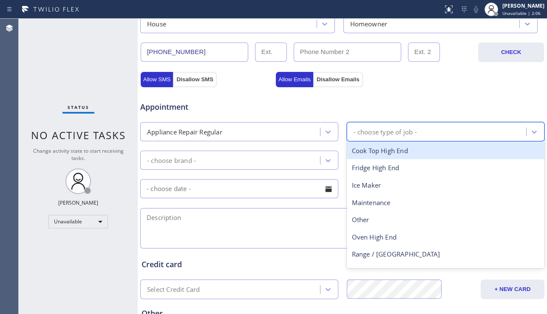
click at [387, 129] on div "- choose type of job -" at bounding box center [385, 132] width 63 height 10
type input "d"
click at [378, 152] on div "Dishwasher" at bounding box center [446, 150] width 198 height 17
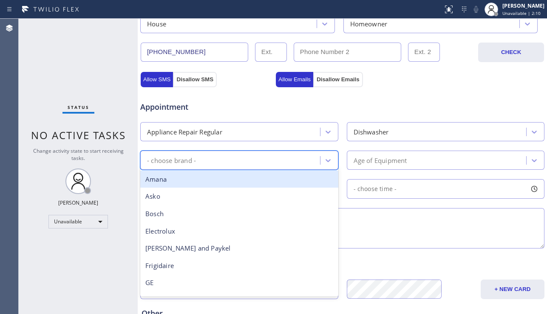
click at [278, 161] on div "- choose brand -" at bounding box center [231, 160] width 177 height 15
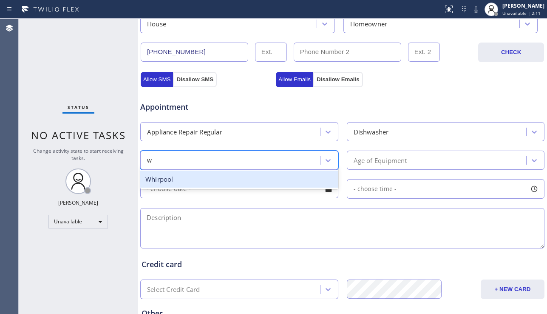
type input "wh"
click at [260, 176] on div "Whirpool" at bounding box center [239, 179] width 198 height 17
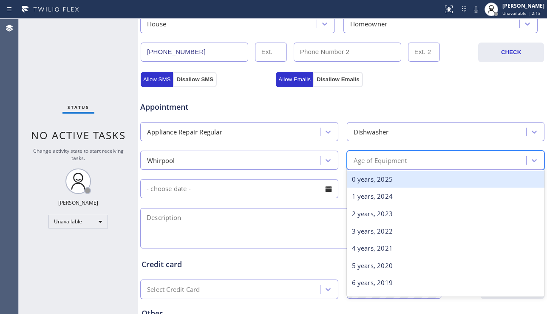
click at [384, 157] on div "Age of Equipment" at bounding box center [381, 160] width 54 height 10
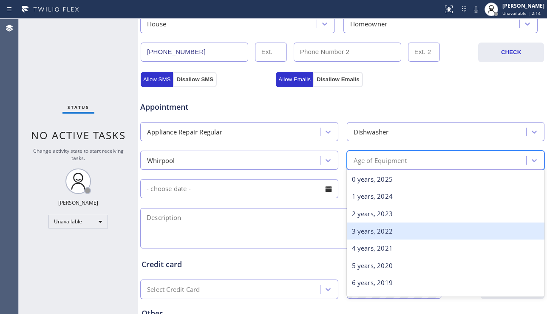
click at [377, 231] on div "3 years, 2022" at bounding box center [446, 230] width 198 height 17
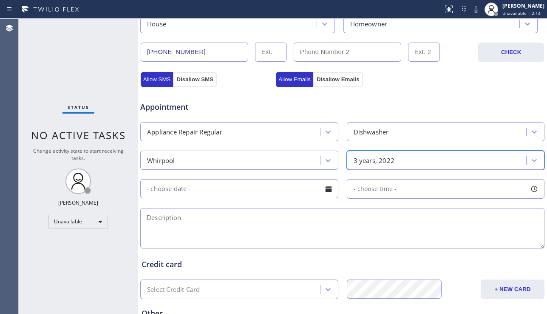
click at [317, 228] on textarea at bounding box center [342, 228] width 404 height 40
click at [24, 241] on div "Status No active tasks Change activity state to start receiving tasks. [PERSON_…" at bounding box center [78, 166] width 119 height 295
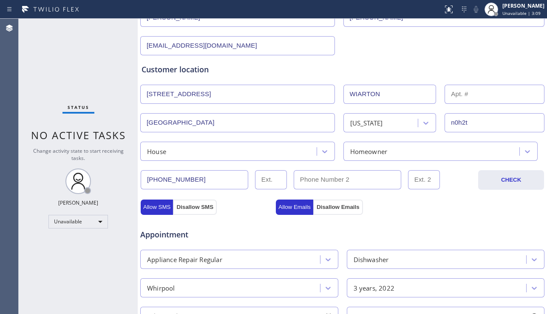
scroll to position [85, 0]
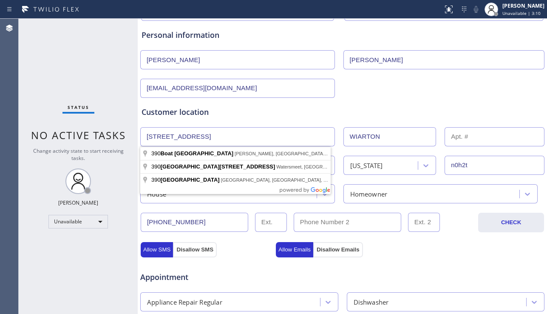
drag, startPoint x: 202, startPoint y: 135, endPoint x: 128, endPoint y: 136, distance: 74.0
click at [128, 136] on div "Status No active tasks Change activity state to start receiving tasks. [PERSON_…" at bounding box center [283, 166] width 529 height 295
paste input "Wiarton, ON N0H 2T0, [GEOGRAPHIC_DATA]"
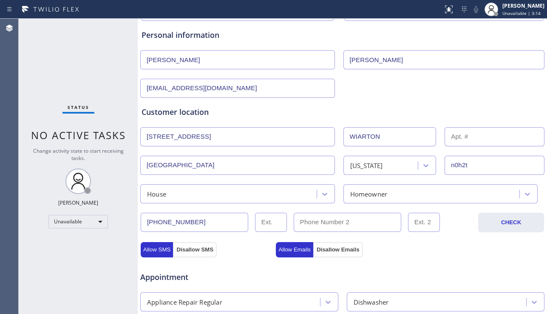
drag, startPoint x: 201, startPoint y: 139, endPoint x: 307, endPoint y: 133, distance: 106.5
click at [307, 133] on input "[STREET_ADDRESS]" at bounding box center [237, 136] width 195 height 19
type input "[STREET_ADDRESS]"
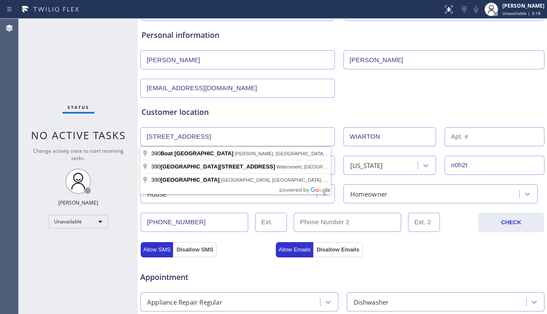
click at [418, 247] on div "Allow SMS Disallow SMS Allow Emails Disallow Emails" at bounding box center [342, 248] width 406 height 17
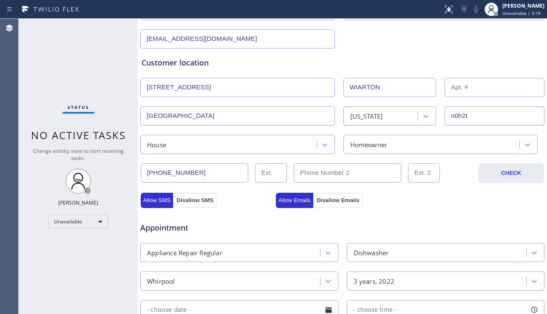
scroll to position [213, 0]
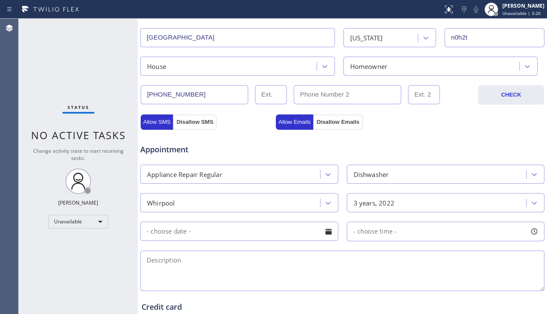
click at [242, 259] on textarea at bounding box center [342, 270] width 404 height 40
click at [188, 257] on textarea at bounding box center [342, 270] width 404 height 40
paste textarea "whirlpool dishwasher | [DEMOGRAPHIC_DATA] | getting error code of FA and E4 | h…"
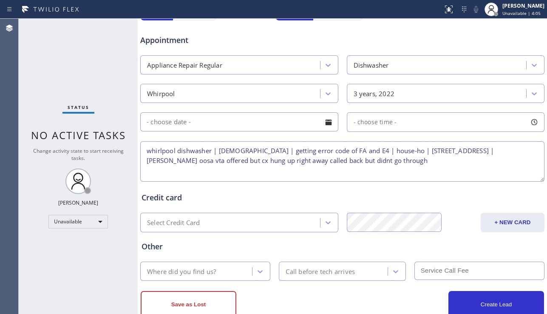
scroll to position [340, 0]
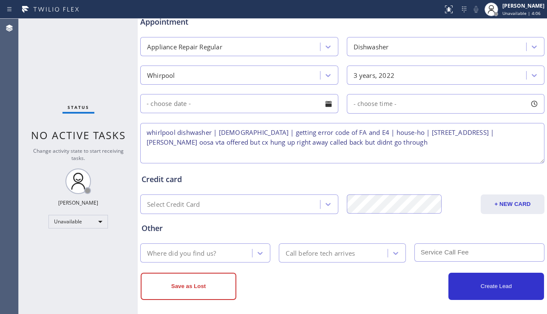
type textarea "whirlpool dishwasher | [DEMOGRAPHIC_DATA] | getting error code of FA and E4 | h…"
click at [230, 246] on div "Where did you find us?" at bounding box center [197, 252] width 109 height 15
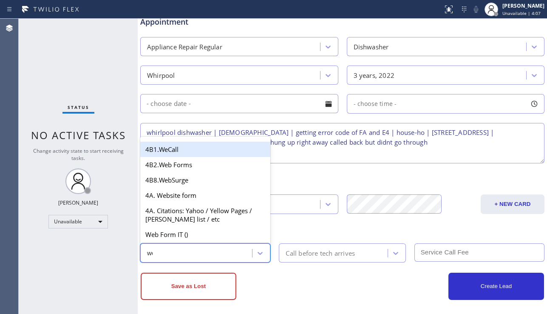
type input "web"
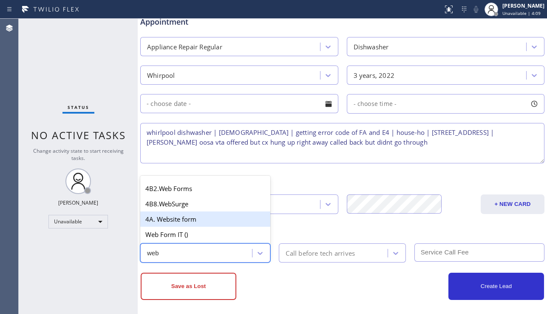
click at [236, 223] on div "4A. Website form" at bounding box center [205, 218] width 130 height 15
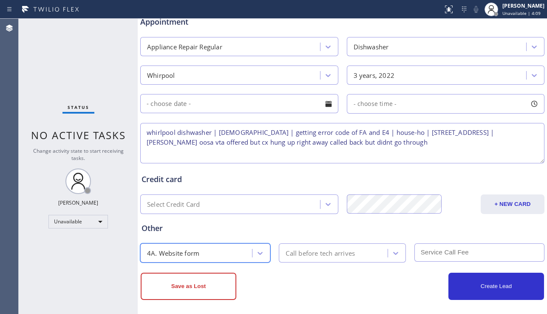
click at [333, 258] on div "Call before tech arrives" at bounding box center [320, 253] width 69 height 10
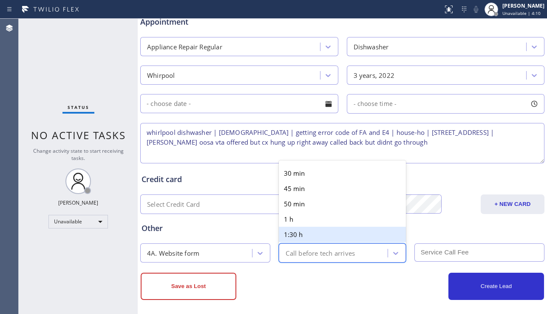
drag, startPoint x: 293, startPoint y: 302, endPoint x: 295, endPoint y: 296, distance: 5.7
click at [294, 302] on div "Business location Whirlpool Appliance Repairs [PHONE_NUMBER] Personal informati…" at bounding box center [343, 18] width 410 height 602
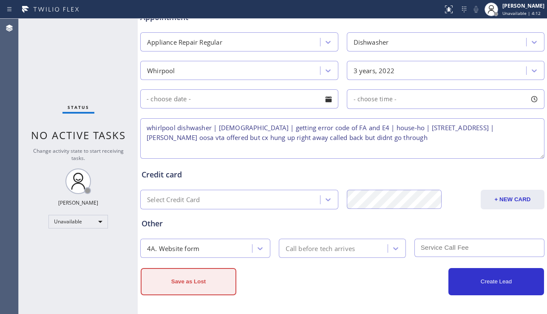
scroll to position [345, 0]
click at [189, 286] on button "Save as Lost" at bounding box center [189, 280] width 96 height 27
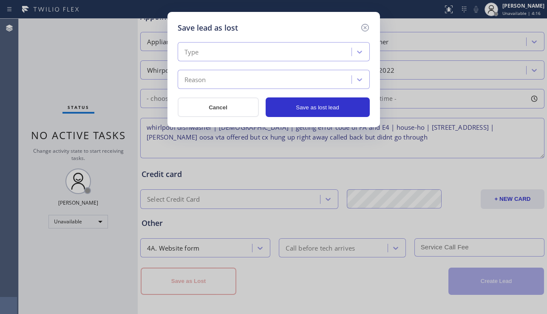
click at [285, 51] on div "Type" at bounding box center [265, 52] width 171 height 15
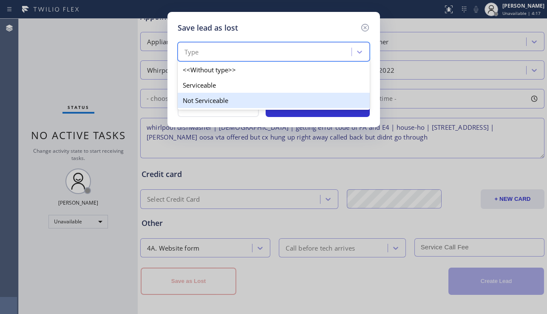
click at [208, 93] on div "Not Serviceable" at bounding box center [274, 100] width 192 height 15
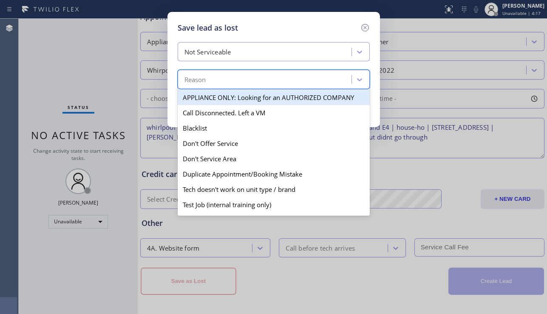
click at [226, 85] on div "Reason" at bounding box center [265, 79] width 171 height 15
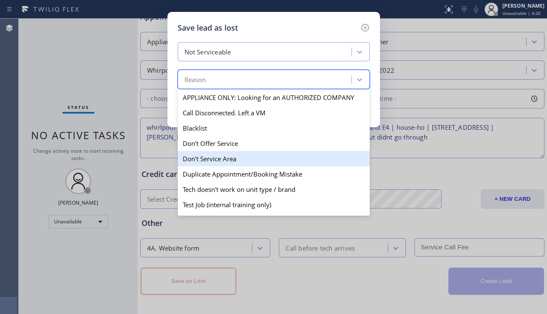
click at [216, 157] on div "Don't Service Area" at bounding box center [274, 158] width 192 height 15
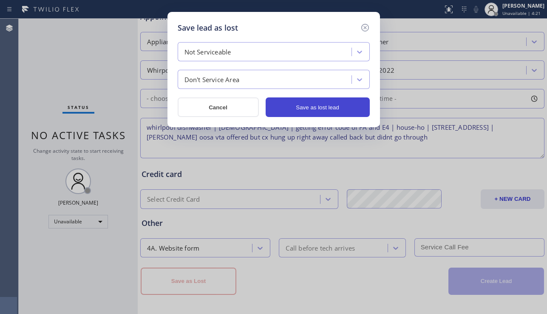
click at [334, 103] on button "Save as lost lead" at bounding box center [318, 107] width 104 height 20
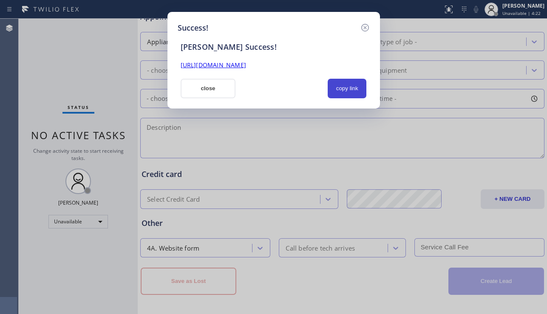
click at [337, 84] on button "copy link" at bounding box center [347, 89] width 39 height 20
click at [246, 66] on link "[URL][DOMAIN_NAME]" at bounding box center [213, 65] width 65 height 8
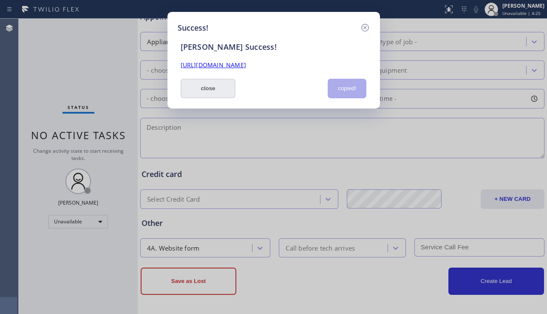
click at [194, 84] on button "close" at bounding box center [208, 89] width 55 height 20
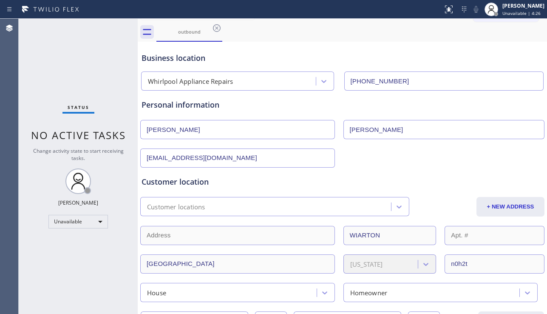
scroll to position [0, 0]
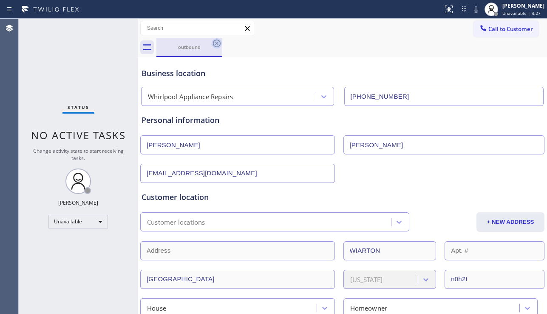
click at [215, 43] on icon at bounding box center [217, 43] width 10 height 10
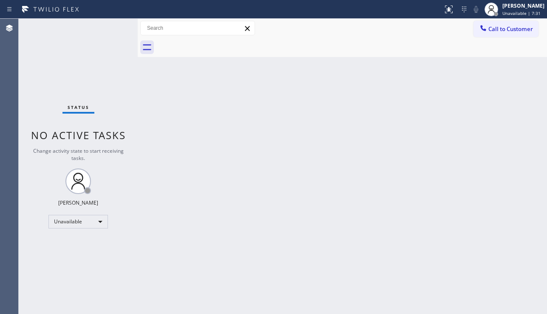
drag, startPoint x: 268, startPoint y: 186, endPoint x: 279, endPoint y: 182, distance: 12.4
click at [268, 186] on div "Back to Dashboard Change Sender ID Customers Technicians Select a contact Outbo…" at bounding box center [343, 166] width 410 height 295
drag, startPoint x: 496, startPoint y: 29, endPoint x: 414, endPoint y: 47, distance: 84.0
click at [495, 30] on span "Call to Customer" at bounding box center [511, 29] width 45 height 8
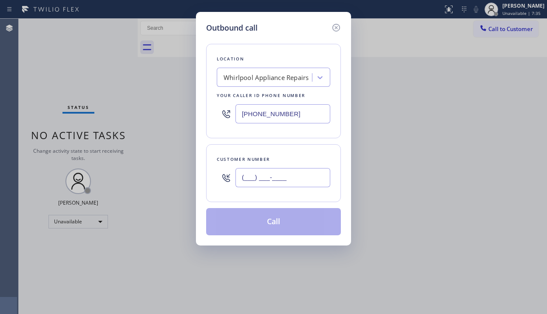
click at [266, 184] on input "(___) ___-____" at bounding box center [283, 177] width 95 height 19
paste input "415) 622-6021"
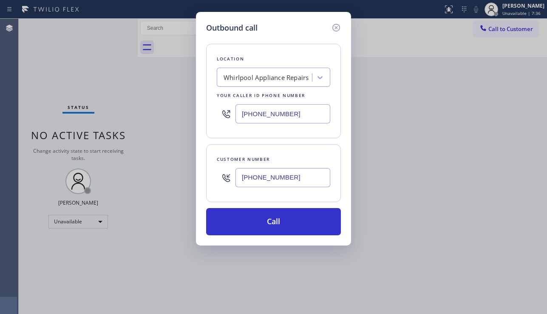
type input "[PHONE_NUMBER]"
drag, startPoint x: 300, startPoint y: 117, endPoint x: 216, endPoint y: 119, distance: 84.2
click at [216, 119] on div "Location Whirlpool Appliance Repairs Your caller id phone number [PHONE_NUMBER]" at bounding box center [273, 91] width 135 height 94
paste input "415) 329-7687"
type input "[PHONE_NUMBER]"
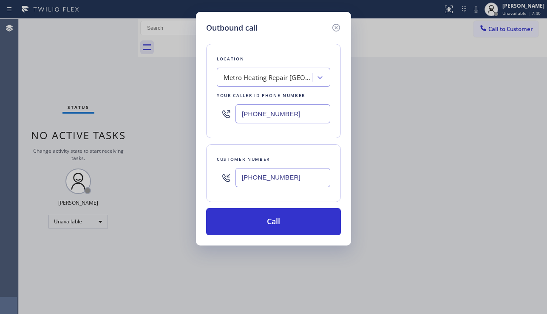
click at [273, 236] on div "Outbound call Location Metro Heating Repair [GEOGRAPHIC_DATA] Your caller id ph…" at bounding box center [273, 128] width 155 height 233
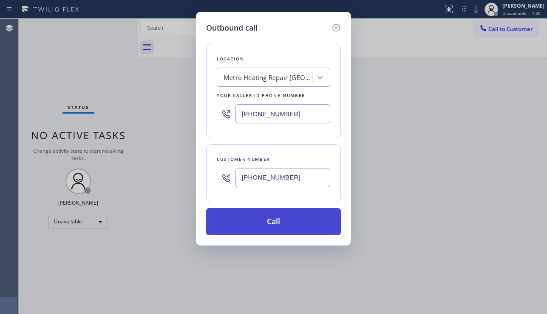
click at [276, 223] on button "Call" at bounding box center [273, 221] width 135 height 27
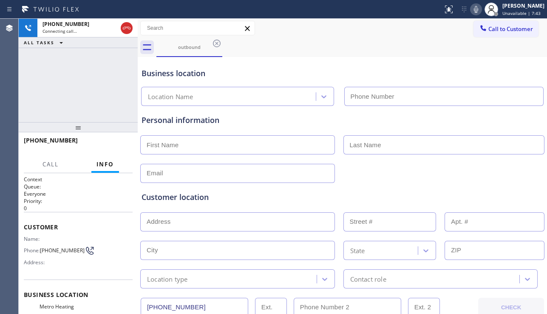
type input "[PHONE_NUMBER]"
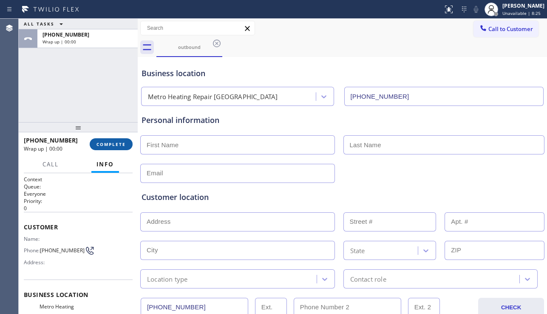
click at [117, 144] on span "COMPLETE" at bounding box center [111, 144] width 29 height 6
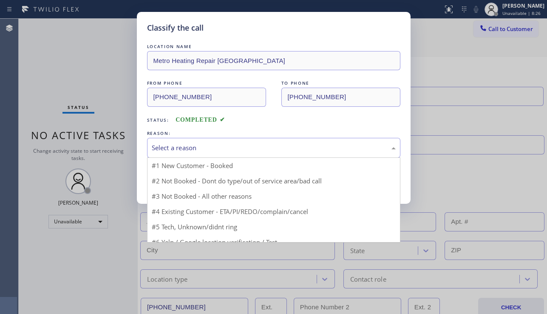
click at [267, 144] on div "Select a reason" at bounding box center [274, 148] width 244 height 10
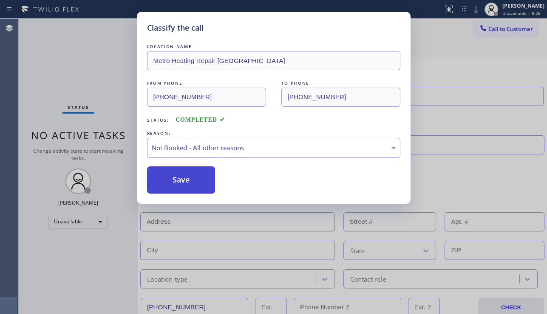
click at [181, 185] on button "Save" at bounding box center [181, 179] width 68 height 27
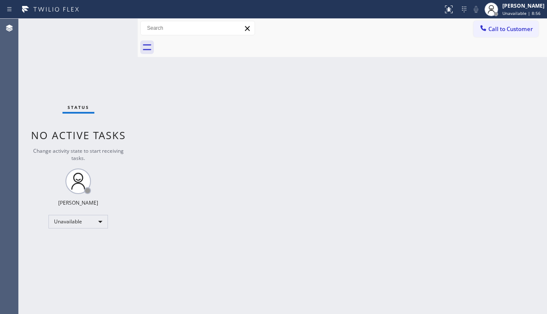
click at [499, 179] on div "Back to Dashboard Change Sender ID Customers Technicians Select a contact Outbo…" at bounding box center [343, 166] width 410 height 295
click at [78, 220] on div "Unavailable" at bounding box center [78, 222] width 60 height 14
click at [76, 247] on li "Available" at bounding box center [78, 244] width 58 height 10
click at [177, 244] on div "Back to Dashboard Change Sender ID Customers Technicians Select a contact Outbo…" at bounding box center [343, 166] width 410 height 295
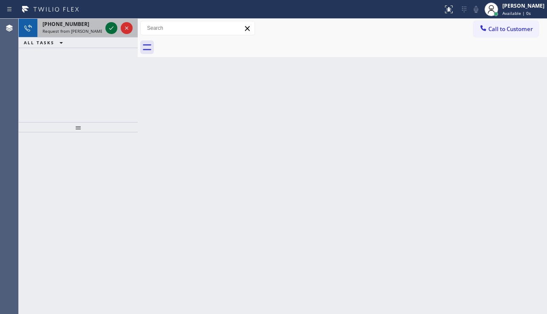
click at [112, 27] on icon at bounding box center [111, 28] width 10 height 10
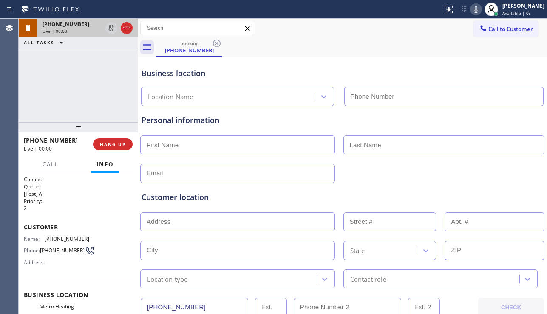
type input "[PHONE_NUMBER]"
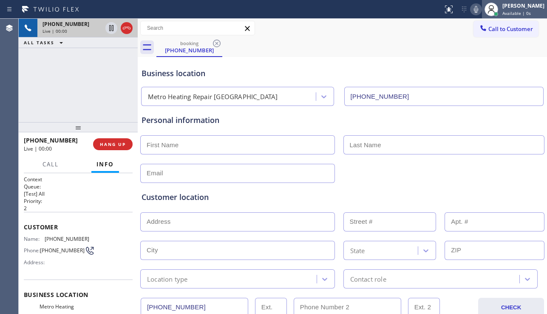
click at [510, 8] on div "[PERSON_NAME]" at bounding box center [524, 5] width 42 height 7
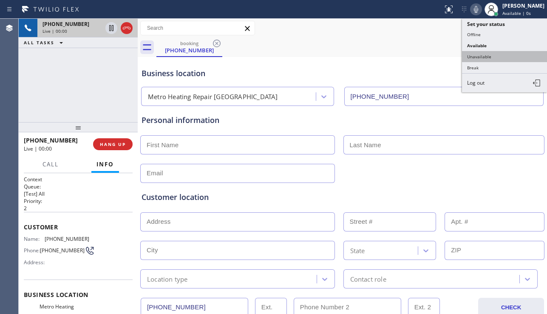
click at [488, 56] on button "Unavailable" at bounding box center [504, 56] width 85 height 11
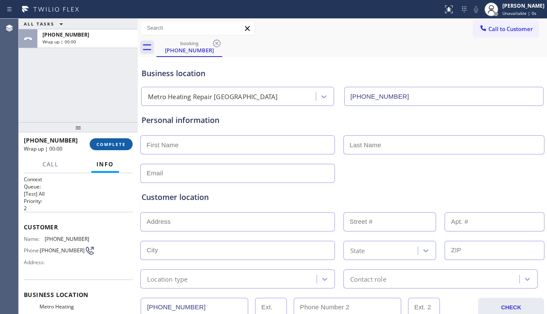
click at [111, 145] on span "COMPLETE" at bounding box center [111, 144] width 29 height 6
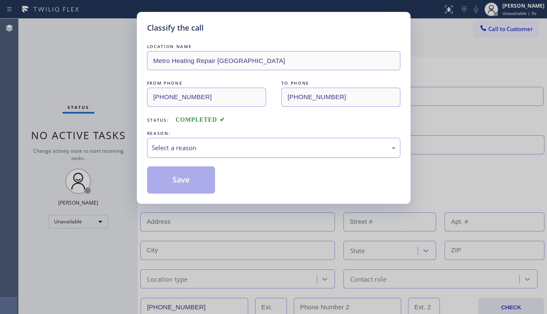
click at [233, 144] on div "Select a reason" at bounding box center [274, 148] width 244 height 10
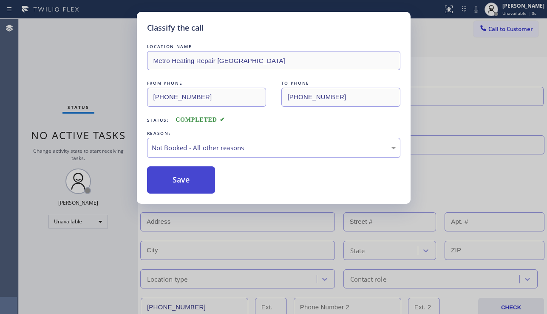
click at [184, 179] on button "Save" at bounding box center [181, 179] width 68 height 27
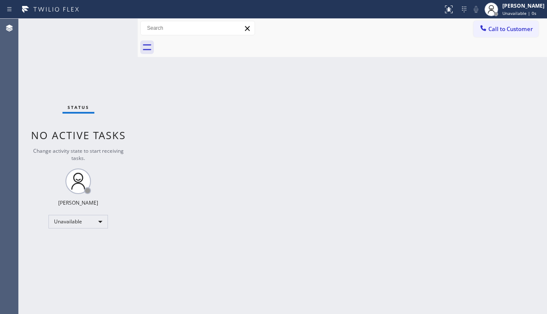
click at [229, 205] on div "Back to Dashboard Change Sender ID Customers Technicians Select a contact Outbo…" at bounding box center [343, 166] width 410 height 295
drag, startPoint x: 495, startPoint y: 230, endPoint x: 373, endPoint y: 257, distance: 125.0
click at [495, 230] on div "Back to Dashboard Change Sender ID Customers Technicians Select a contact Outbo…" at bounding box center [343, 166] width 410 height 295
click at [259, 156] on div "Back to Dashboard Change Sender ID Customers Technicians Select a contact Outbo…" at bounding box center [343, 166] width 410 height 295
drag, startPoint x: 492, startPoint y: 27, endPoint x: 484, endPoint y: 41, distance: 16.0
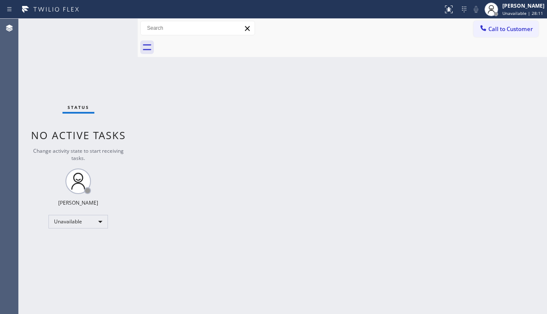
click at [494, 28] on span "Call to Customer" at bounding box center [511, 29] width 45 height 8
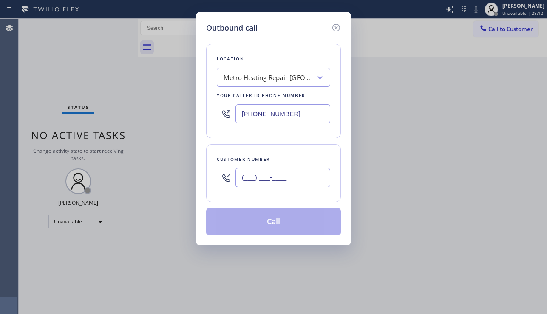
click at [264, 177] on input "(___) ___-____" at bounding box center [283, 177] width 95 height 19
paste input "760) 622-5157"
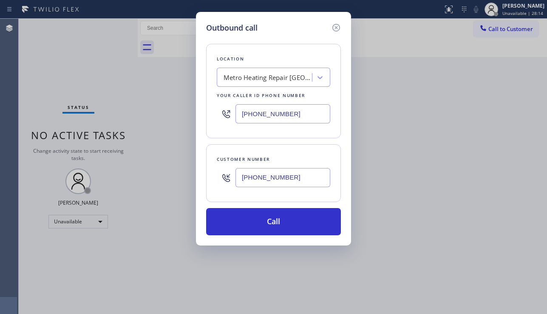
type input "[PHONE_NUMBER]"
click at [526, 215] on div "Outbound call Location Metro Heating Repair [GEOGRAPHIC_DATA] Your caller id ph…" at bounding box center [273, 157] width 547 height 314
click at [241, 82] on div "Metro Heating Repair [GEOGRAPHIC_DATA]" at bounding box center [268, 78] width 89 height 10
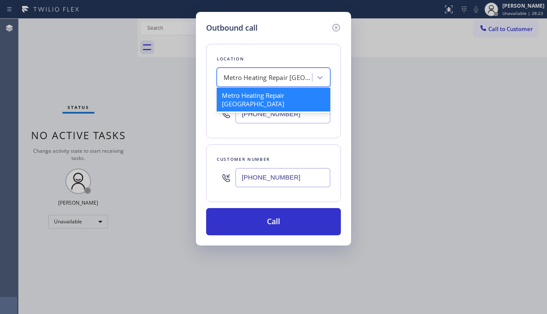
paste input "Wolf & Sub-Zero Repair"
type input "Wolf & Sub-Zero Repair"
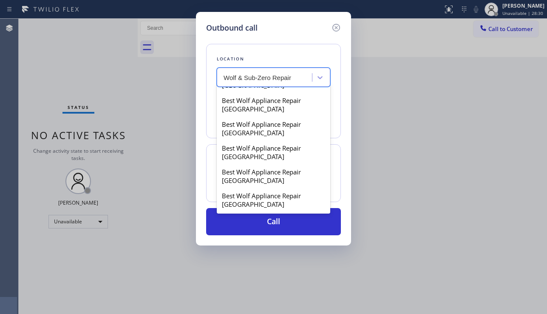
scroll to position [2164, 0]
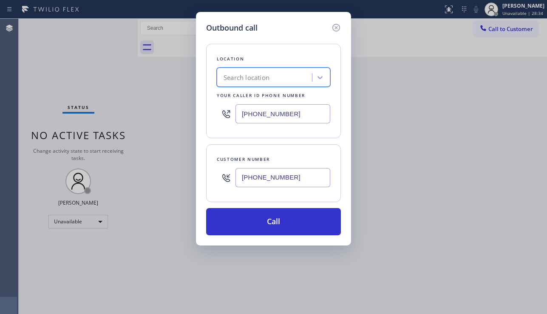
click at [295, 78] on div "Search location" at bounding box center [265, 77] width 93 height 15
click at [251, 78] on div "Search location" at bounding box center [247, 78] width 46 height 10
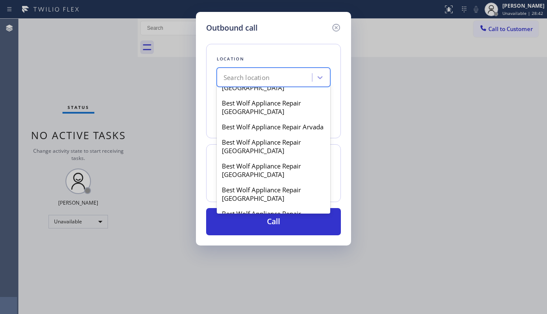
scroll to position [425, 0]
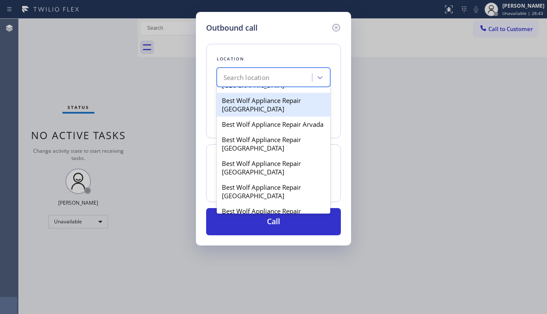
paste input "Wolf & Sub-Zero Repair"
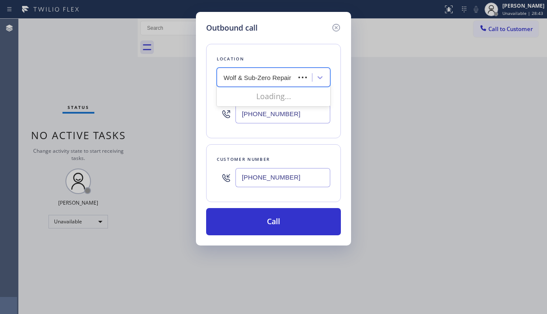
scroll to position [0, 0]
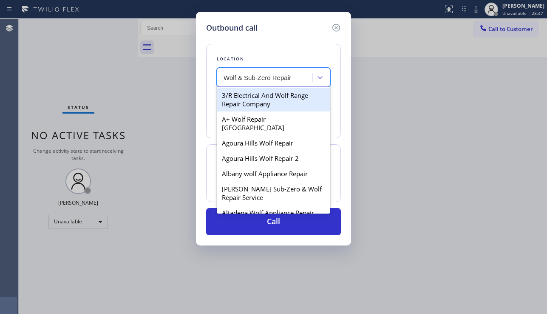
click at [273, 78] on input "Wolf & Sub-Zero Repair" at bounding box center [258, 77] width 68 height 7
click at [245, 78] on input "Wolf & Sub-Zero Repair" at bounding box center [258, 77] width 68 height 7
type input "Wolf & Sub-Zero Repair"
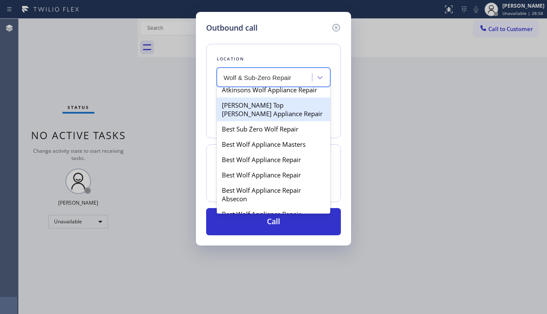
scroll to position [255, 0]
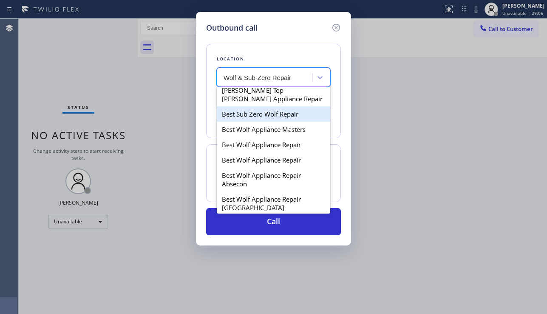
click at [241, 122] on div "Best Sub Zero Wolf Repair" at bounding box center [274, 113] width 114 height 15
type input "[PHONE_NUMBER]"
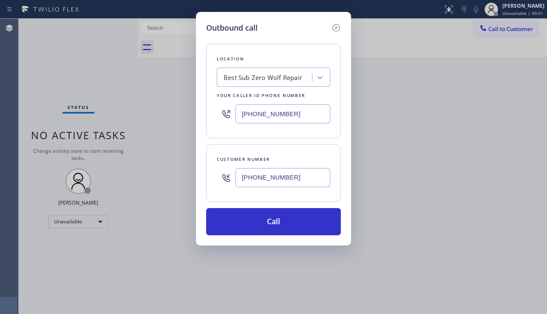
drag, startPoint x: 505, startPoint y: 217, endPoint x: 385, endPoint y: 259, distance: 127.2
click at [505, 217] on div "Outbound call Location Best Sub Zero Wolf Repair Your caller id phone number [P…" at bounding box center [273, 157] width 547 height 314
drag, startPoint x: 307, startPoint y: 222, endPoint x: 276, endPoint y: 249, distance: 41.3
click at [307, 222] on button "Call" at bounding box center [273, 221] width 135 height 27
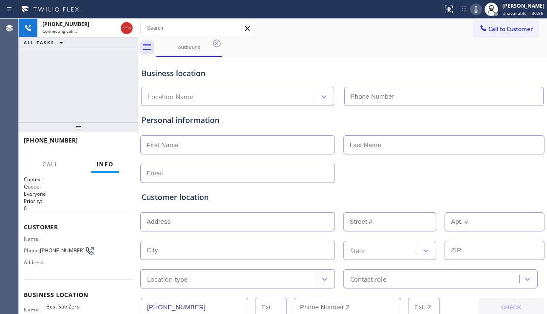
type input "[PHONE_NUMBER]"
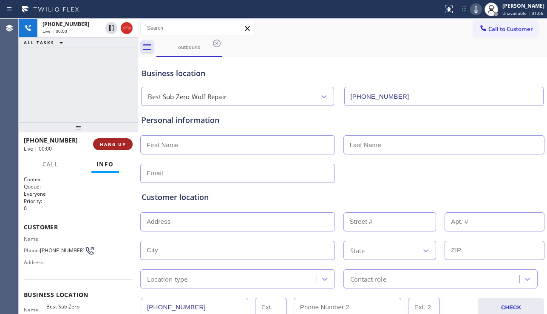
click at [106, 148] on button "HANG UP" at bounding box center [113, 144] width 40 height 12
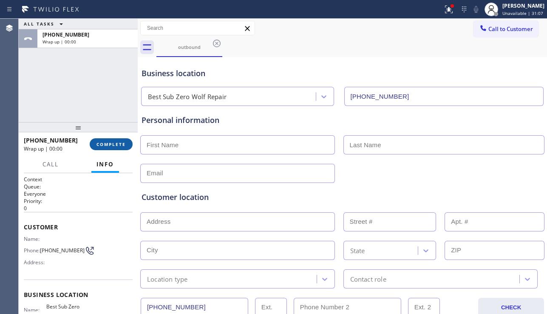
click at [110, 145] on span "COMPLETE" at bounding box center [111, 144] width 29 height 6
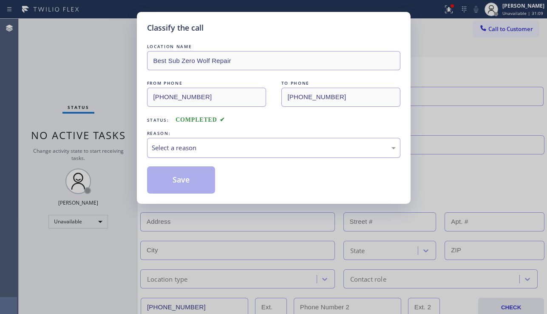
click at [192, 149] on div "Select a reason" at bounding box center [274, 148] width 244 height 10
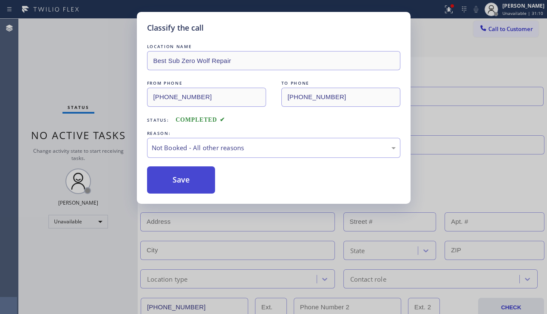
click at [176, 181] on button "Save" at bounding box center [181, 179] width 68 height 27
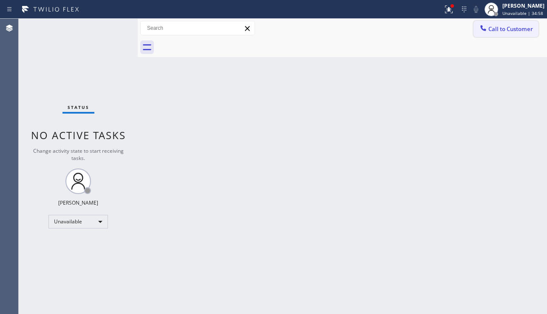
click at [488, 31] on div at bounding box center [483, 29] width 10 height 10
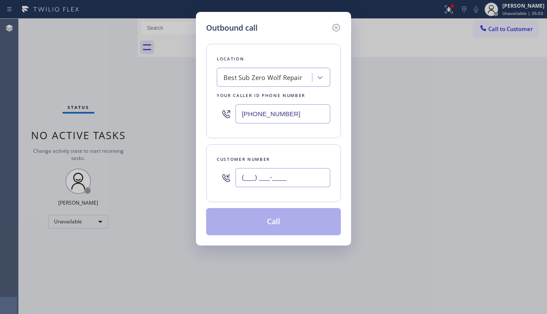
click at [277, 179] on input "(___) ___-____" at bounding box center [283, 177] width 95 height 19
paste input "760) 622-5157"
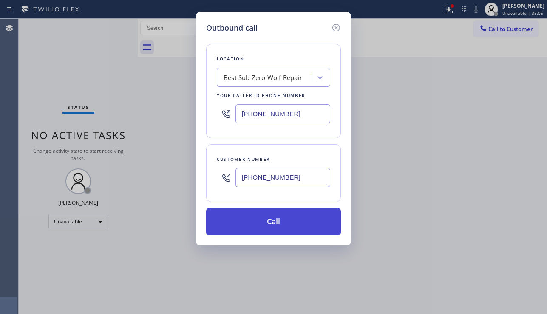
type input "[PHONE_NUMBER]"
click at [273, 220] on button "Call" at bounding box center [273, 221] width 135 height 27
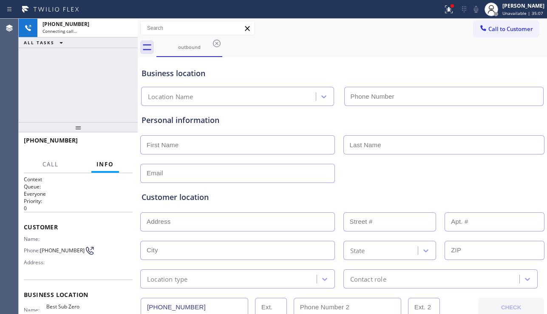
type input "[PHONE_NUMBER]"
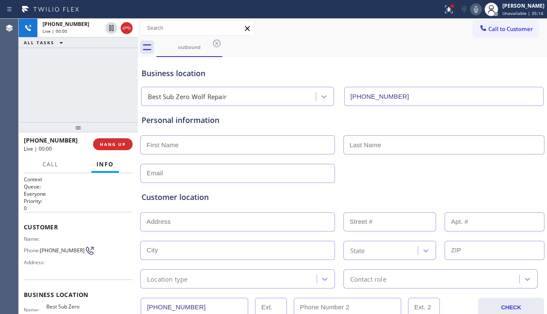
click at [489, 205] on div "Customer location >> ADD NEW ADDRESS << + NEW ADDRESS State Location type Conta…" at bounding box center [343, 239] width 402 height 97
click at [114, 146] on span "HANG UP" at bounding box center [113, 144] width 26 height 6
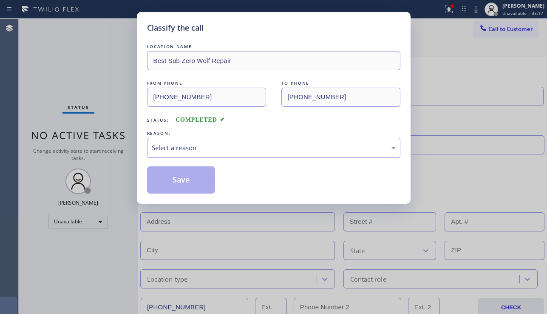
click at [189, 149] on div "Select a reason" at bounding box center [274, 148] width 244 height 10
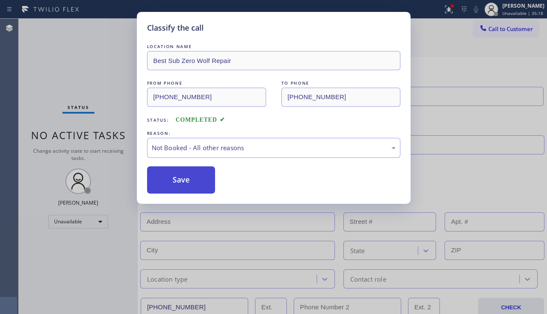
click at [172, 183] on button "Save" at bounding box center [181, 179] width 68 height 27
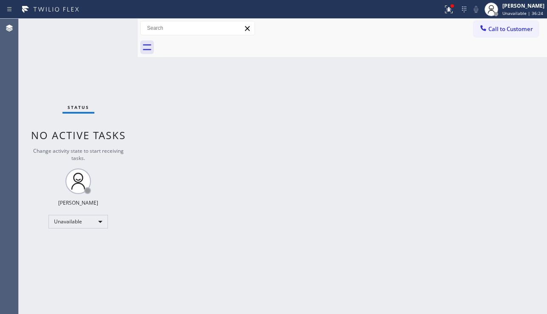
drag, startPoint x: 486, startPoint y: 186, endPoint x: 432, endPoint y: 193, distance: 54.4
click at [486, 186] on div "Back to Dashboard Change Sender ID Customers Technicians Select a contact Outbo…" at bounding box center [343, 166] width 410 height 295
click at [1, 215] on div "Agent Desktop" at bounding box center [9, 166] width 18 height 295
drag, startPoint x: 495, startPoint y: 35, endPoint x: 435, endPoint y: 75, distance: 73.0
click at [495, 35] on button "Call to Customer" at bounding box center [506, 29] width 65 height 16
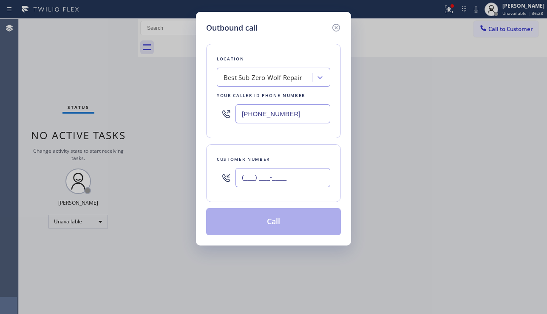
click at [264, 177] on input "(___) ___-____" at bounding box center [283, 177] width 95 height 19
paste input "347) 854-8793"
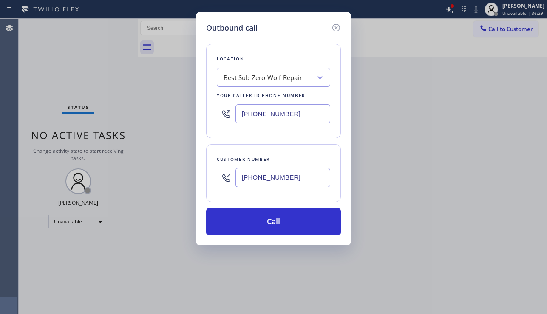
type input "[PHONE_NUMBER]"
drag, startPoint x: 313, startPoint y: 117, endPoint x: 190, endPoint y: 117, distance: 122.9
click at [190, 117] on div "Outbound call Location Best Sub Zero Wolf Repair Your caller id phone number [P…" at bounding box center [273, 157] width 547 height 314
paste input "315) 973-1147"
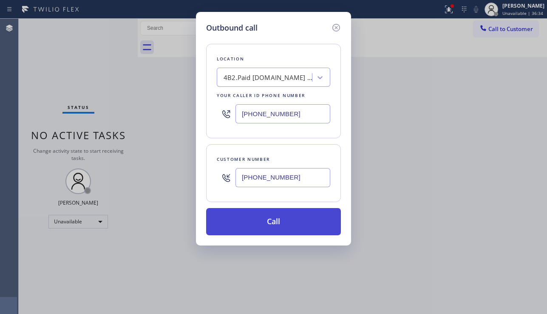
type input "[PHONE_NUMBER]"
click at [265, 225] on button "Call" at bounding box center [273, 221] width 135 height 27
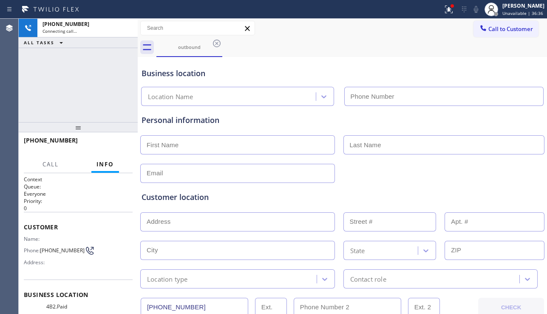
type input "[PHONE_NUMBER]"
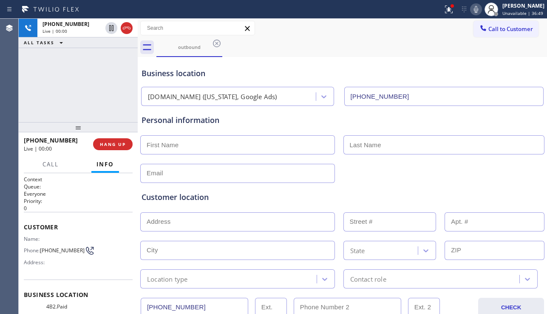
click at [265, 204] on div "Customer location >> ADD NEW ADDRESS << + NEW ADDRESS State Location type Conta…" at bounding box center [343, 239] width 402 height 97
click at [66, 199] on h2 "Priority:" at bounding box center [78, 200] width 109 height 7
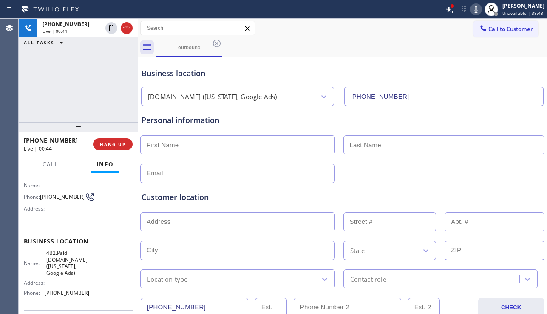
scroll to position [120, 0]
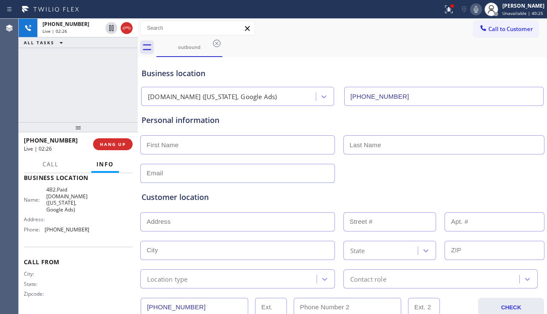
click at [37, 231] on span "Phone:" at bounding box center [34, 229] width 21 height 6
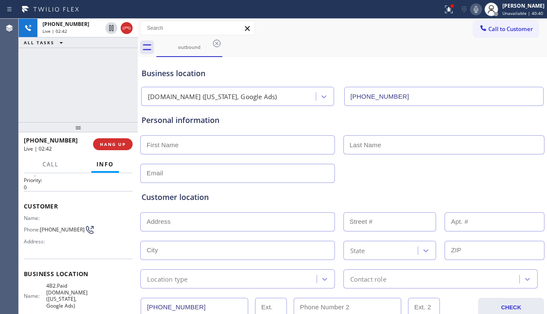
scroll to position [22, 0]
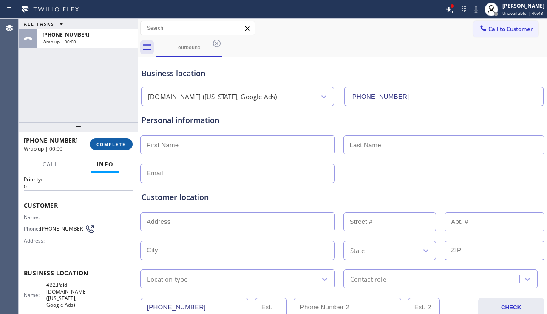
click at [116, 145] on span "COMPLETE" at bounding box center [111, 144] width 29 height 6
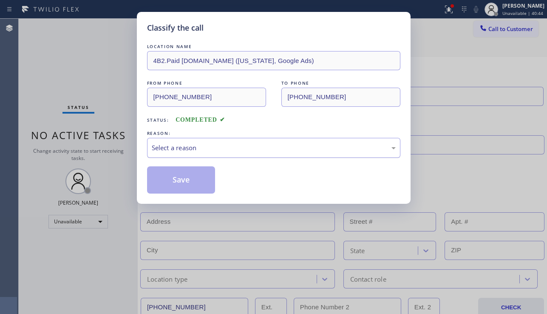
click at [214, 145] on div "Select a reason" at bounding box center [274, 148] width 244 height 10
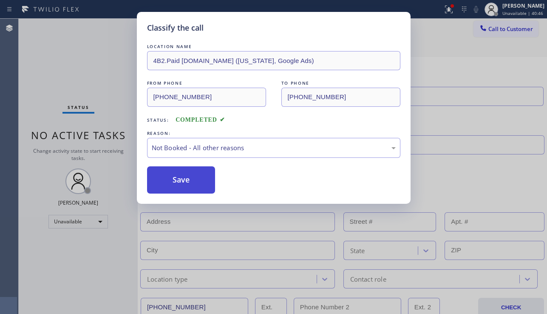
click at [177, 183] on button "Save" at bounding box center [181, 179] width 68 height 27
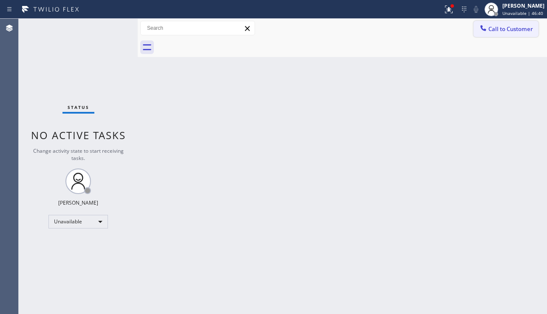
click at [501, 34] on button "Call to Customer" at bounding box center [506, 29] width 65 height 16
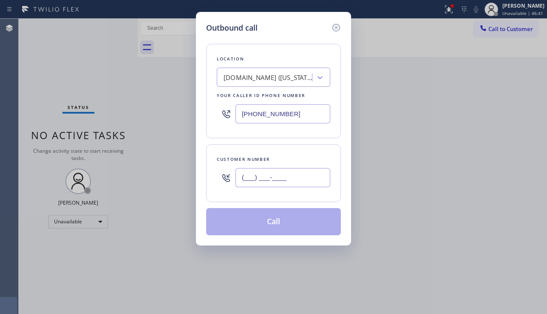
click at [246, 179] on input "(___) ___-____" at bounding box center [283, 177] width 95 height 19
paste input "760) 622-5157"
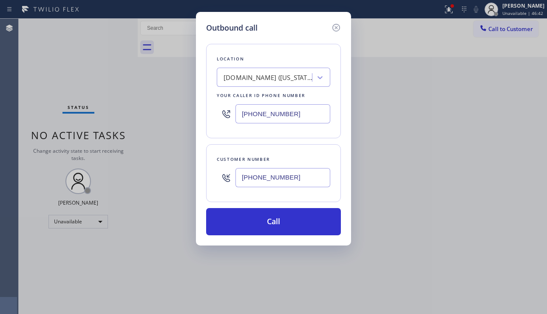
type input "[PHONE_NUMBER]"
click at [257, 74] on div "[DOMAIN_NAME] ([US_STATE], Google Ads)" at bounding box center [268, 78] width 89 height 10
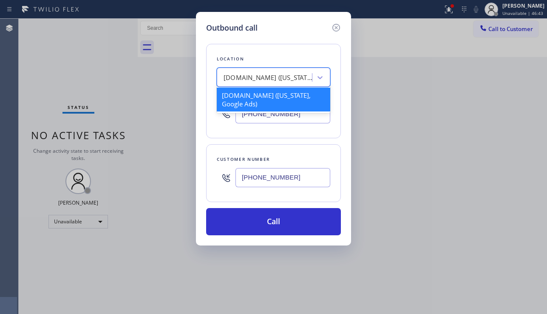
type input "d"
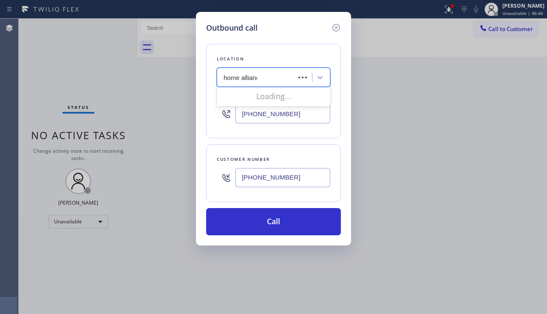
type input "home alliance"
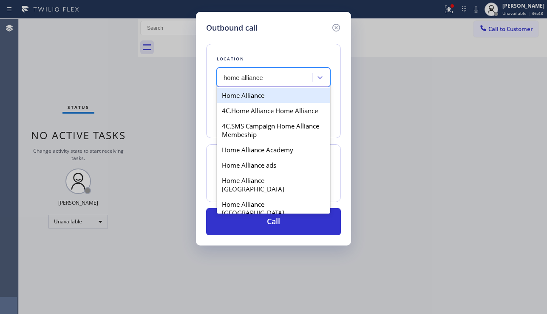
click at [276, 101] on div "Home Alliance" at bounding box center [274, 95] width 114 height 15
type input "[PHONE_NUMBER]"
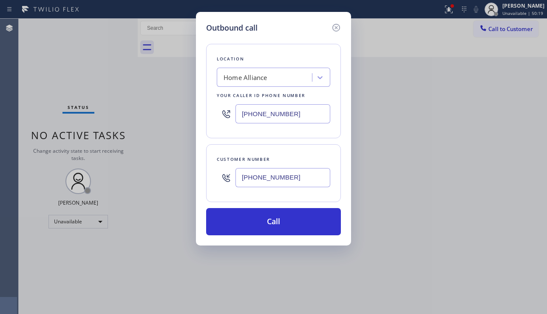
click at [58, 166] on div "Outbound call Location Home Alliance Your caller id phone number [PHONE_NUMBER]…" at bounding box center [273, 157] width 547 height 314
click at [270, 79] on div "Home Alliance" at bounding box center [265, 77] width 93 height 15
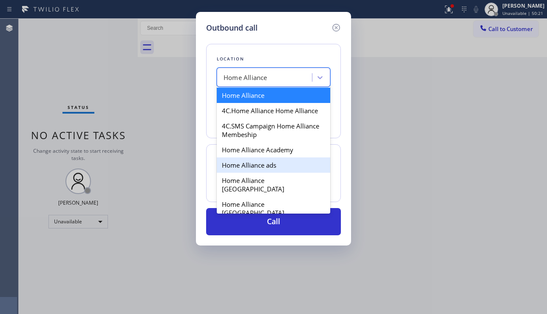
click at [424, 202] on div "Outbound call Location option Home Alliance, selected. option Home Alliance ads…" at bounding box center [273, 157] width 547 height 314
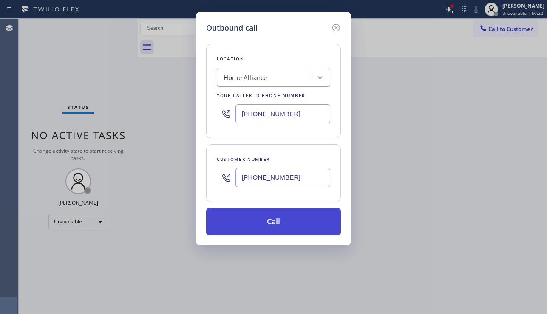
click at [272, 223] on button "Call" at bounding box center [273, 221] width 135 height 27
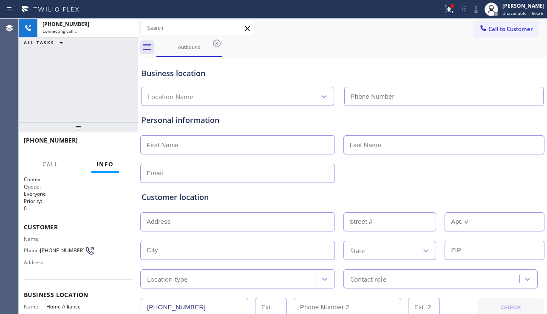
type input "[PHONE_NUMBER]"
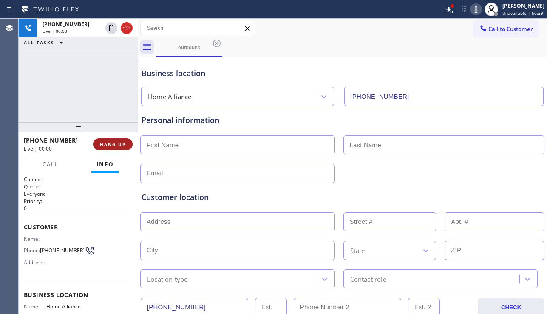
click at [109, 143] on span "HANG UP" at bounding box center [113, 144] width 26 height 6
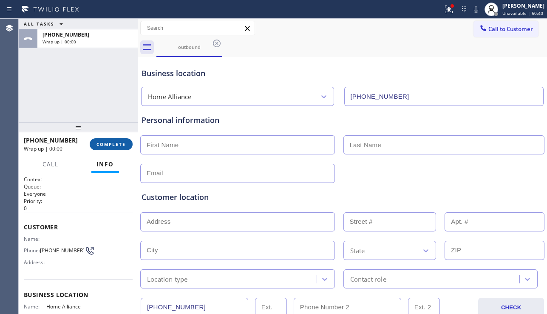
click at [109, 143] on span "COMPLETE" at bounding box center [111, 144] width 29 height 6
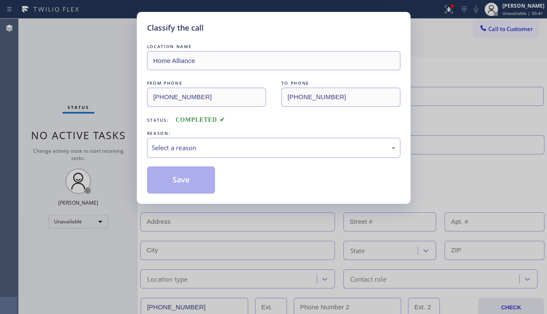
click at [221, 139] on div "Select a reason" at bounding box center [273, 148] width 253 height 20
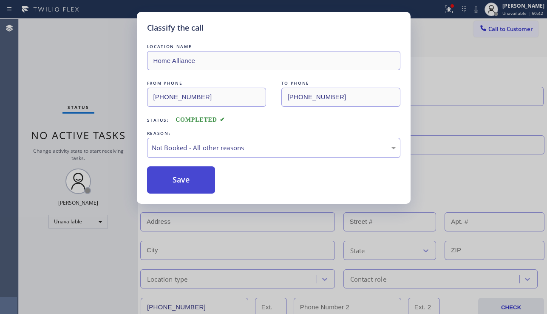
click at [174, 179] on button "Save" at bounding box center [181, 179] width 68 height 27
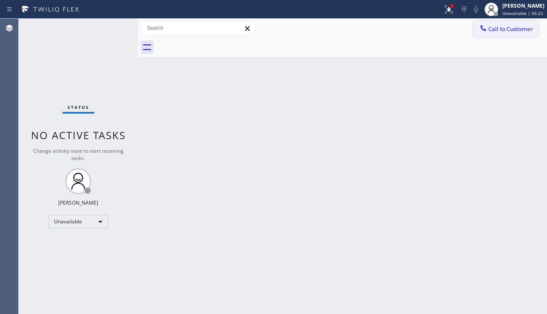
click at [505, 31] on span "Call to Customer" at bounding box center [511, 29] width 45 height 8
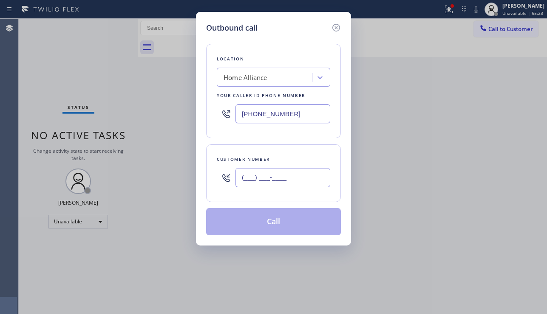
click at [246, 176] on input "(___) ___-____" at bounding box center [283, 177] width 95 height 19
paste input "310) 508-6069"
type input "[PHONE_NUMBER]"
click at [270, 60] on div "Location" at bounding box center [274, 58] width 114 height 9
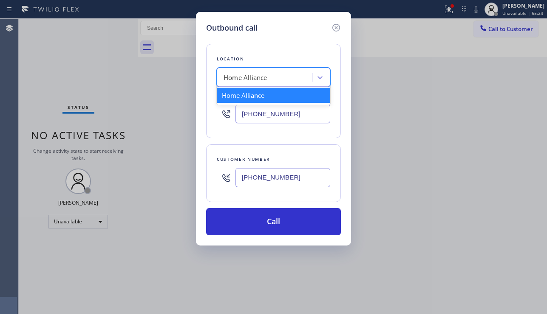
click at [266, 79] on div "Home Alliance" at bounding box center [246, 78] width 44 height 10
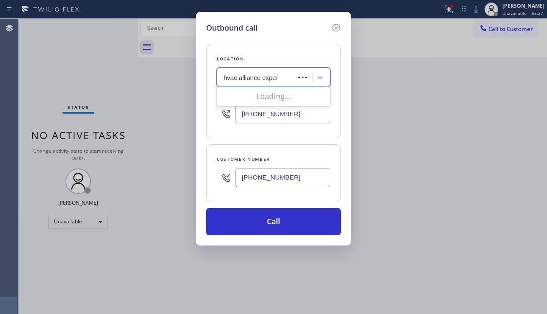
type input "hvac alliance expert"
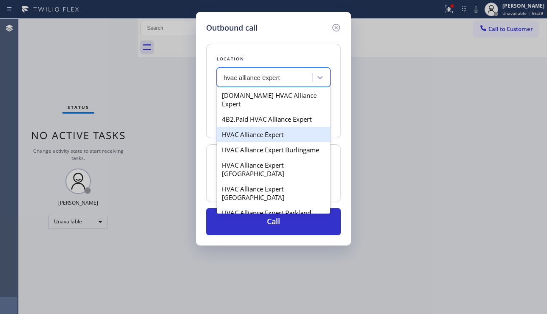
click at [250, 127] on div "HVAC Alliance Expert" at bounding box center [274, 134] width 114 height 15
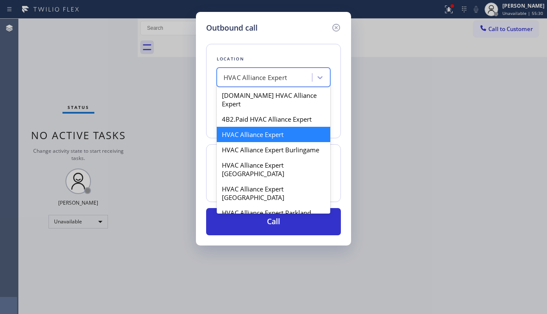
click at [270, 75] on div "HVAC Alliance Expert" at bounding box center [255, 78] width 63 height 10
click at [262, 119] on div "[DOMAIN_NAME] HVAC Alliance Expert 4B2.Paid HVAC Alliance Expert HVAC Alliance …" at bounding box center [274, 150] width 114 height 128
click at [284, 114] on div "4B2.Paid HVAC Alliance Expert" at bounding box center [274, 118] width 114 height 15
type input "[PHONE_NUMBER]"
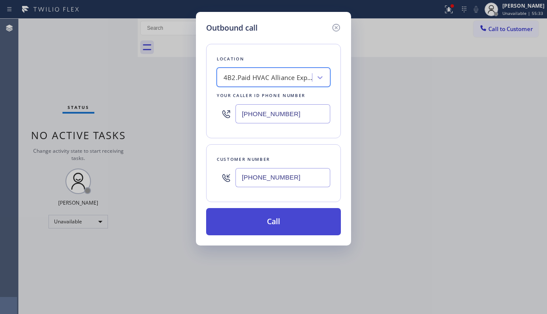
click at [274, 223] on button "Call" at bounding box center [273, 221] width 135 height 27
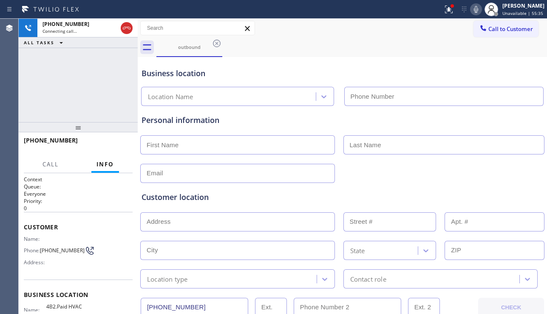
click at [49, 107] on div "[PHONE_NUMBER] Connecting call… ALL TASKS ALL TASKS ACTIVE TASKS TASKS IN WRAP …" at bounding box center [78, 70] width 119 height 103
type input "[PHONE_NUMBER]"
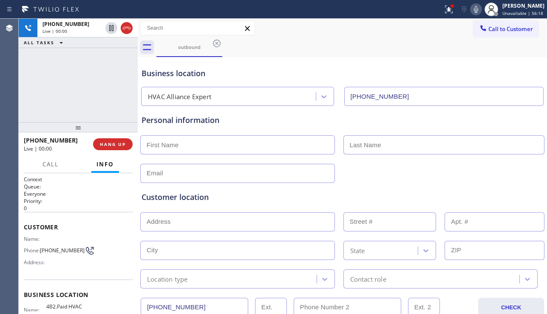
click at [518, 197] on div "Customer location" at bounding box center [343, 196] width 402 height 11
drag, startPoint x: 119, startPoint y: 148, endPoint x: 118, endPoint y: 153, distance: 5.7
click at [118, 153] on div "[PHONE_NUMBER] Live | 00:00 HANG UP" at bounding box center [78, 144] width 109 height 22
click at [119, 148] on button "HANG UP" at bounding box center [113, 144] width 40 height 12
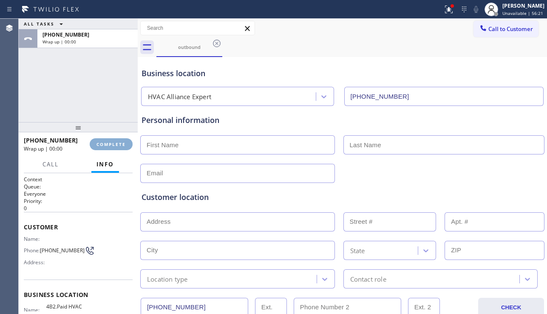
click at [119, 147] on span "COMPLETE" at bounding box center [111, 144] width 29 height 6
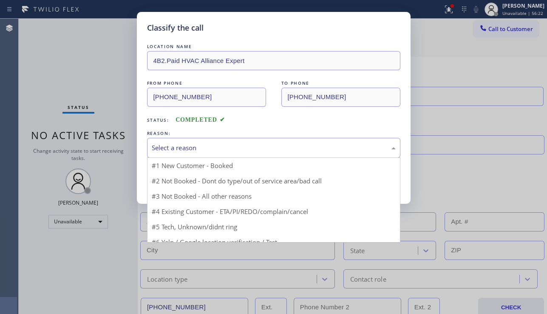
click at [253, 149] on div "Select a reason" at bounding box center [274, 148] width 244 height 10
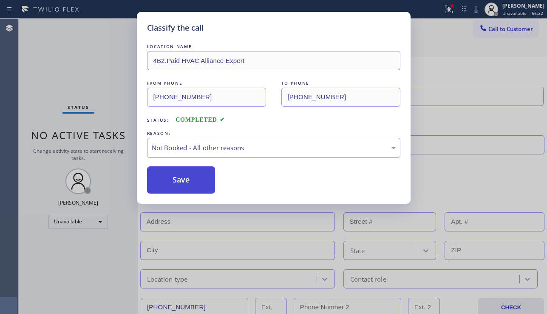
click at [176, 180] on button "Save" at bounding box center [181, 179] width 68 height 27
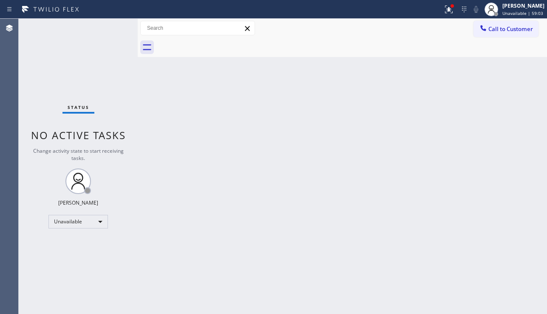
drag, startPoint x: 494, startPoint y: 197, endPoint x: 494, endPoint y: 127, distance: 70.2
click at [494, 192] on div "Back to Dashboard Change Sender ID Customers Technicians Select a contact Outbo…" at bounding box center [343, 166] width 410 height 295
click at [491, 32] on span "Call to Customer" at bounding box center [511, 29] width 45 height 8
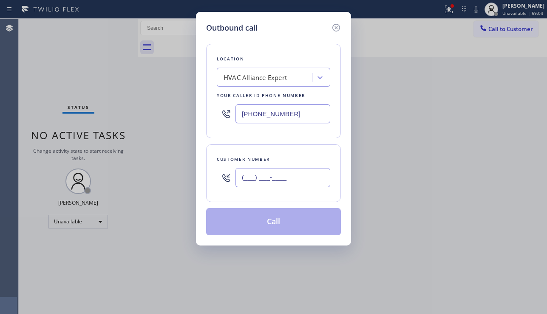
click at [276, 179] on input "(___) ___-____" at bounding box center [283, 177] width 95 height 19
paste input "760) 622-5157"
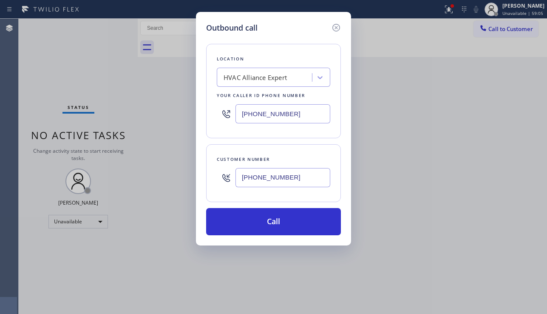
type input "[PHONE_NUMBER]"
click at [269, 79] on div "HVAC Alliance Expert" at bounding box center [255, 78] width 63 height 10
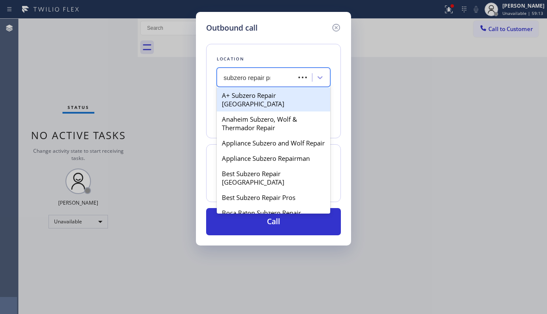
type input "subzero repair pro"
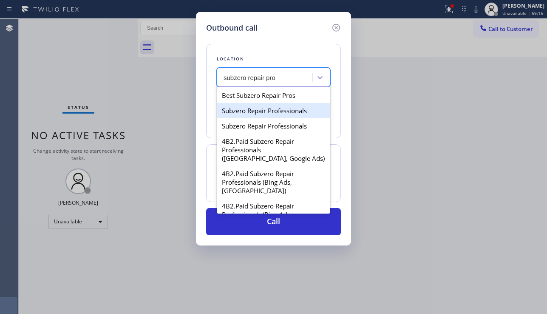
click at [267, 111] on div "Subzero Repair Professionals" at bounding box center [274, 110] width 114 height 15
type input "[PHONE_NUMBER]"
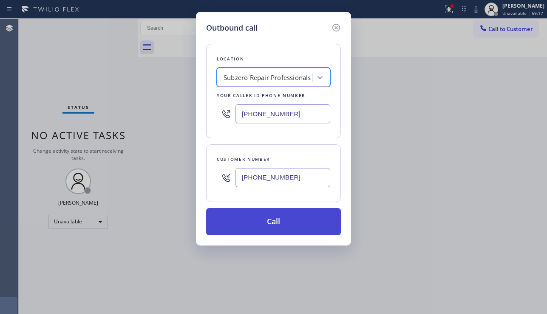
click at [261, 226] on button "Call" at bounding box center [273, 221] width 135 height 27
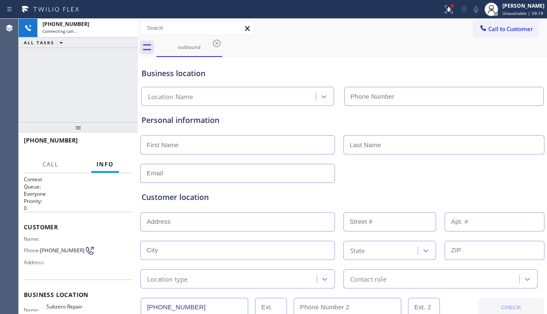
type input "[PHONE_NUMBER]"
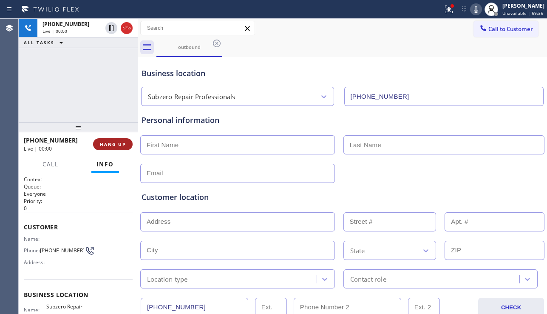
click at [109, 145] on span "HANG UP" at bounding box center [113, 144] width 26 height 6
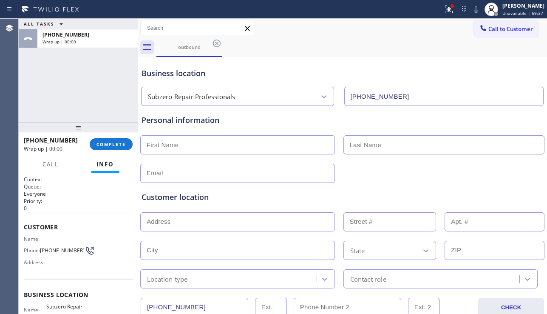
drag, startPoint x: 401, startPoint y: 94, endPoint x: 324, endPoint y: 106, distance: 78.8
click at [119, 149] on button "COMPLETE" at bounding box center [111, 144] width 43 height 12
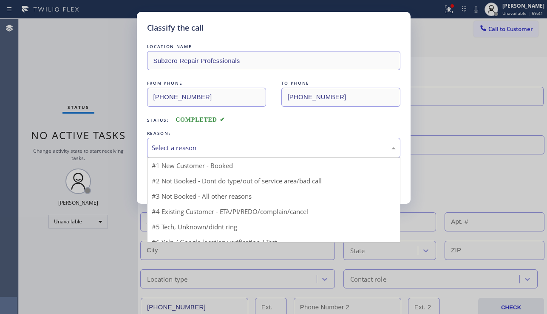
click at [222, 150] on div "Select a reason" at bounding box center [274, 148] width 244 height 10
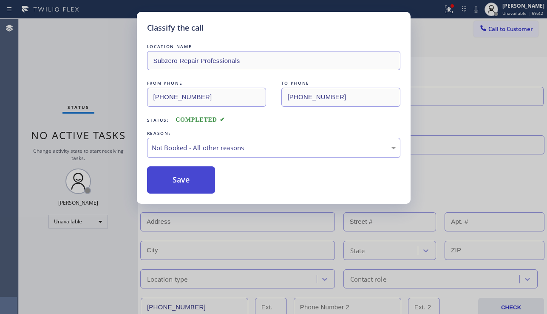
click at [179, 185] on button "Save" at bounding box center [181, 179] width 68 height 27
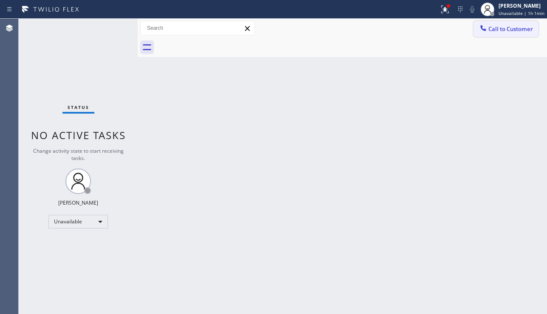
drag, startPoint x: 495, startPoint y: 42, endPoint x: 497, endPoint y: 33, distance: 8.8
click at [495, 42] on div at bounding box center [351, 47] width 391 height 19
click at [499, 25] on span "Call to Customer" at bounding box center [511, 29] width 45 height 8
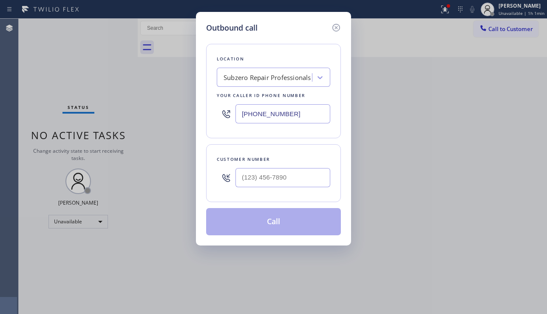
drag, startPoint x: 302, startPoint y: 117, endPoint x: 217, endPoint y: 120, distance: 84.3
click at [217, 120] on div "[PHONE_NUMBER]" at bounding box center [274, 114] width 114 height 28
click at [495, 35] on div "Outbound call Location Subzero Repair Professionals Your caller id phone number…" at bounding box center [273, 157] width 547 height 314
click at [340, 32] on icon at bounding box center [336, 28] width 10 height 10
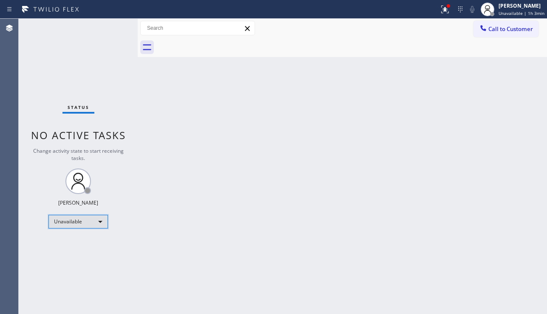
click at [101, 217] on div "Unavailable" at bounding box center [78, 222] width 60 height 14
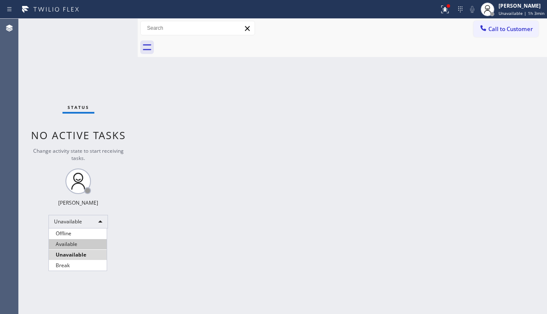
click at [84, 245] on li "Available" at bounding box center [78, 244] width 58 height 10
click at [297, 243] on div "Back to Dashboard Change Sender ID Customers Technicians Select a contact Outbo…" at bounding box center [343, 166] width 410 height 295
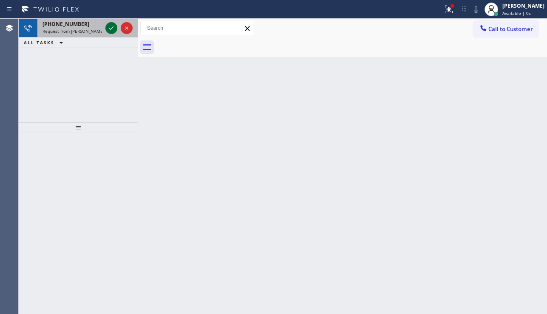
click at [111, 30] on icon at bounding box center [111, 28] width 10 height 10
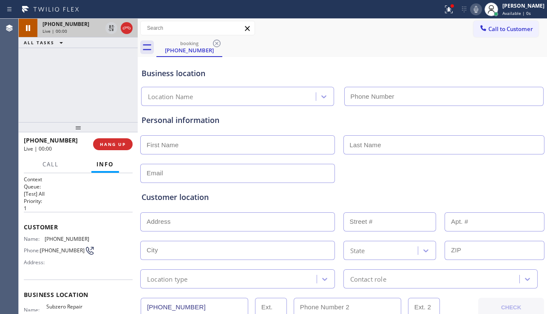
type input "[PHONE_NUMBER]"
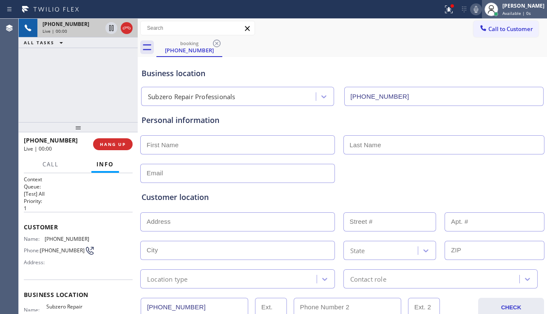
click at [503, 12] on span "Available | 0s" at bounding box center [517, 13] width 28 height 6
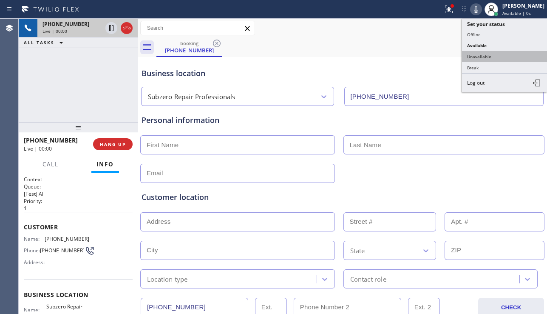
click at [481, 54] on button "Unavailable" at bounding box center [504, 56] width 85 height 11
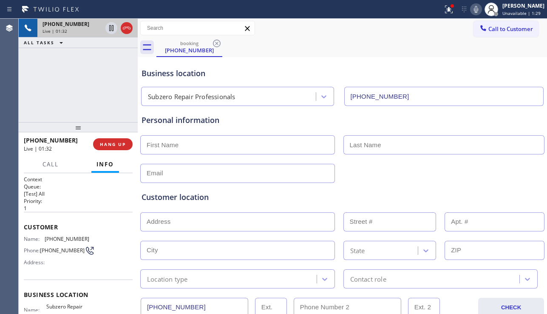
click at [199, 171] on input "text" at bounding box center [237, 173] width 195 height 19
paste input "[EMAIL_ADDRESS][DOMAIN_NAME]"
type input "[EMAIL_ADDRESS][DOMAIN_NAME]"
click at [209, 145] on input "text" at bounding box center [237, 144] width 195 height 19
paste input "[PERSON_NAME]"
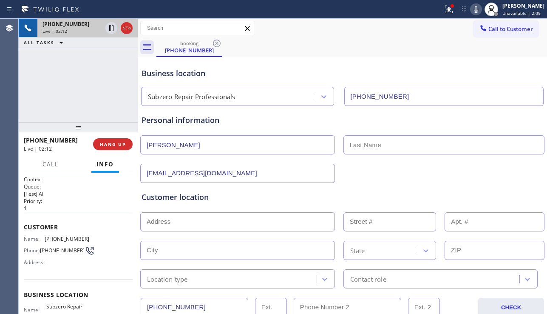
type input "[PERSON_NAME]"
click at [353, 150] on input "text" at bounding box center [445, 144] width 202 height 19
click at [358, 140] on input "text" at bounding box center [445, 144] width 202 height 19
paste input "[PERSON_NAME]"
type input "[PERSON_NAME]"
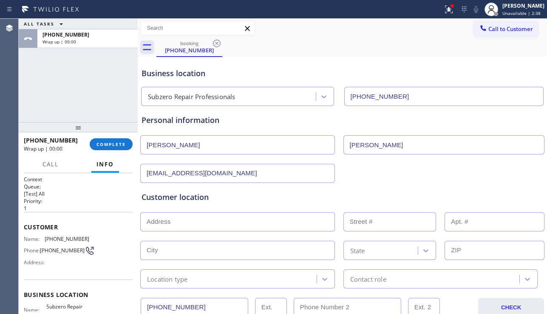
click at [230, 216] on input "text" at bounding box center [237, 221] width 195 height 19
paste input "[STREET_ADDRESS]"
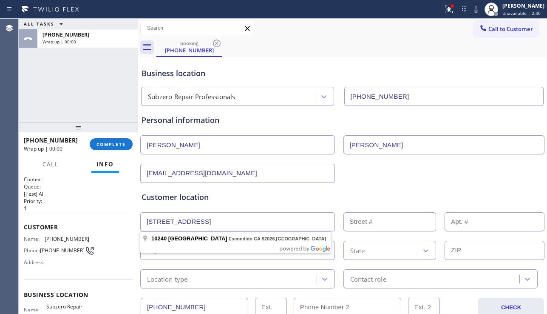
drag, startPoint x: 223, startPoint y: 237, endPoint x: 233, endPoint y: 227, distance: 15.0
type input "[STREET_ADDRESS]"
type input "10240"
type input "Escondido"
type input "92026"
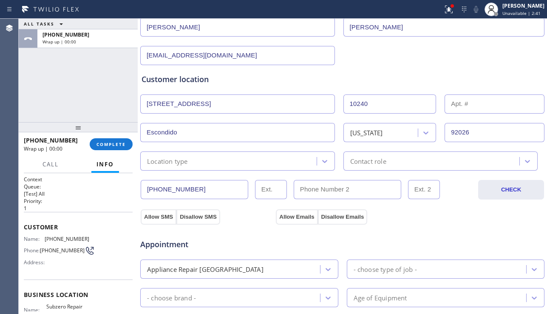
scroll to position [128, 0]
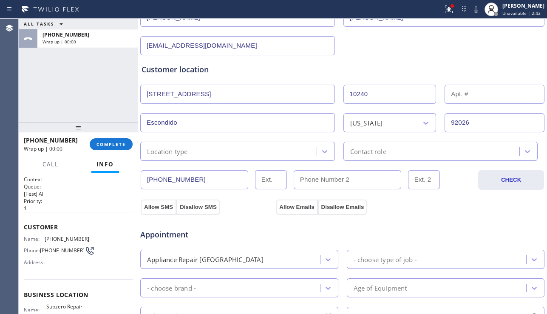
click at [284, 155] on div "Location type" at bounding box center [230, 151] width 174 height 15
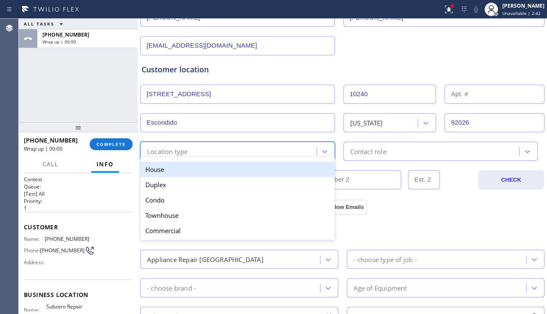
click at [256, 168] on div "House" at bounding box center [237, 169] width 195 height 15
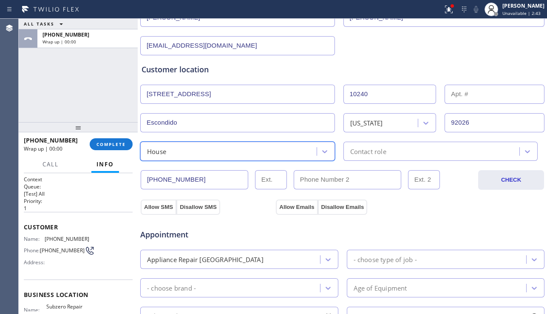
click at [359, 153] on div "Contact role" at bounding box center [368, 151] width 36 height 10
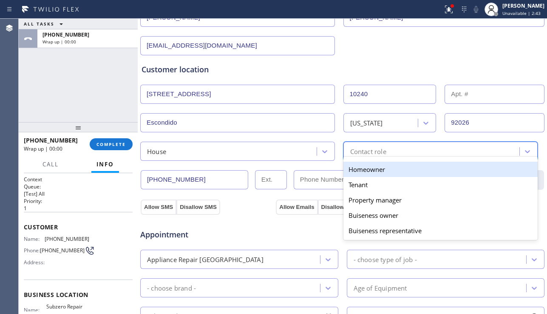
click at [345, 173] on div "Homeowner" at bounding box center [441, 169] width 195 height 15
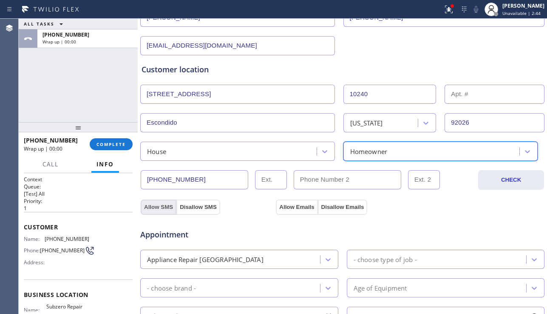
click at [159, 208] on button "Allow SMS" at bounding box center [159, 206] width 36 height 15
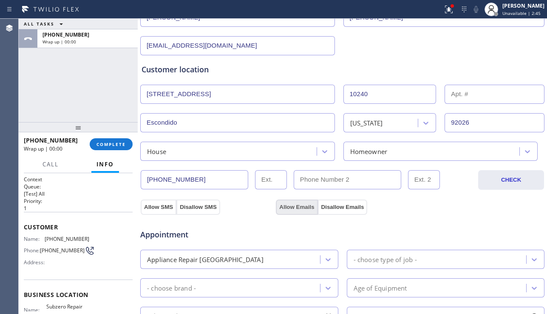
click at [287, 206] on button "Allow Emails" at bounding box center [297, 206] width 42 height 15
click at [334, 185] on input "(___) ___-____" at bounding box center [348, 179] width 108 height 19
paste input "619) 240-9092"
type input "[PHONE_NUMBER]"
click at [239, 229] on span "Appointment" at bounding box center [207, 234] width 134 height 11
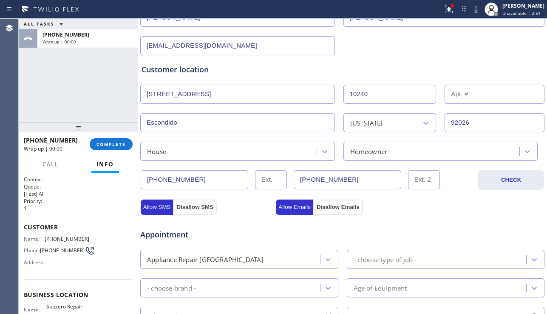
click at [398, 259] on div "- choose type of job -" at bounding box center [385, 259] width 63 height 10
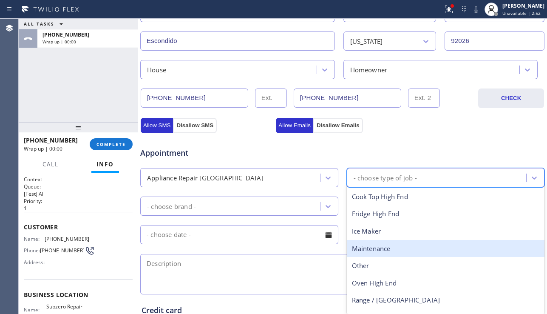
scroll to position [213, 0]
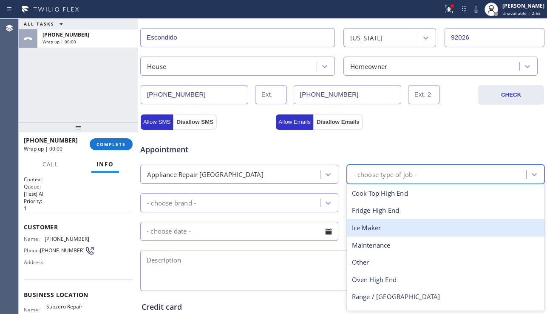
type input "w"
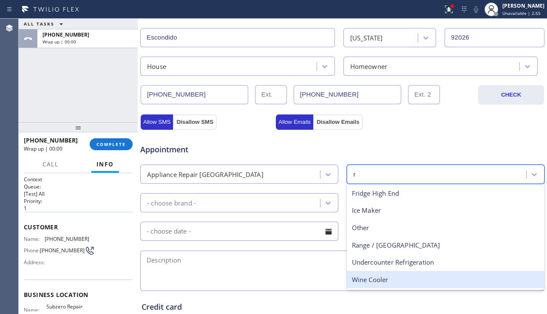
type input "ra"
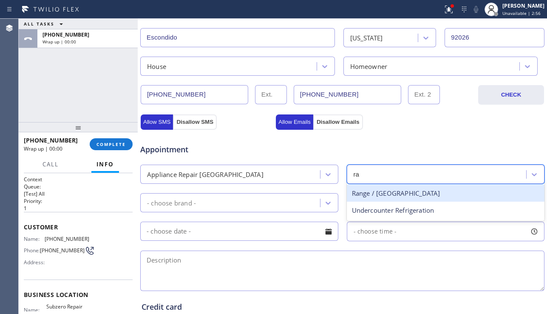
click at [375, 195] on div "Range / [GEOGRAPHIC_DATA]" at bounding box center [446, 193] width 198 height 17
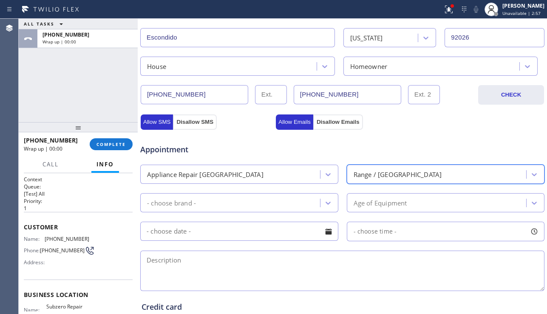
click at [291, 205] on div "- choose brand -" at bounding box center [231, 202] width 177 height 15
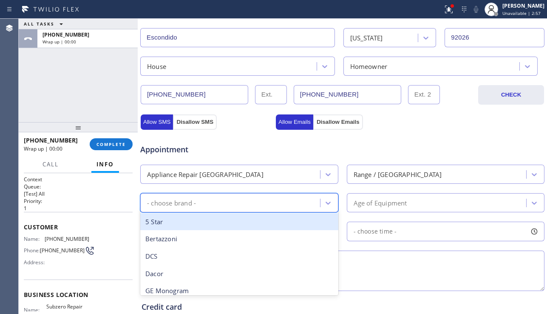
type input "w"
click at [258, 217] on div "Wolf" at bounding box center [239, 221] width 198 height 17
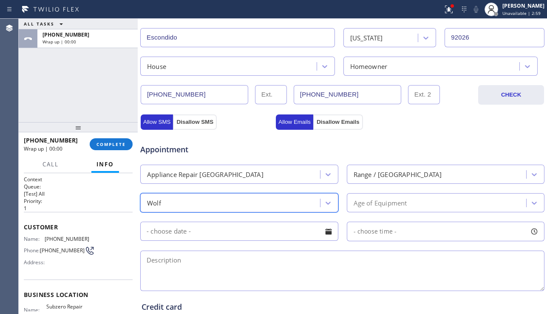
click at [387, 204] on div "Age of Equipment" at bounding box center [381, 203] width 54 height 10
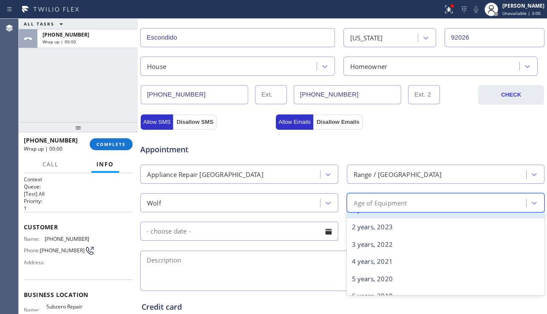
scroll to position [43, 0]
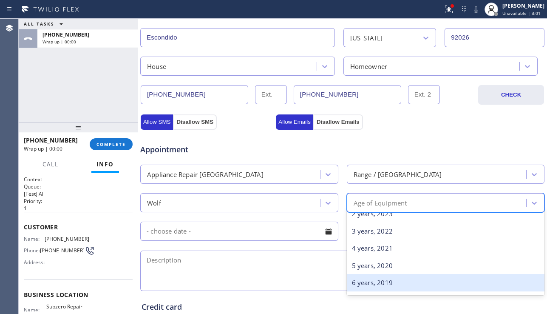
click at [373, 279] on div "6 years, 2019" at bounding box center [446, 282] width 198 height 17
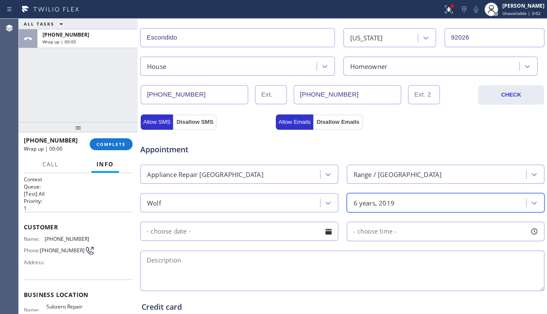
click at [295, 250] on textarea at bounding box center [342, 270] width 404 height 40
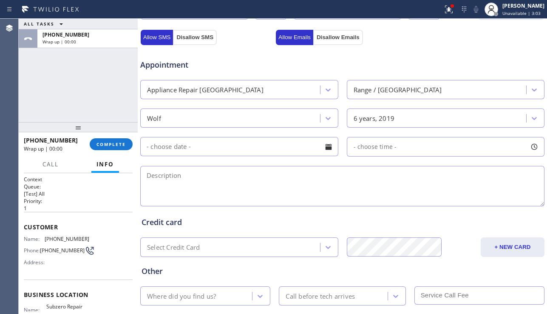
scroll to position [298, 0]
click at [324, 147] on div at bounding box center [328, 146] width 14 height 14
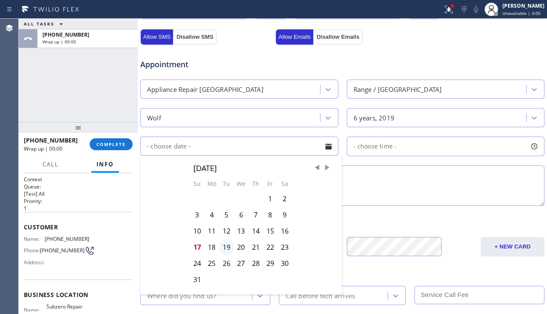
click at [226, 249] on div "19" at bounding box center [226, 247] width 14 height 16
type input "[DATE]"
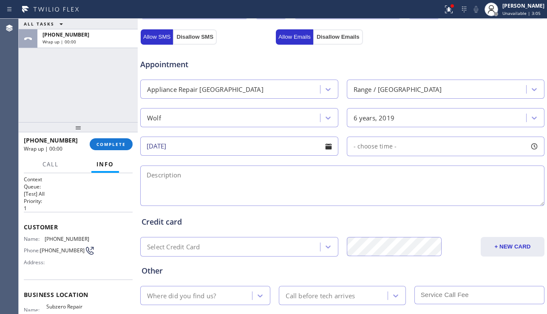
click at [407, 145] on div "- choose time -" at bounding box center [446, 147] width 198 height 20
drag, startPoint x: 355, startPoint y: 199, endPoint x: 408, endPoint y: 199, distance: 53.6
click at [408, 199] on div at bounding box center [411, 198] width 10 height 18
drag, startPoint x: 355, startPoint y: 198, endPoint x: 367, endPoint y: 200, distance: 12.0
click at [367, 200] on div at bounding box center [369, 198] width 10 height 18
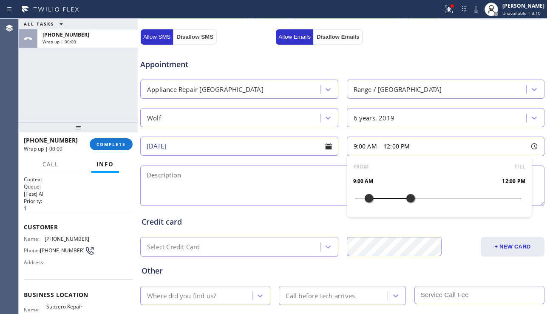
click at [266, 176] on textarea at bounding box center [342, 185] width 404 height 40
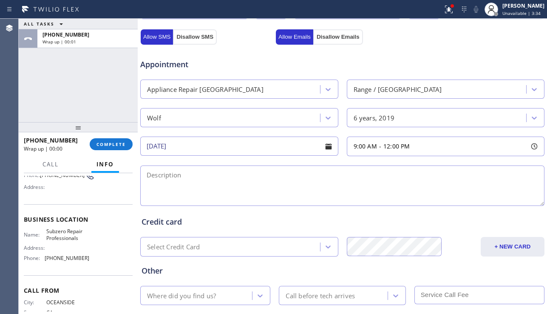
scroll to position [85, 0]
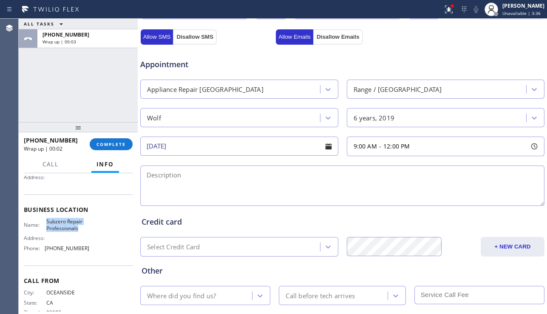
drag, startPoint x: 45, startPoint y: 225, endPoint x: 78, endPoint y: 229, distance: 33.5
click at [78, 229] on div "Name: Subzero Repair Professionals" at bounding box center [56, 224] width 65 height 13
copy div "Subzero Repair Professionals"
click at [238, 187] on textarea at bounding box center [342, 185] width 404 height 40
paste textarea "9-12 | no scf | Wolf range | Three of the burners don't ignite. They just click…"
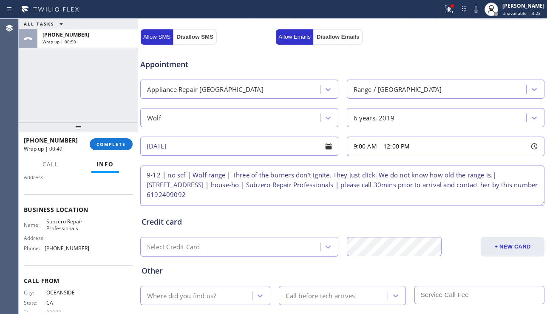
scroll to position [3, 0]
click at [146, 182] on textarea "9-12 | no scf | Wolf range | Three of the burners don't ignite. They just click…" at bounding box center [342, 185] width 404 height 40
click at [191, 187] on textarea "9-12 | no scf | Wolf range | Three of the burners don't ignite. They just click…" at bounding box center [342, 185] width 404 height 40
click at [282, 196] on textarea "9-12 | no scf | Wolf range | Three of the burners don't ignite. They just click…" at bounding box center [342, 185] width 404 height 40
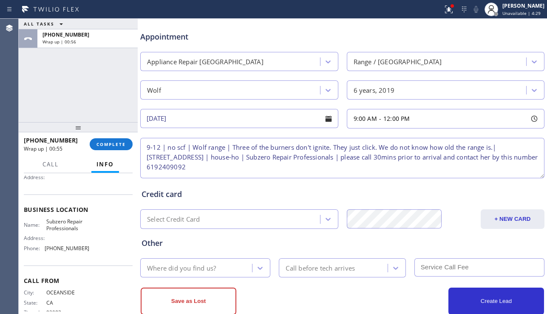
scroll to position [340, 0]
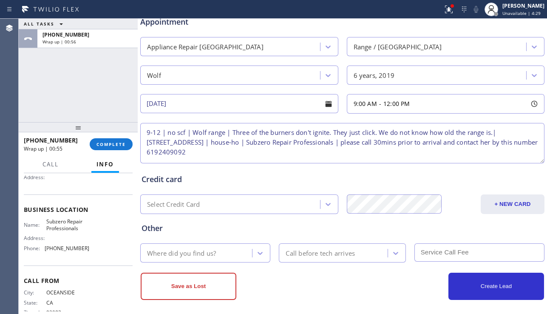
type textarea "9-12 | no scf | Wolf range | Three of the burners don't ignite. They just click…"
click at [226, 260] on div "Where did you find us?" at bounding box center [197, 252] width 109 height 15
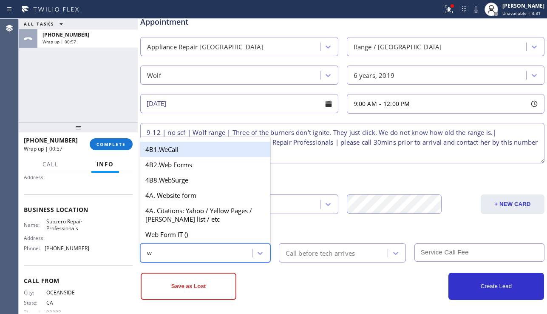
type input "we"
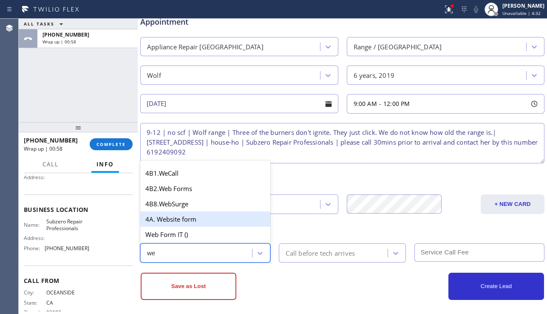
click at [201, 221] on div "4A. Website form" at bounding box center [205, 218] width 130 height 15
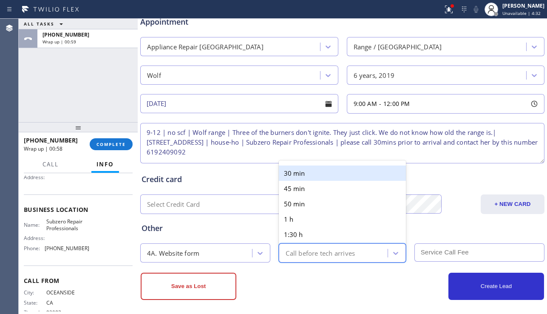
click at [321, 251] on div "Call before tech arrives" at bounding box center [320, 253] width 69 height 10
click at [298, 171] on div "30 min" at bounding box center [342, 172] width 127 height 15
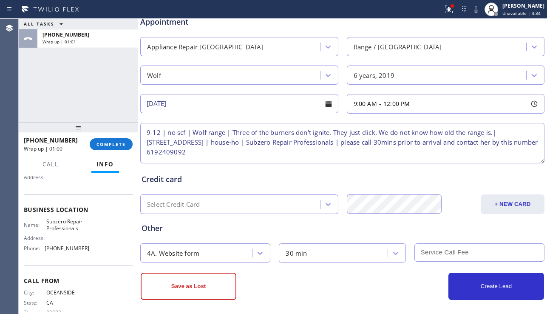
click at [431, 246] on input "text" at bounding box center [480, 252] width 130 height 18
type input "0"
click at [385, 230] on div "Other" at bounding box center [343, 227] width 402 height 11
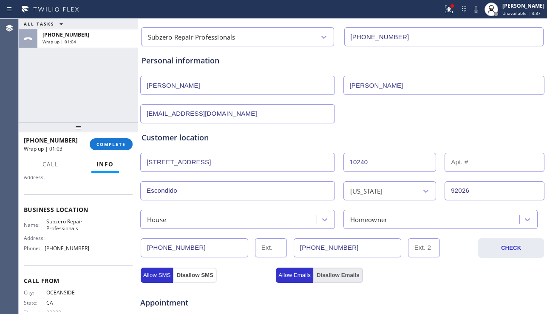
scroll to position [0, 0]
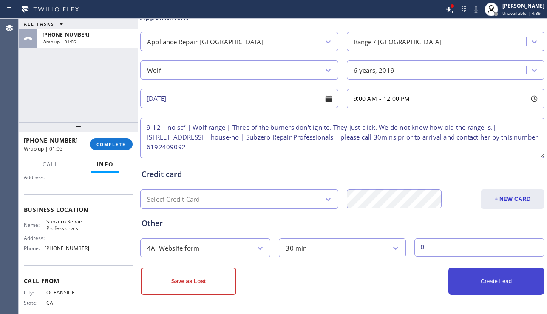
click at [480, 283] on button "Create Lead" at bounding box center [497, 280] width 96 height 27
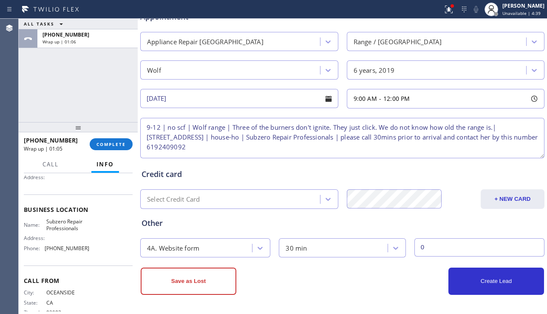
scroll to position [374, 0]
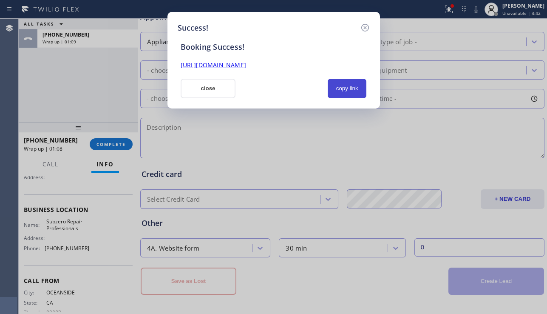
click at [350, 90] on button "copy link" at bounding box center [347, 89] width 39 height 20
click at [246, 64] on link "[URL][DOMAIN_NAME]" at bounding box center [213, 65] width 65 height 8
click at [225, 92] on button "close" at bounding box center [208, 89] width 55 height 20
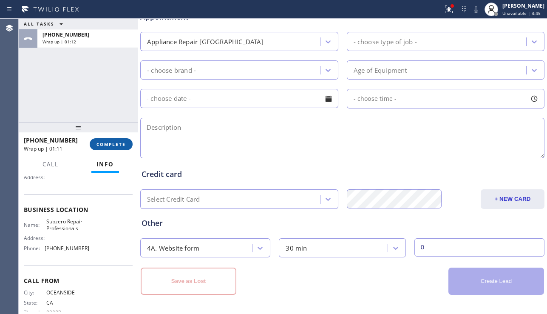
click at [110, 140] on button "COMPLETE" at bounding box center [111, 144] width 43 height 12
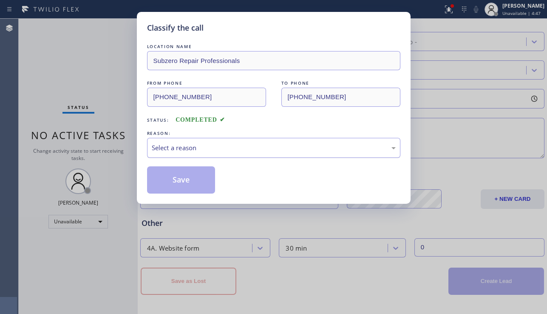
click at [217, 139] on div "Select a reason" at bounding box center [273, 148] width 253 height 20
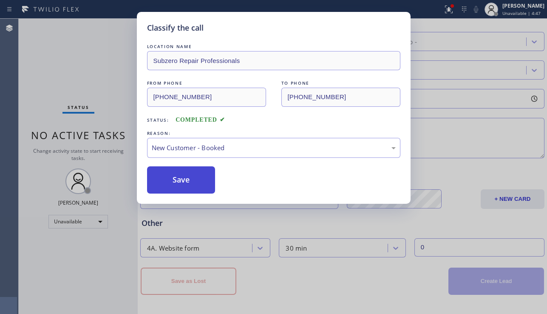
drag, startPoint x: 196, startPoint y: 165, endPoint x: 179, endPoint y: 175, distance: 19.8
drag, startPoint x: 177, startPoint y: 176, endPoint x: 173, endPoint y: 168, distance: 9.9
click at [177, 175] on button "Save" at bounding box center [181, 179] width 68 height 27
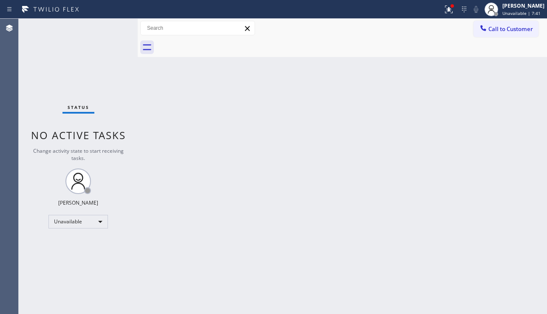
click at [239, 115] on div "Back to Dashboard Change Sender ID Customers Technicians Select a contact Outbo…" at bounding box center [343, 166] width 410 height 295
click at [445, 13] on icon at bounding box center [449, 10] width 8 height 8
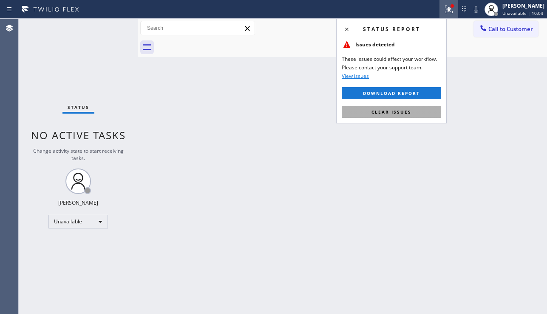
click at [374, 113] on span "Clear issues" at bounding box center [392, 112] width 40 height 6
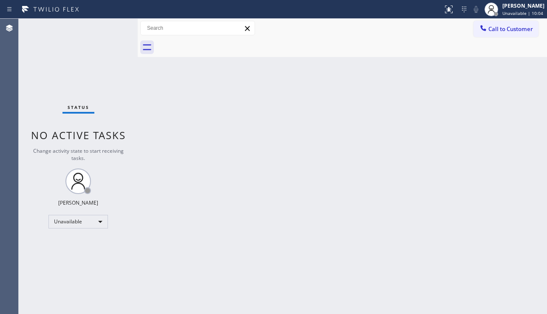
click at [275, 134] on div "Back to Dashboard Change Sender ID Customers Technicians Select a contact Outbo…" at bounding box center [343, 166] width 410 height 295
click at [506, 197] on div "Back to Dashboard Change Sender ID Customers Technicians Select a contact Outbo…" at bounding box center [343, 166] width 410 height 295
click at [159, 91] on div "Back to Dashboard Change Sender ID Customers Technicians Select a contact Outbo…" at bounding box center [343, 166] width 410 height 295
drag, startPoint x: 500, startPoint y: 248, endPoint x: 409, endPoint y: 247, distance: 91.0
click at [500, 248] on div "Back to Dashboard Change Sender ID Customers Technicians Select a contact Outbo…" at bounding box center [343, 166] width 410 height 295
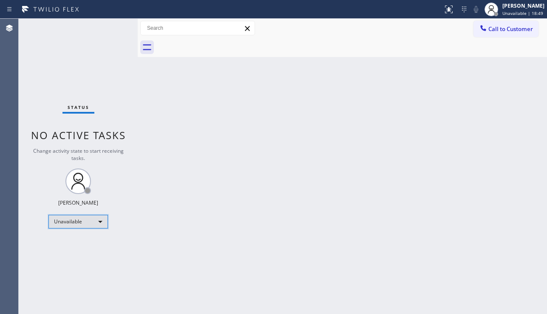
click at [98, 226] on div "Unavailable" at bounding box center [78, 222] width 60 height 14
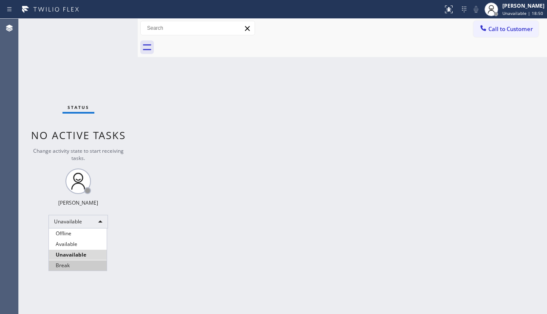
click at [79, 263] on li "Break" at bounding box center [78, 265] width 58 height 10
click at [325, 282] on div "Back to Dashboard Change Sender ID Customers Technicians Select a contact Outbo…" at bounding box center [343, 166] width 410 height 295
